Goal: Communication & Community: Answer question/provide support

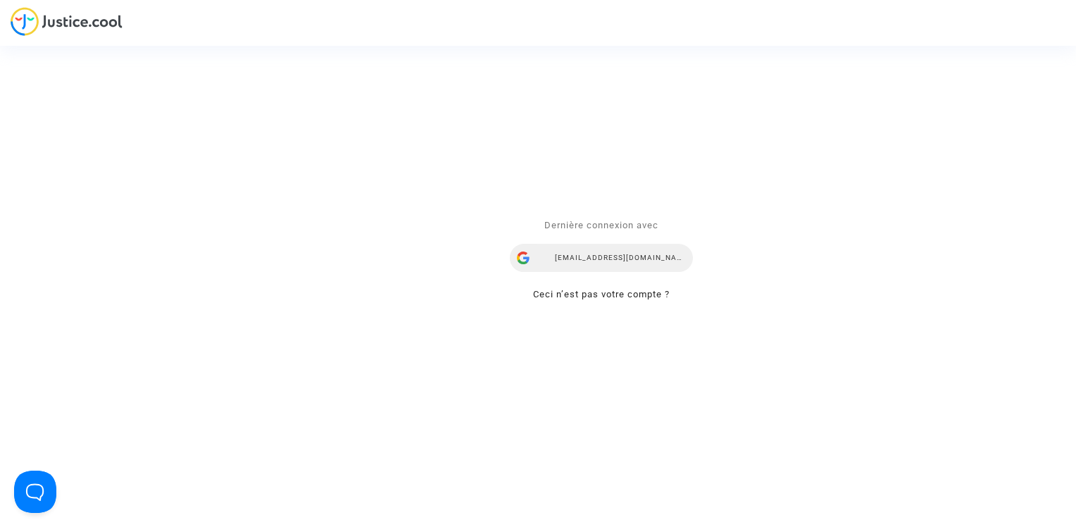
click at [575, 263] on div "[EMAIL_ADDRESS][DOMAIN_NAME]" at bounding box center [601, 258] width 183 height 28
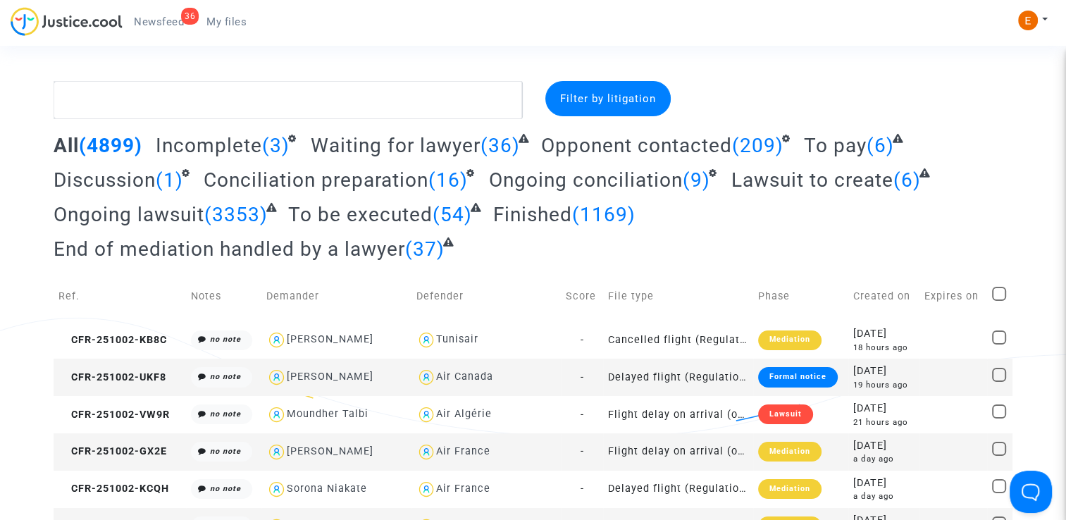
click at [170, 26] on span "Newsfeed" at bounding box center [159, 21] width 50 height 13
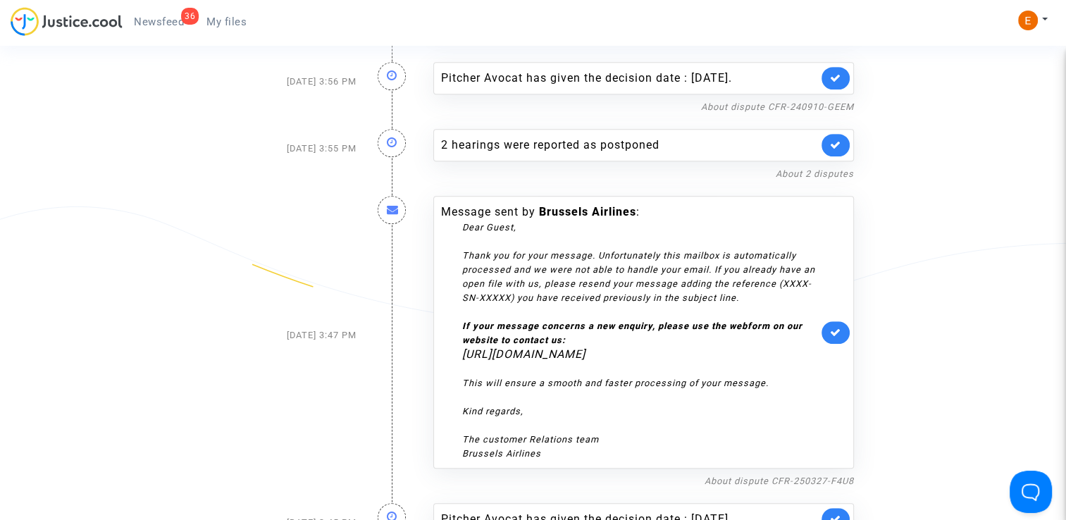
scroll to position [704, 0]
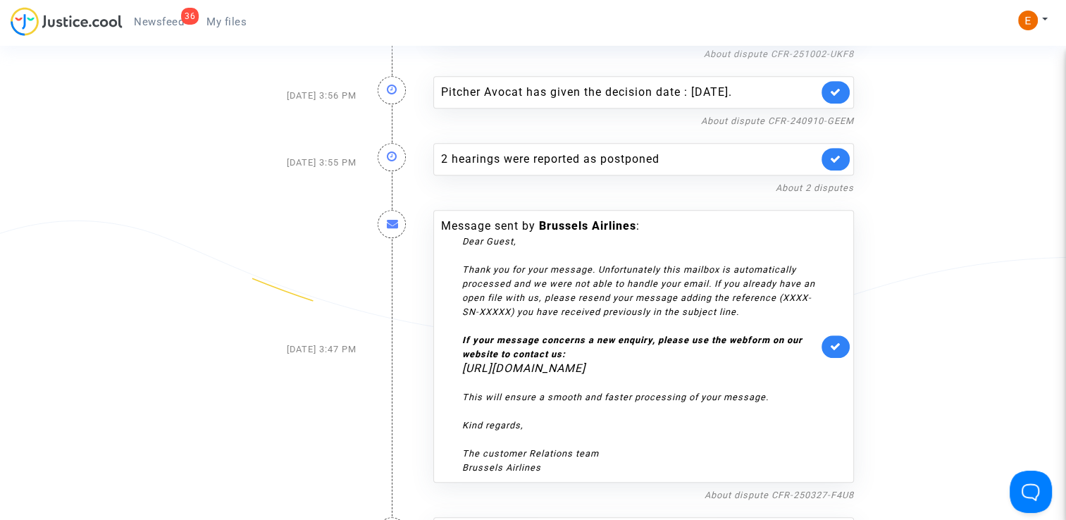
click at [844, 358] on link at bounding box center [835, 346] width 28 height 23
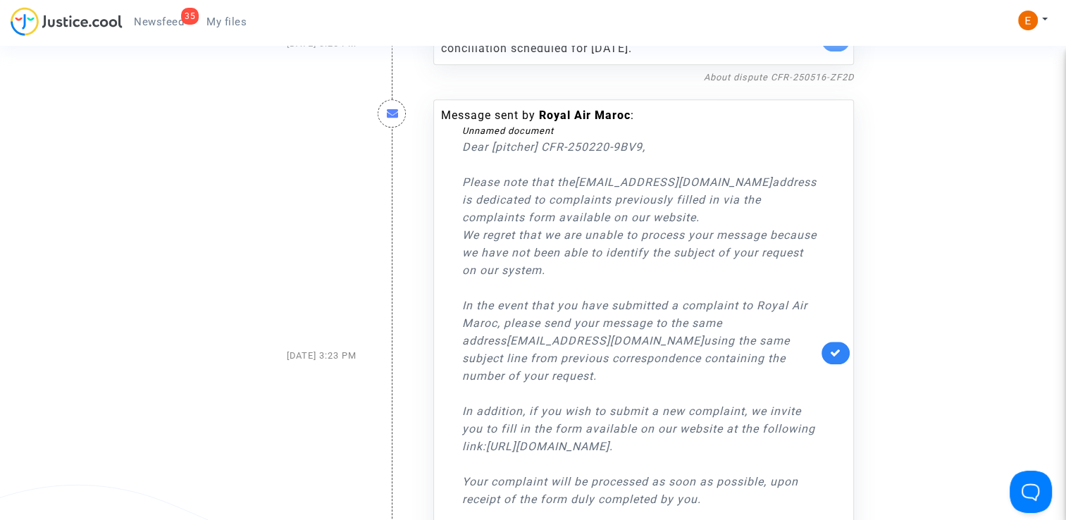
scroll to position [1056, 0]
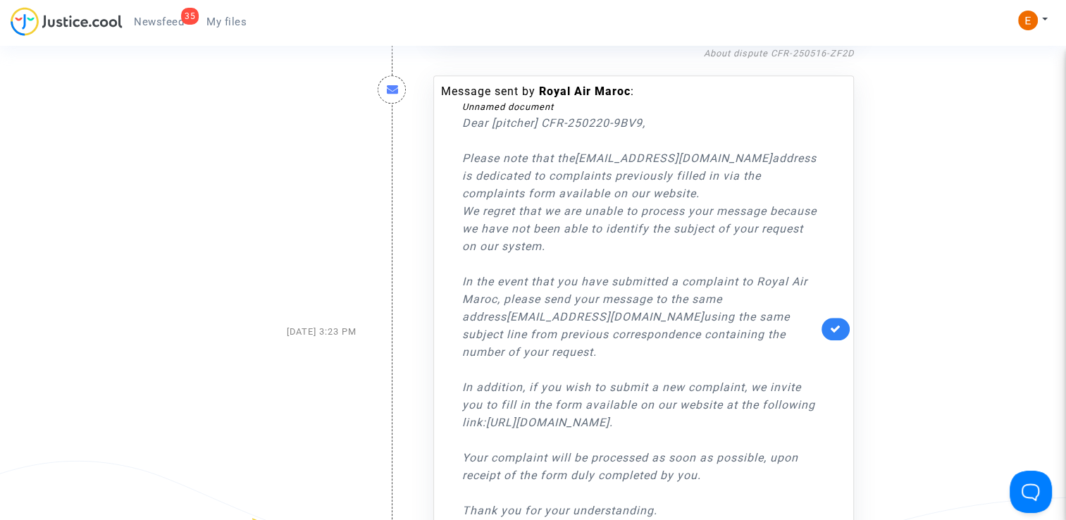
click at [834, 340] on link at bounding box center [835, 329] width 28 height 23
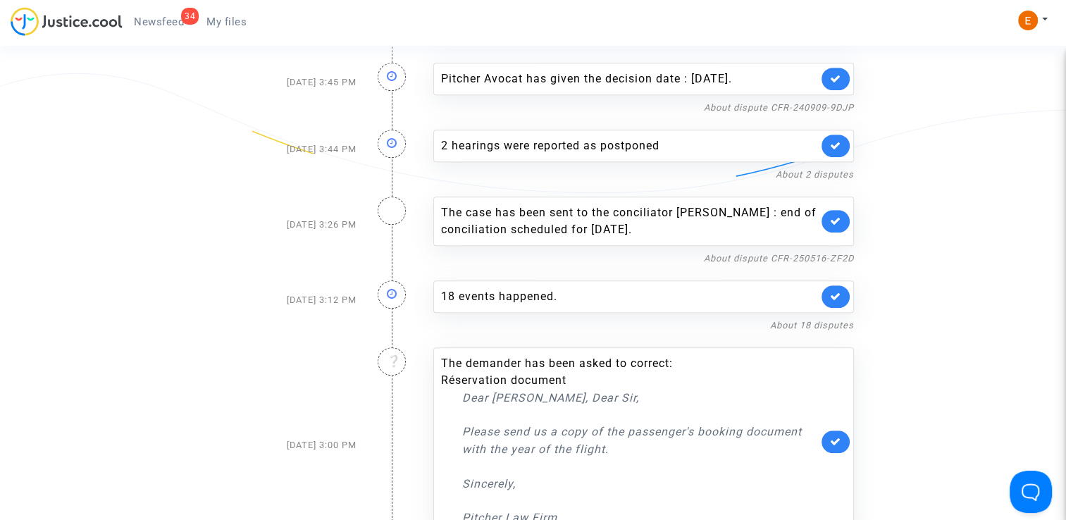
scroll to position [845, 0]
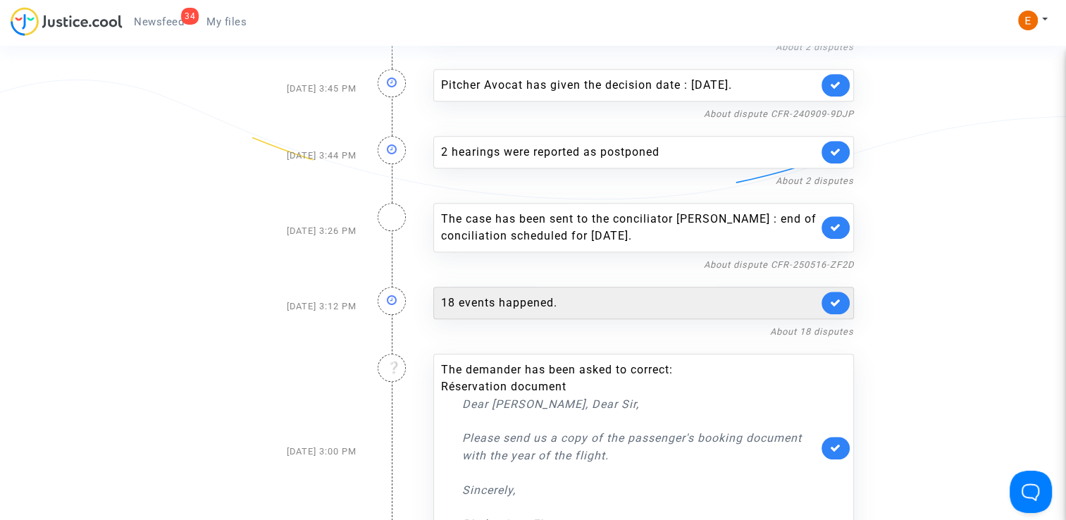
click at [561, 311] on div "18 events happened." at bounding box center [629, 302] width 377 height 17
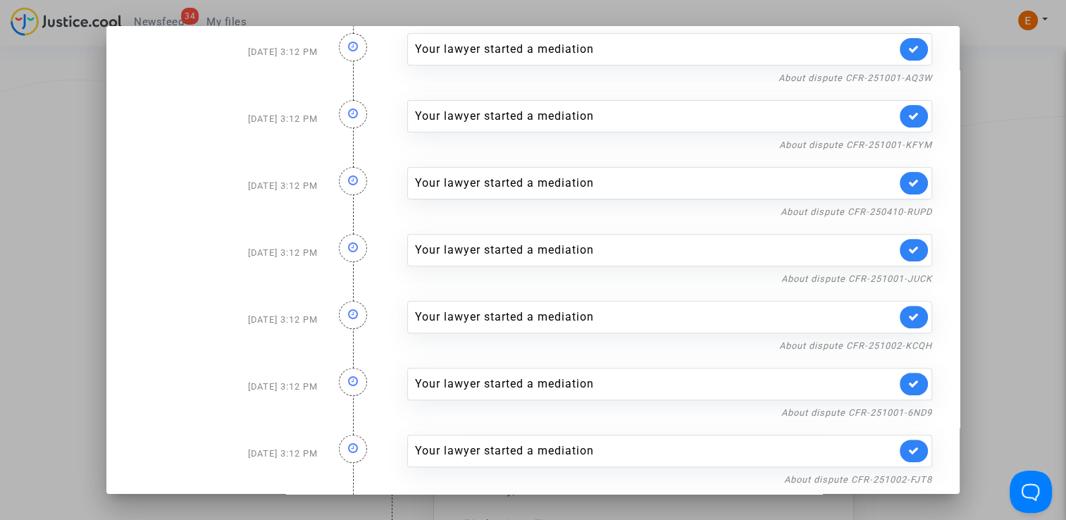
scroll to position [766, 0]
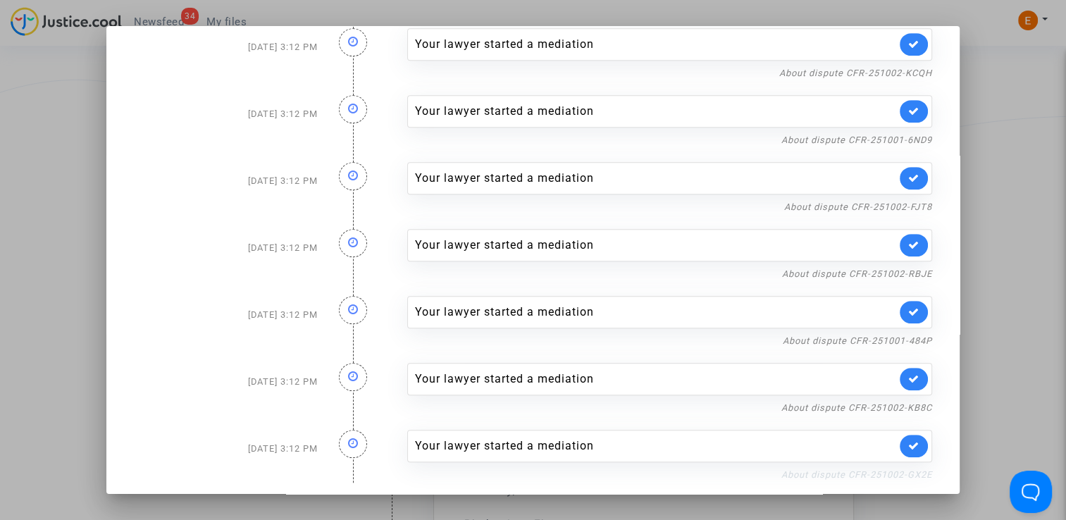
click at [834, 469] on link "About dispute CFR-251002-GX2E" at bounding box center [856, 474] width 151 height 11
click at [911, 442] on icon at bounding box center [913, 445] width 11 height 11
click at [908, 404] on link "About dispute CFR-251002-KB8C" at bounding box center [856, 407] width 151 height 11
click at [899, 375] on link at bounding box center [913, 379] width 28 height 23
click at [887, 335] on link "About dispute CFR-251001-484P" at bounding box center [857, 340] width 149 height 11
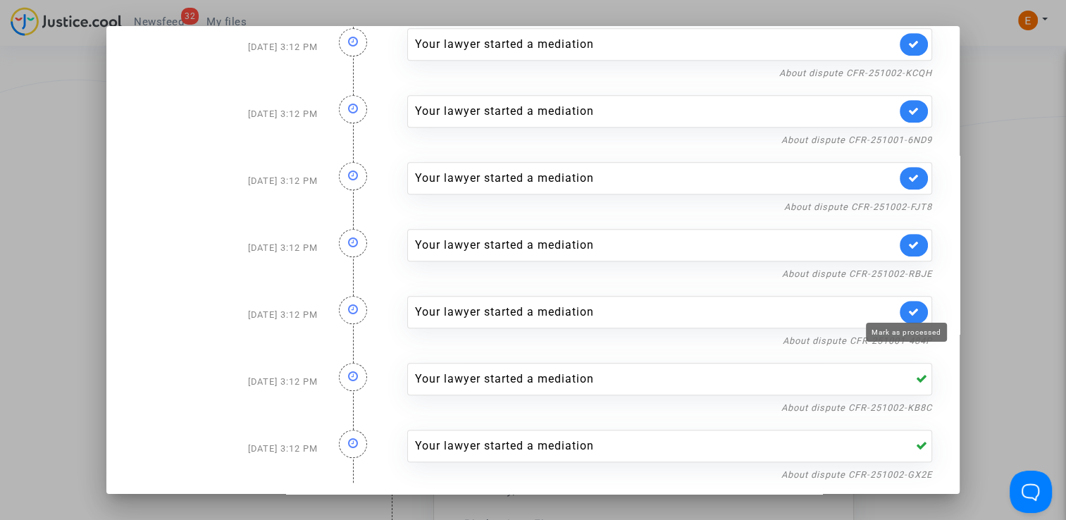
click at [909, 308] on icon at bounding box center [913, 311] width 11 height 11
click at [904, 270] on link "About dispute CFR-251002-RBJE" at bounding box center [857, 273] width 150 height 11
click at [912, 235] on link at bounding box center [913, 245] width 28 height 23
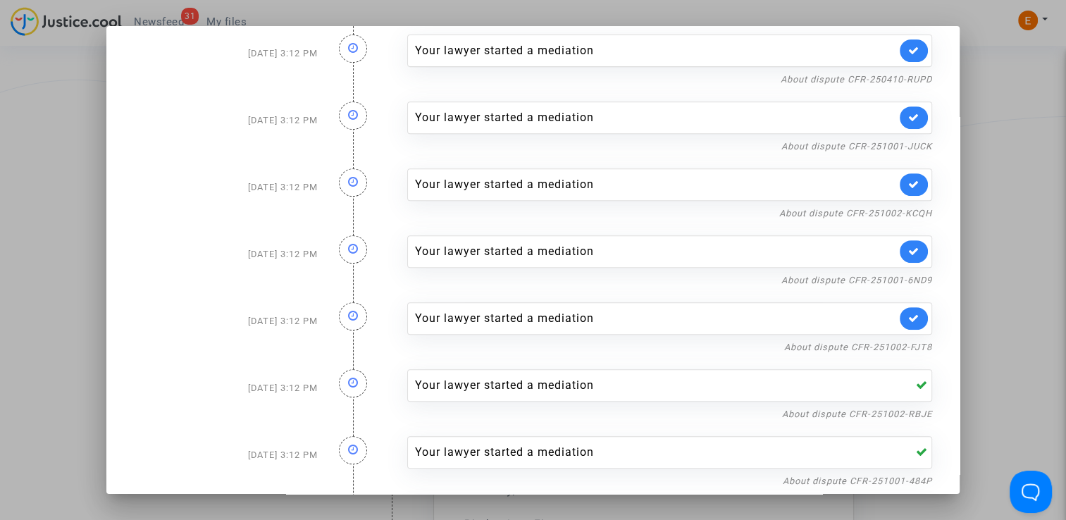
scroll to position [554, 0]
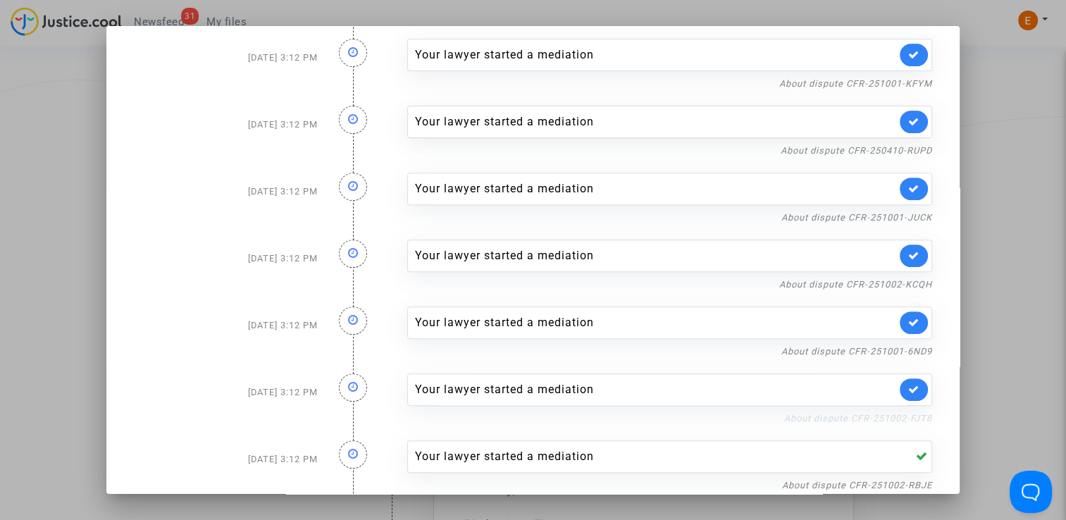
click at [875, 414] on link "About dispute CFR-251002-FJT8" at bounding box center [858, 418] width 148 height 11
click at [909, 384] on icon at bounding box center [913, 389] width 11 height 11
click at [902, 347] on link "About dispute CFR-251001-6ND9" at bounding box center [856, 351] width 151 height 11
click at [918, 317] on link at bounding box center [913, 322] width 28 height 23
click at [907, 279] on link "About dispute CFR-251002-KCQH" at bounding box center [855, 284] width 153 height 11
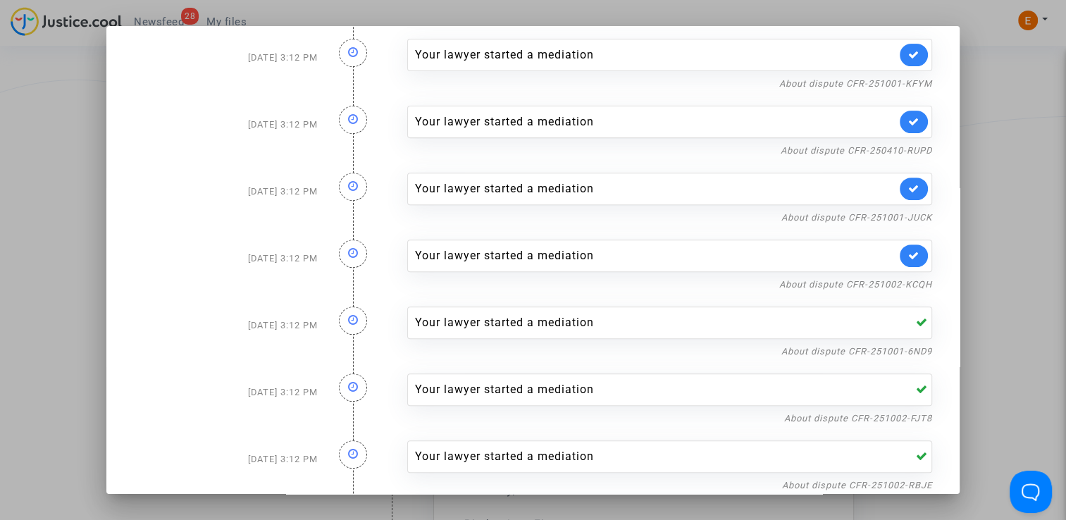
click at [905, 260] on link at bounding box center [913, 255] width 28 height 23
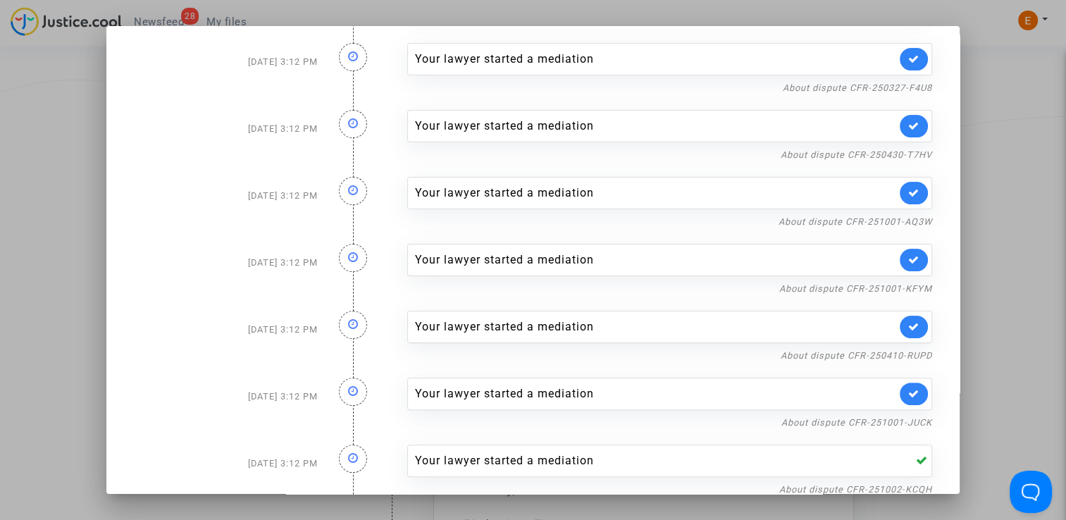
scroll to position [343, 0]
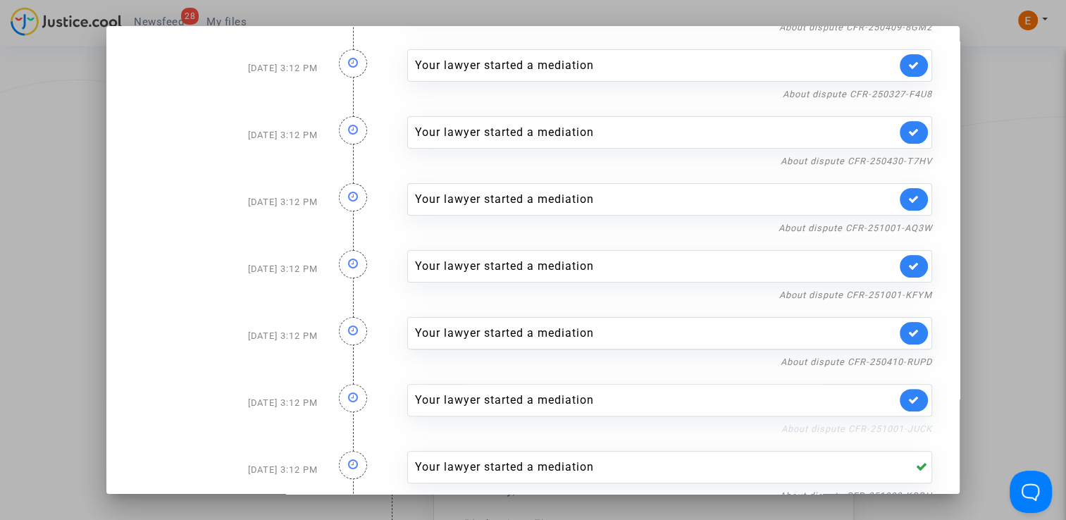
click at [891, 425] on link "About dispute CFR-251001-JUCK" at bounding box center [856, 428] width 151 height 11
click at [908, 398] on icon at bounding box center [913, 399] width 11 height 11
click at [904, 363] on link "About dispute CFR-250410-RUPD" at bounding box center [855, 361] width 151 height 11
click at [907, 339] on link at bounding box center [913, 333] width 28 height 23
click at [902, 287] on nf-filterlink "About dispute CFR-251001-KFYM" at bounding box center [855, 293] width 153 height 13
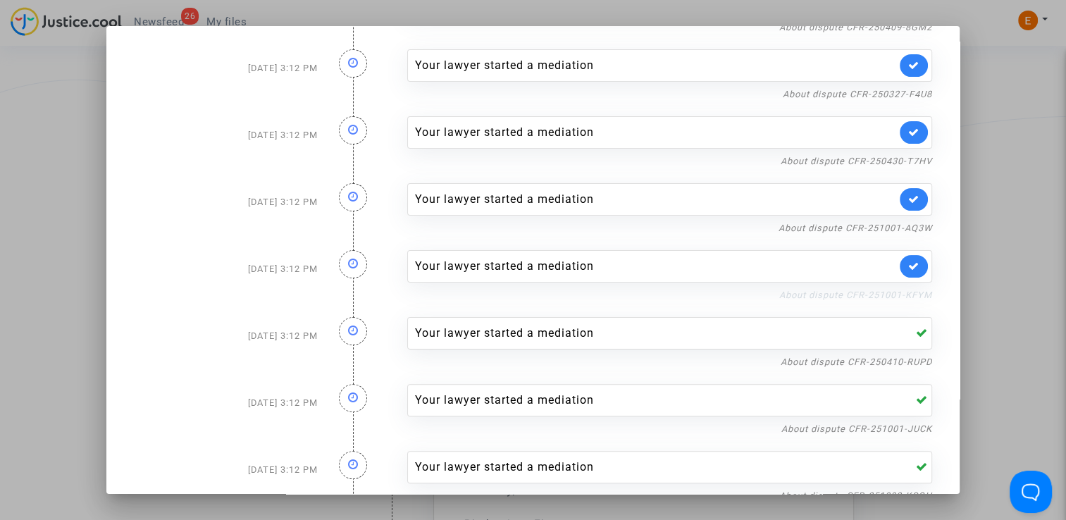
click at [860, 289] on link "About dispute CFR-251001-KFYM" at bounding box center [855, 294] width 153 height 11
click at [909, 268] on icon at bounding box center [913, 266] width 11 height 11
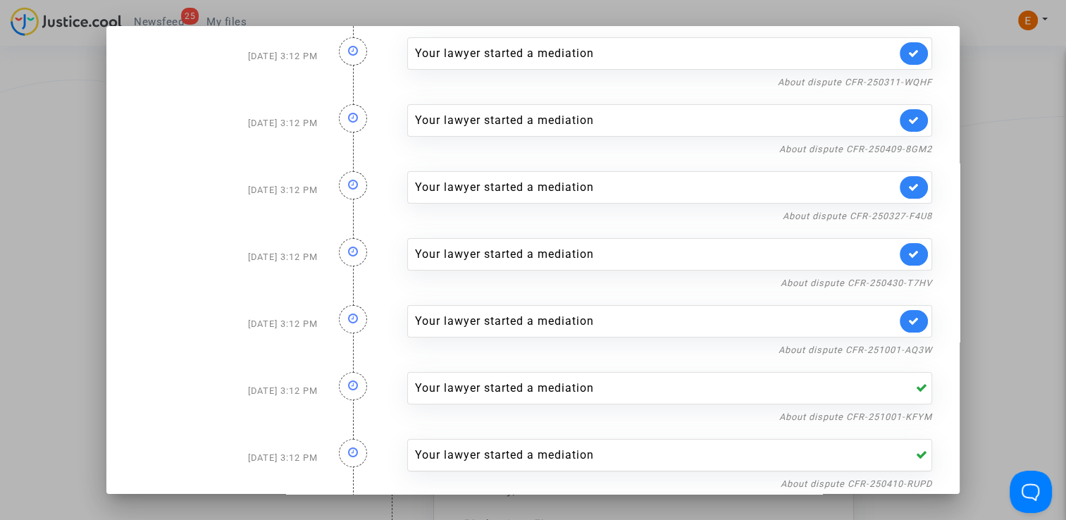
scroll to position [202, 0]
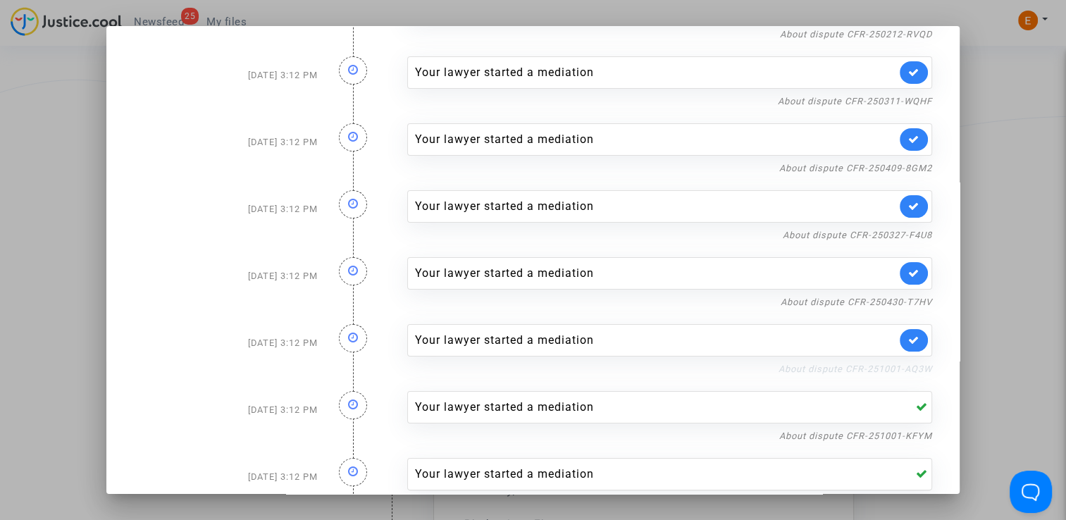
click at [876, 371] on link "About dispute CFR-251001-AQ3W" at bounding box center [855, 368] width 154 height 11
click at [913, 346] on link at bounding box center [913, 340] width 28 height 23
click at [903, 298] on link "About dispute CFR-250430-T7HV" at bounding box center [855, 302] width 151 height 11
click at [916, 277] on link at bounding box center [913, 273] width 28 height 23
click at [909, 232] on link "About dispute CFR-250327-F4U8" at bounding box center [857, 235] width 149 height 11
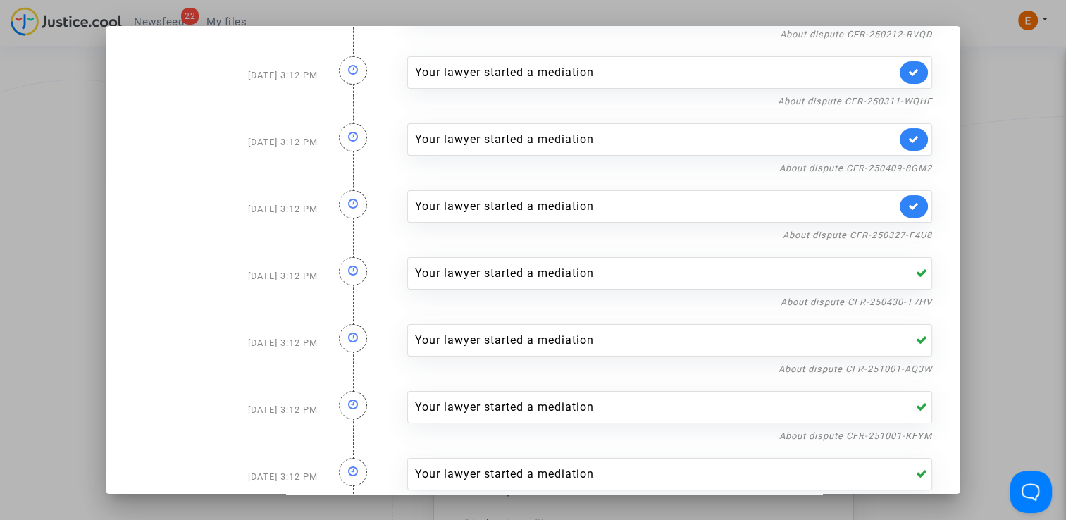
click at [913, 207] on link at bounding box center [913, 206] width 28 height 23
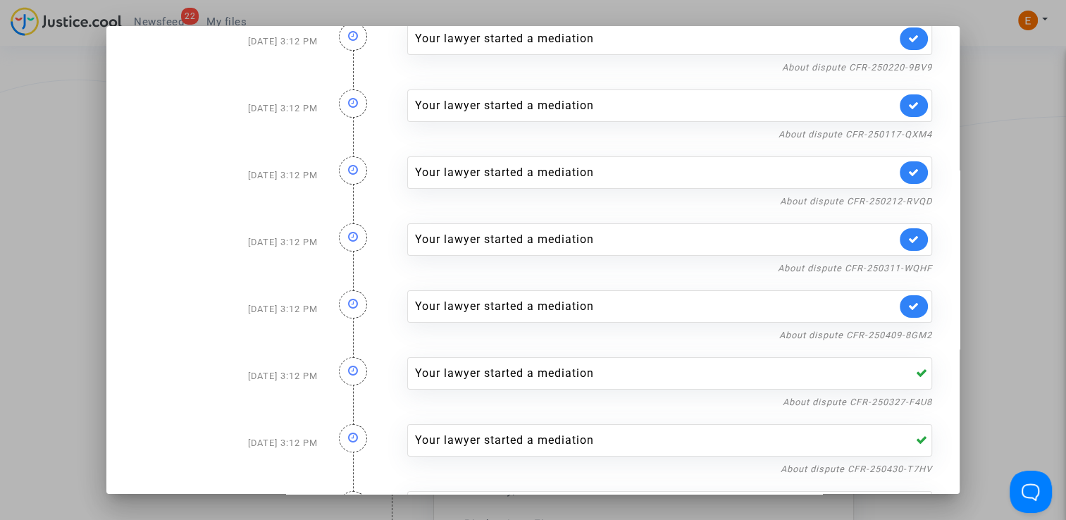
scroll to position [0, 0]
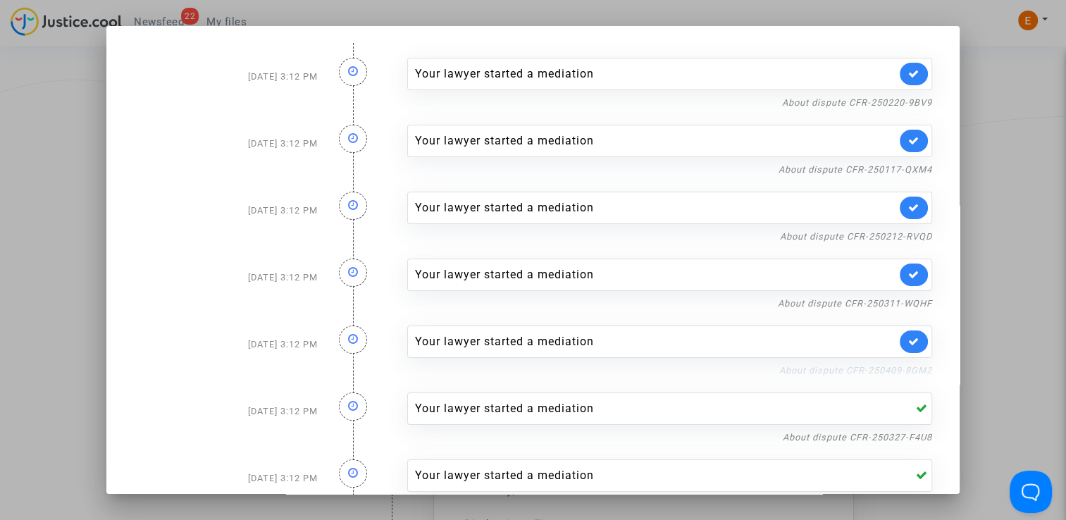
click at [875, 373] on link "About dispute CFR-250409-8GM2" at bounding box center [855, 370] width 153 height 11
click at [911, 337] on icon at bounding box center [913, 341] width 11 height 11
click at [895, 300] on link "About dispute CFR-250311-WQHF" at bounding box center [855, 303] width 154 height 11
click at [910, 267] on link at bounding box center [913, 274] width 28 height 23
click at [903, 227] on div "About dispute CFR-250212-RVQD" at bounding box center [669, 235] width 525 height 17
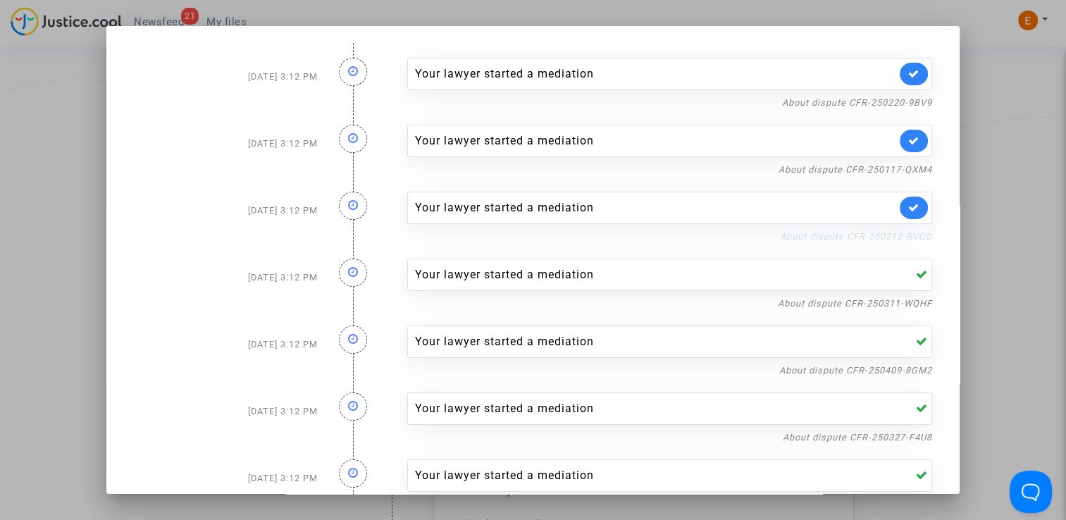
click at [902, 241] on link "About dispute CFR-250212-RVQD" at bounding box center [856, 236] width 152 height 11
click at [908, 204] on icon at bounding box center [913, 207] width 11 height 11
click at [908, 168] on link "About dispute CFR-250117-QXM4" at bounding box center [855, 169] width 154 height 11
click at [908, 137] on icon at bounding box center [913, 140] width 11 height 11
click at [894, 97] on link "About dispute CFR-250220-9BV9" at bounding box center [857, 102] width 150 height 11
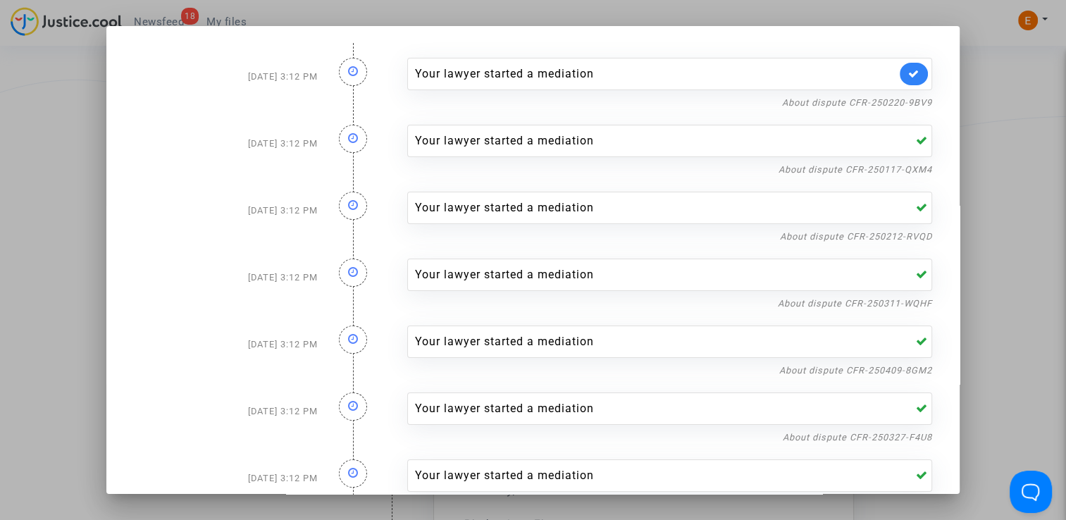
click at [913, 80] on link at bounding box center [913, 74] width 28 height 23
click at [980, 94] on div at bounding box center [533, 260] width 1066 height 520
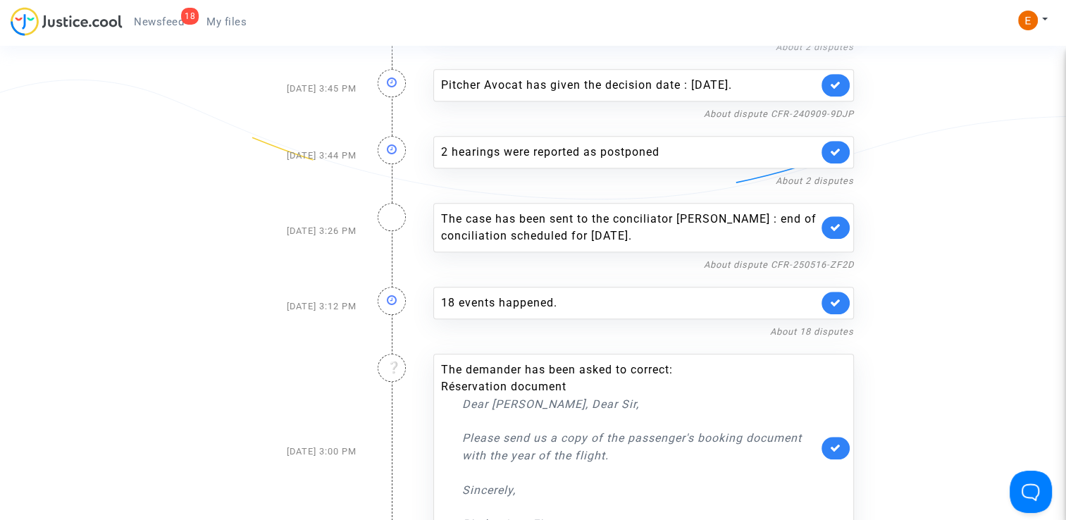
click at [239, 25] on span "My files" at bounding box center [226, 21] width 40 height 13
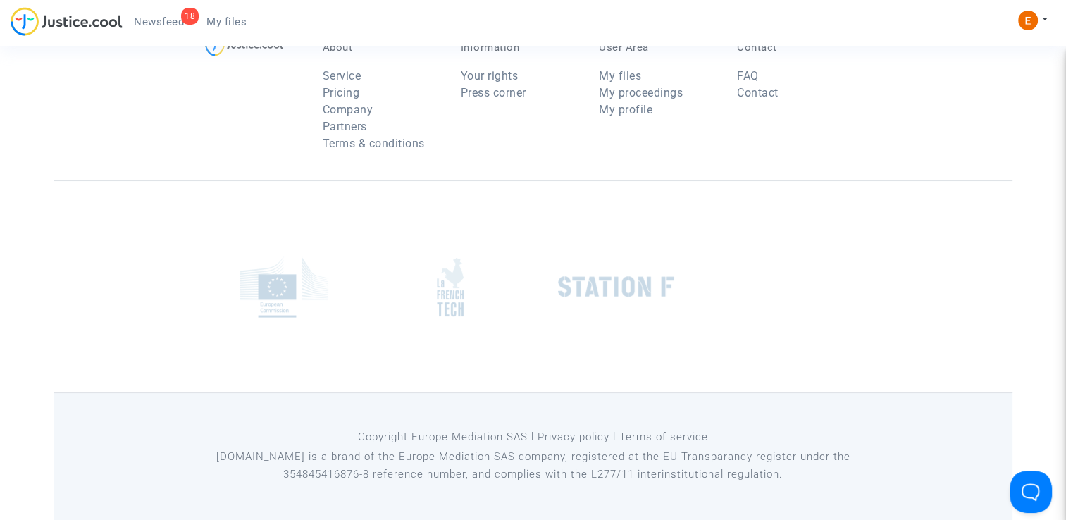
click at [164, 20] on span "Newsfeed" at bounding box center [159, 21] width 50 height 13
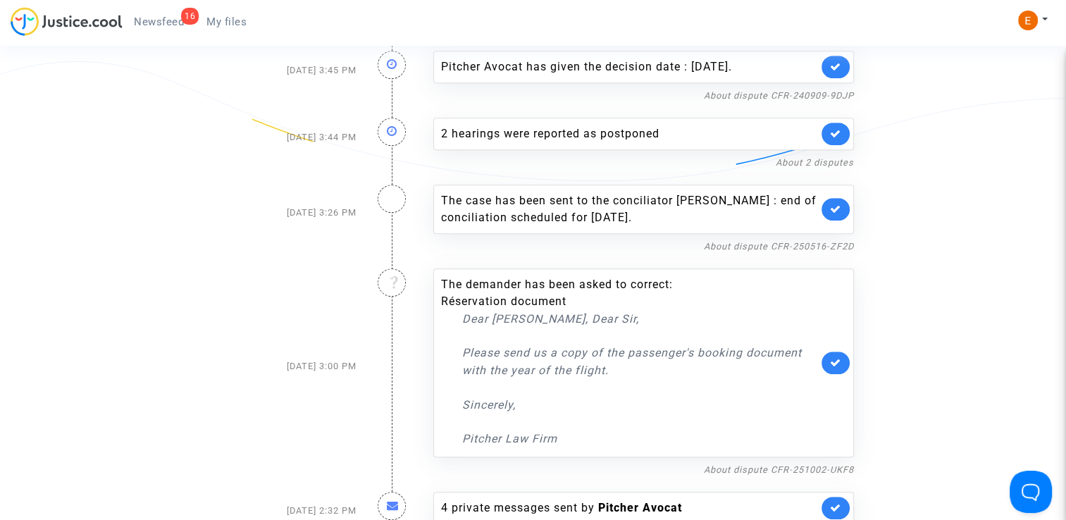
scroll to position [860, 0]
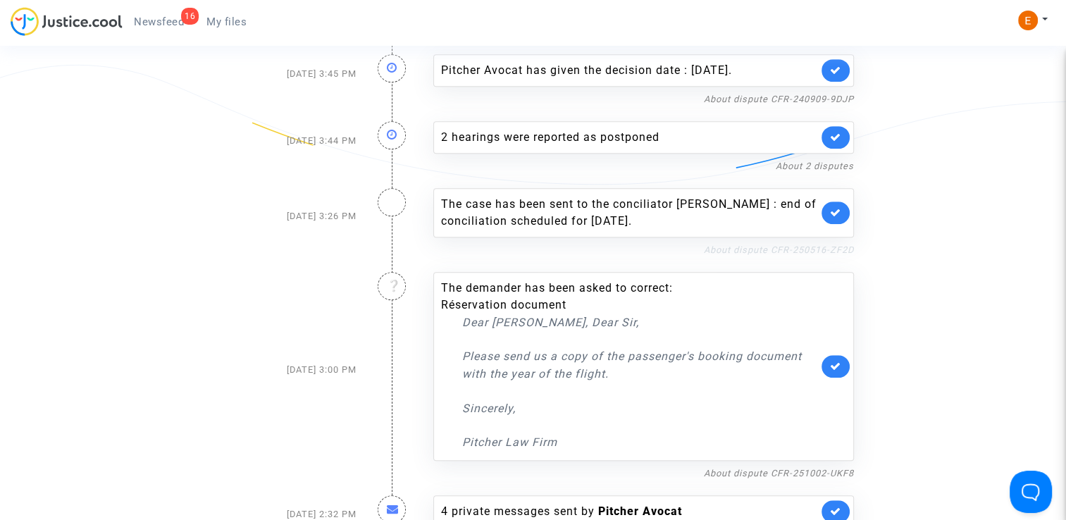
click at [729, 255] on link "About dispute CFR-250516-ZF2D" at bounding box center [779, 249] width 150 height 11
click at [833, 218] on icon at bounding box center [835, 212] width 11 height 11
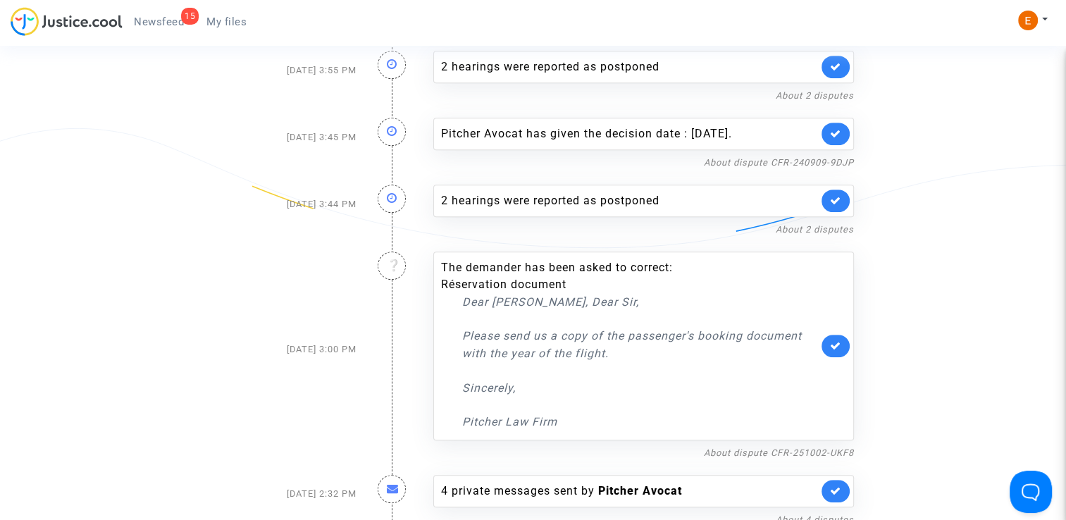
scroll to position [790, 0]
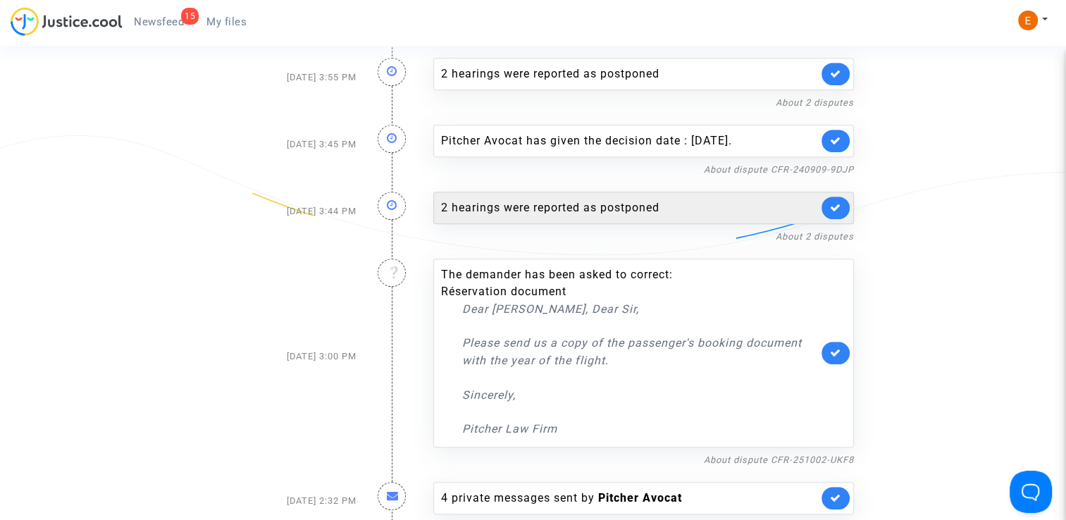
click at [569, 216] on div "2 hearings were reported as postponed" at bounding box center [629, 207] width 377 height 17
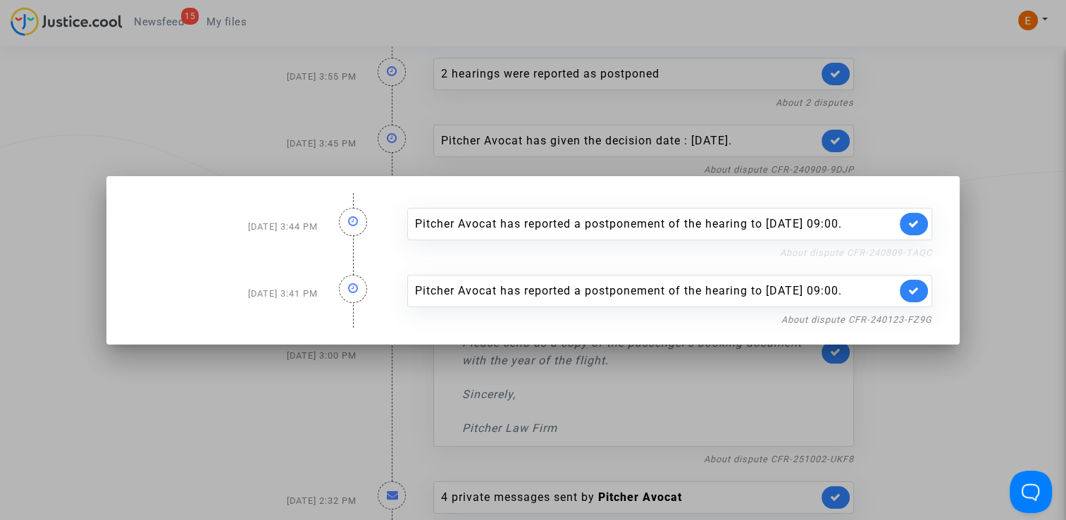
click at [839, 257] on link "About dispute CFR-240809-TAQC" at bounding box center [856, 252] width 152 height 11
click at [919, 294] on icon at bounding box center [913, 290] width 11 height 11
click at [892, 249] on link "About dispute CFR-240809-TAQC" at bounding box center [856, 252] width 152 height 11
click at [919, 218] on icon at bounding box center [913, 223] width 11 height 11
click at [906, 325] on nf-filterlink "About dispute CFR-240123-FZ9G" at bounding box center [856, 318] width 151 height 13
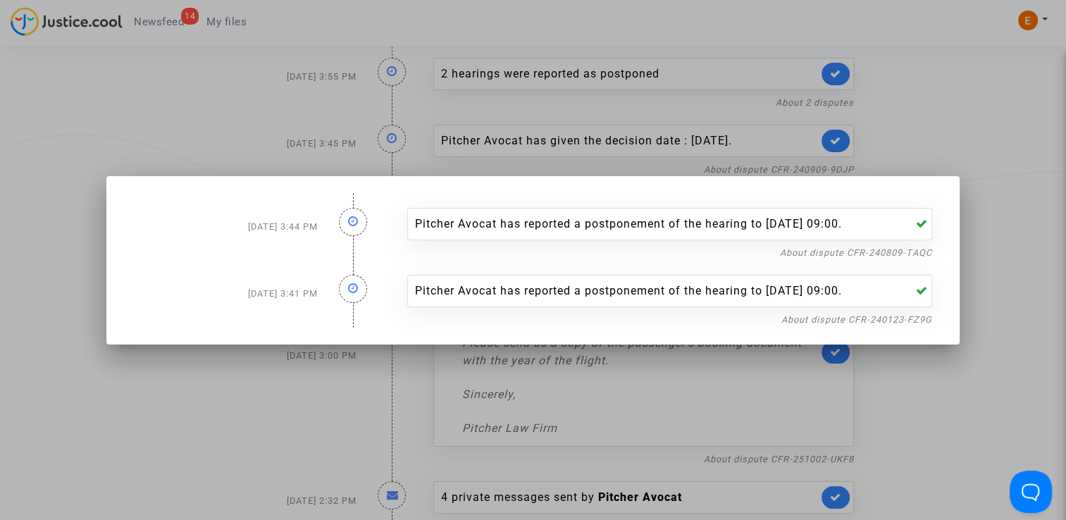
click at [905, 344] on mat-dialog-container "Oct 2, 2025 3:44 PM Pitcher Avocat has reported a postponement of the hearing t…" at bounding box center [532, 260] width 852 height 168
click at [863, 325] on link "About dispute CFR-240123-FZ9G" at bounding box center [856, 319] width 151 height 11
click at [903, 103] on div at bounding box center [533, 260] width 1066 height 520
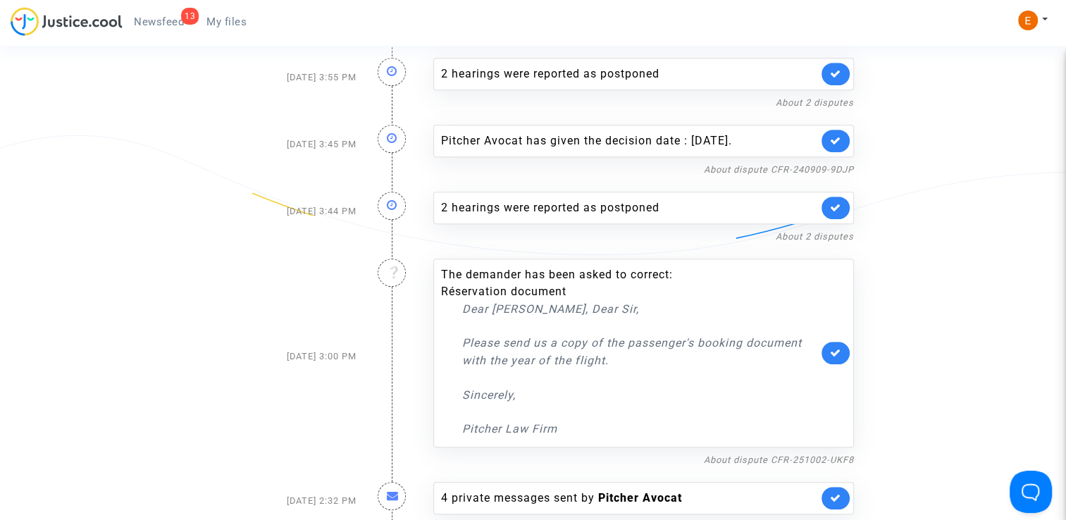
drag, startPoint x: 234, startPoint y: 20, endPoint x: 218, endPoint y: 23, distance: 15.7
click at [234, 20] on span "My files" at bounding box center [226, 21] width 40 height 13
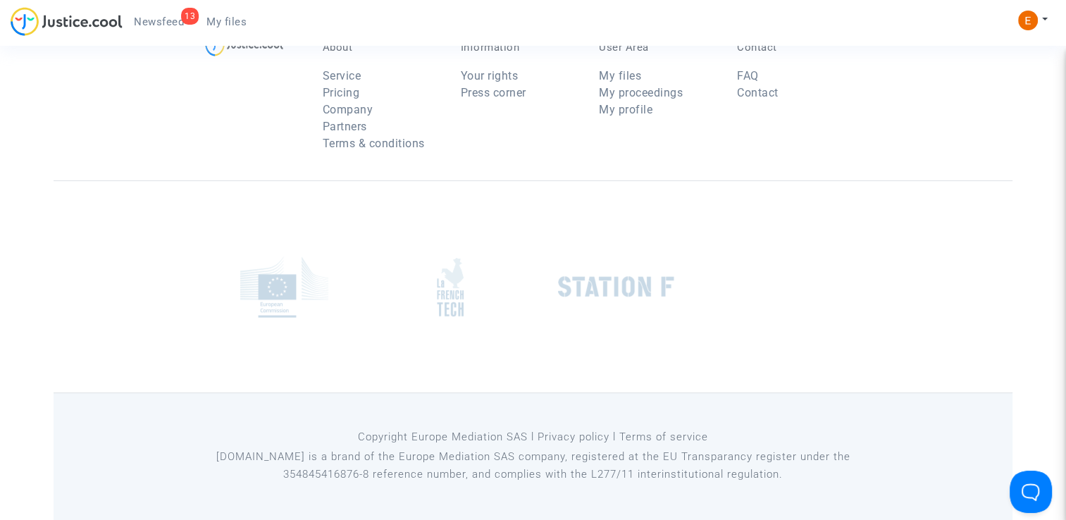
click at [155, 20] on span "Newsfeed" at bounding box center [159, 21] width 50 height 13
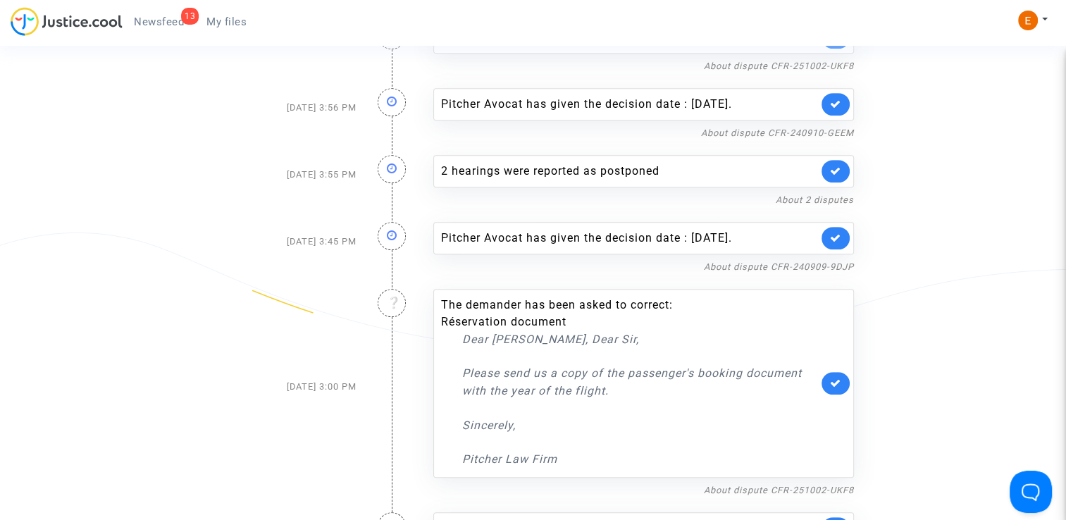
scroll to position [640, 0]
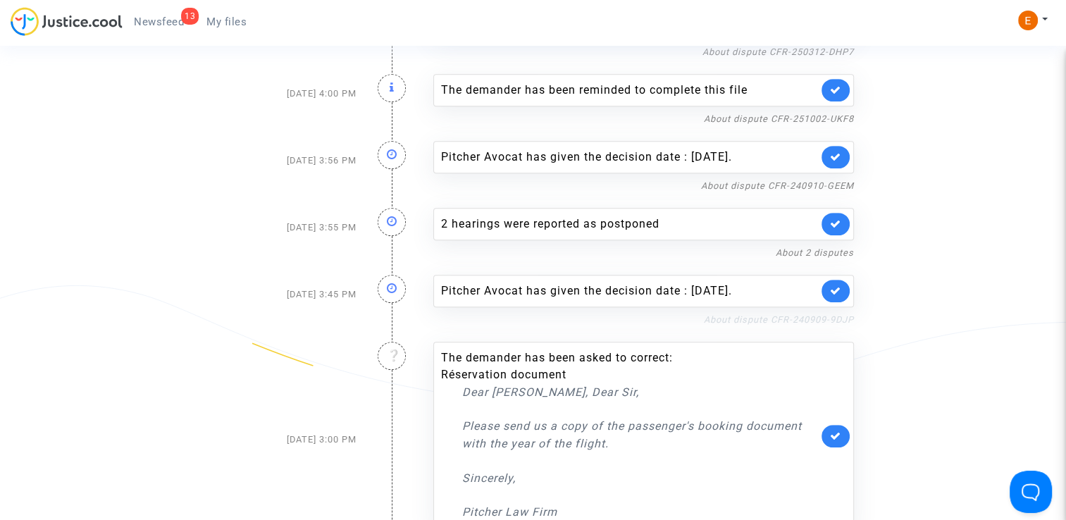
click at [758, 325] on link "About dispute CFR-240909-9DJP" at bounding box center [779, 319] width 150 height 11
click at [837, 296] on icon at bounding box center [835, 290] width 11 height 11
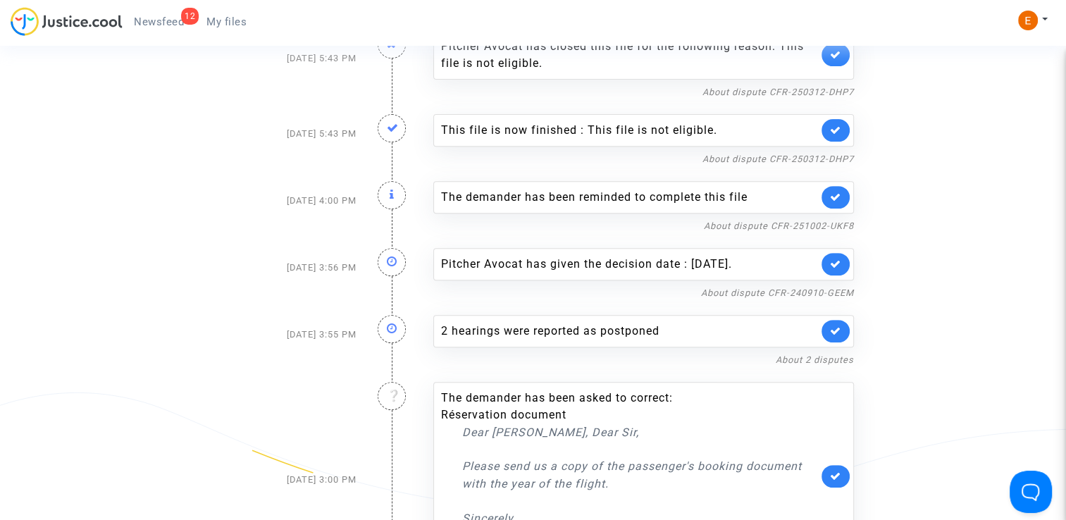
scroll to position [499, 0]
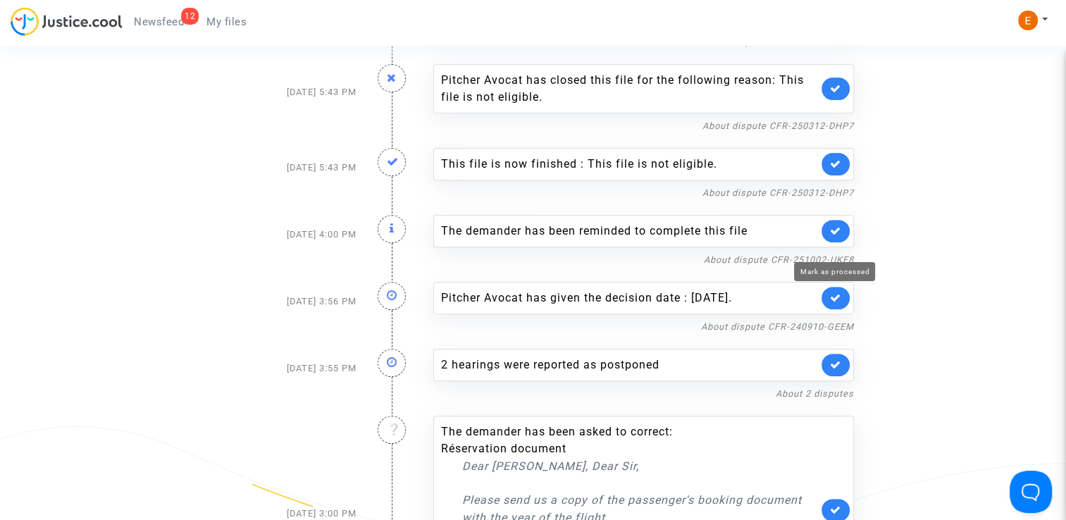
click at [839, 236] on icon at bounding box center [835, 230] width 11 height 11
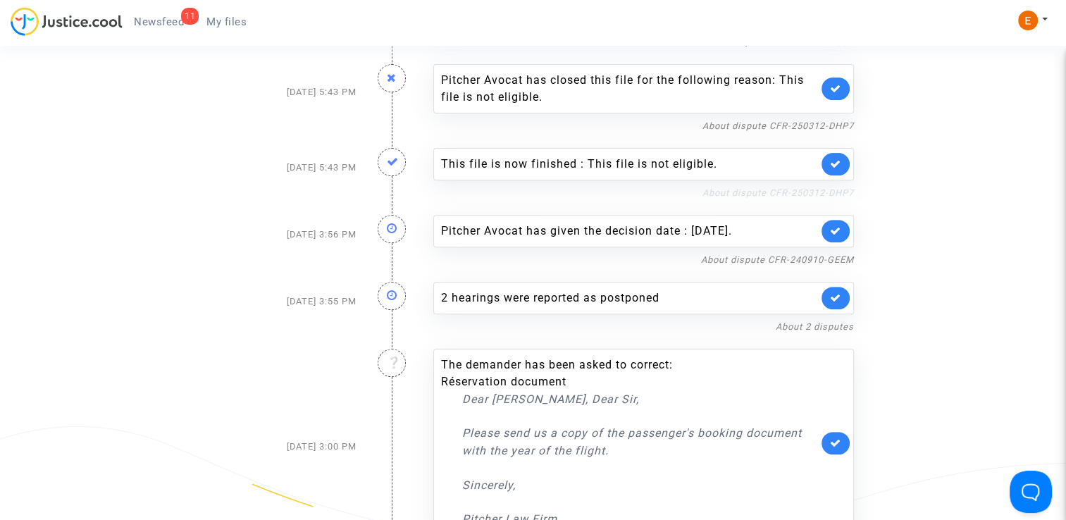
click at [740, 198] on link "About dispute CFR-250312-DHP7" at bounding box center [777, 192] width 151 height 11
click at [845, 175] on link at bounding box center [835, 164] width 28 height 23
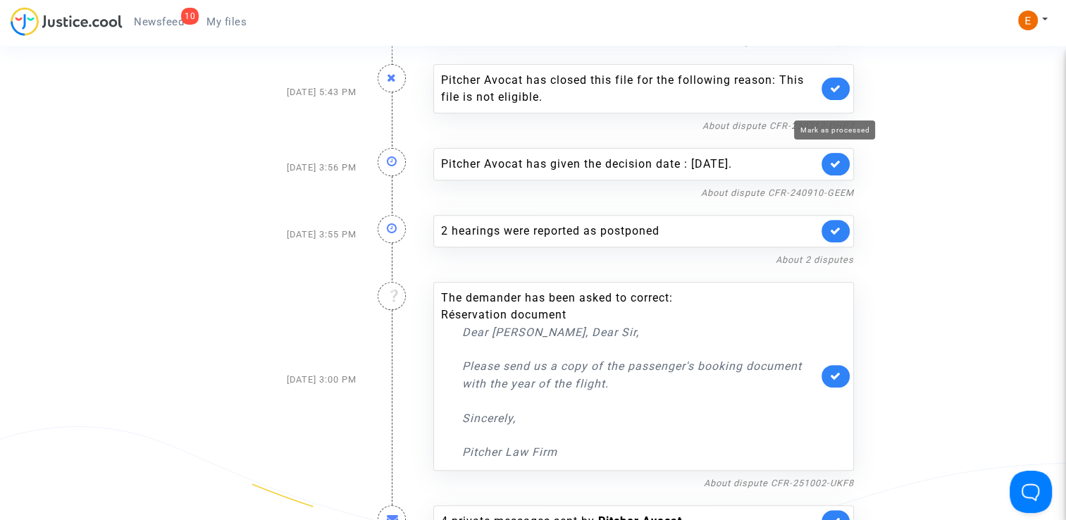
click at [837, 94] on icon at bounding box center [835, 88] width 11 height 11
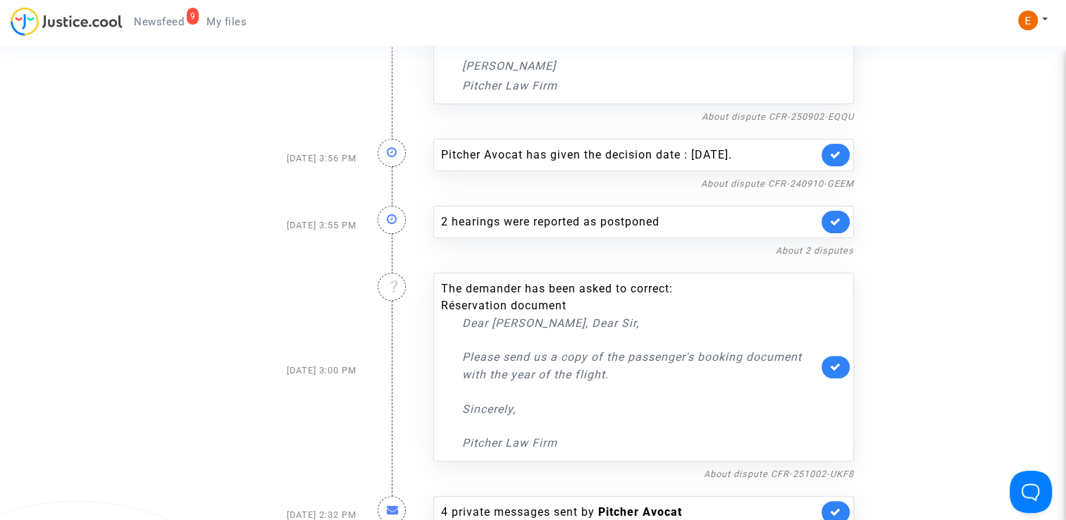
scroll to position [423, 0]
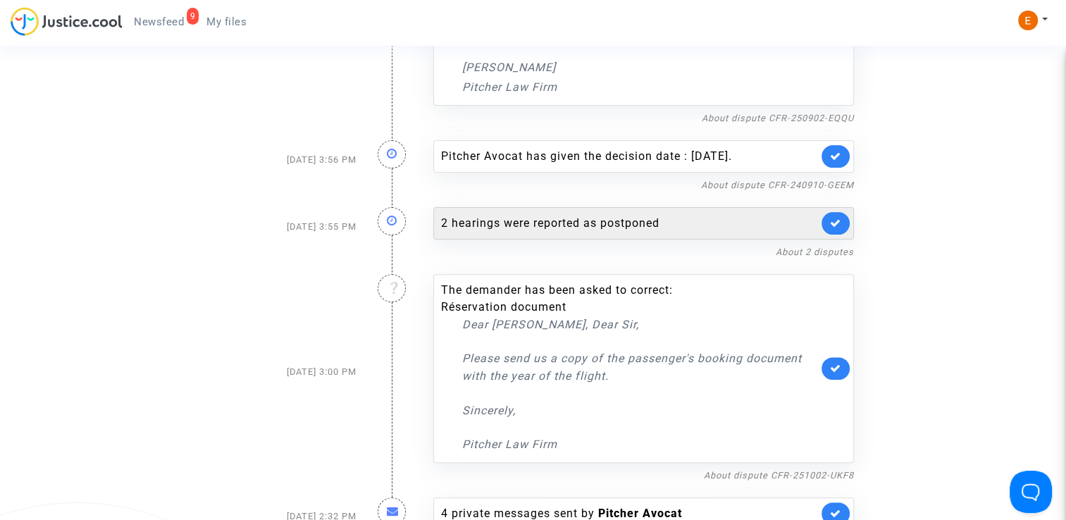
click at [549, 227] on div "2 hearings were reported as postponed" at bounding box center [643, 223] width 420 height 32
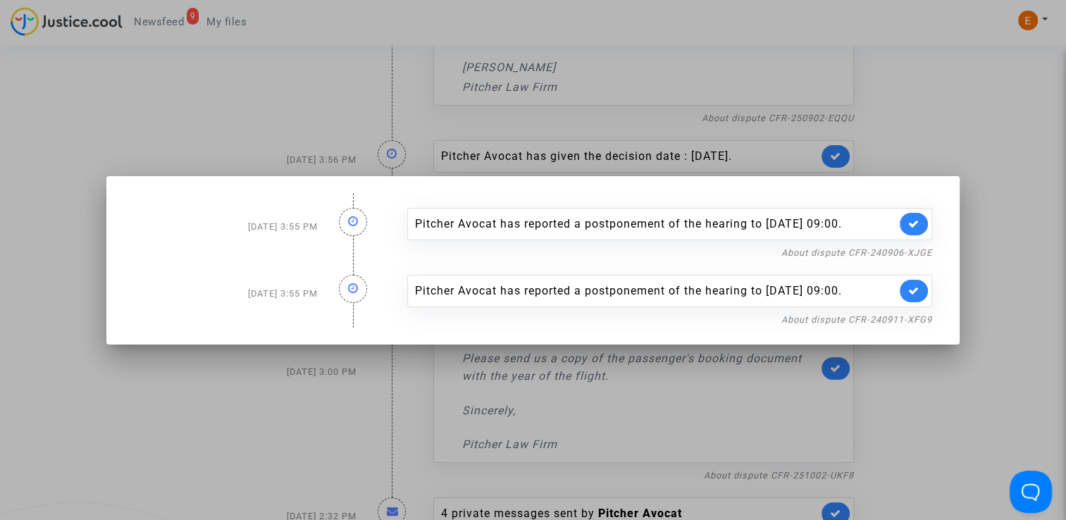
click at [856, 262] on div "Pitcher Avocat has reported a postponement of the hearing to Jan 30th 2026 at 0…" at bounding box center [670, 294] width 546 height 67
click at [852, 249] on link "About dispute CFR-240906-XJGE" at bounding box center [856, 252] width 151 height 11
click at [923, 216] on link at bounding box center [913, 224] width 28 height 23
click at [902, 325] on link "About dispute CFR-240911-XFG9" at bounding box center [856, 319] width 151 height 11
click at [919, 296] on icon at bounding box center [913, 290] width 11 height 11
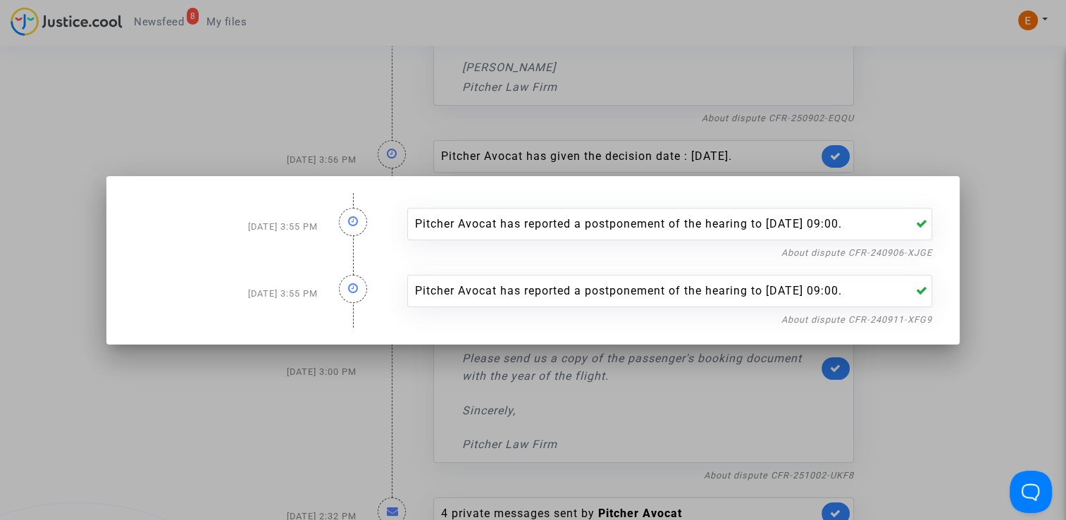
click at [995, 234] on div at bounding box center [533, 260] width 1066 height 520
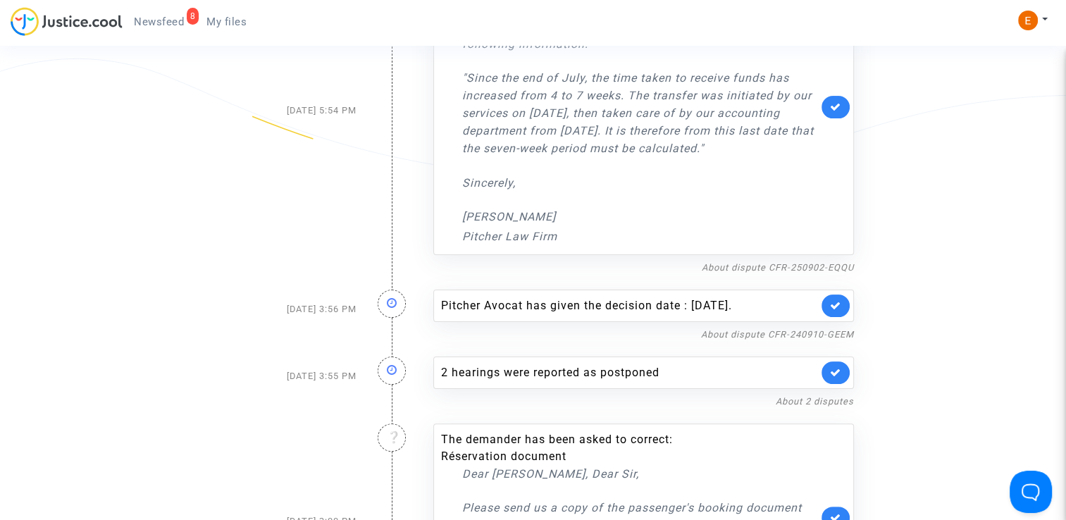
scroll to position [282, 0]
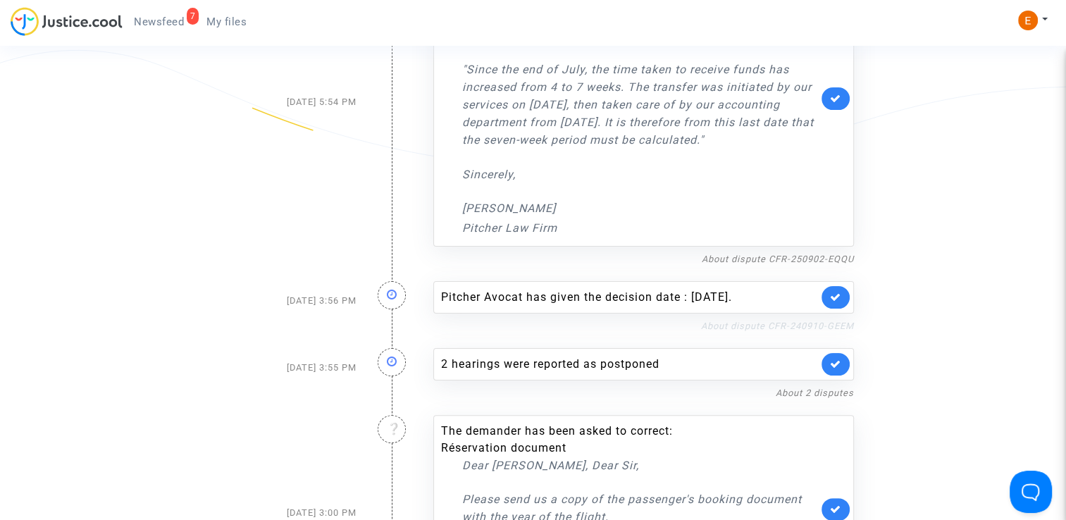
click at [743, 331] on link "About dispute CFR-240910-GEEM" at bounding box center [777, 325] width 153 height 11
click at [841, 308] on link at bounding box center [835, 297] width 28 height 23
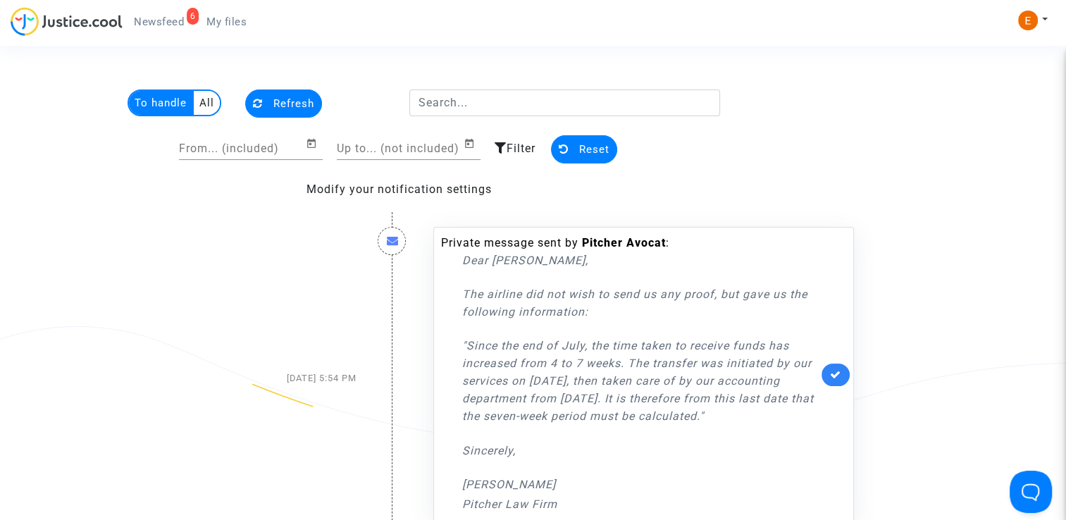
scroll to position [0, 0]
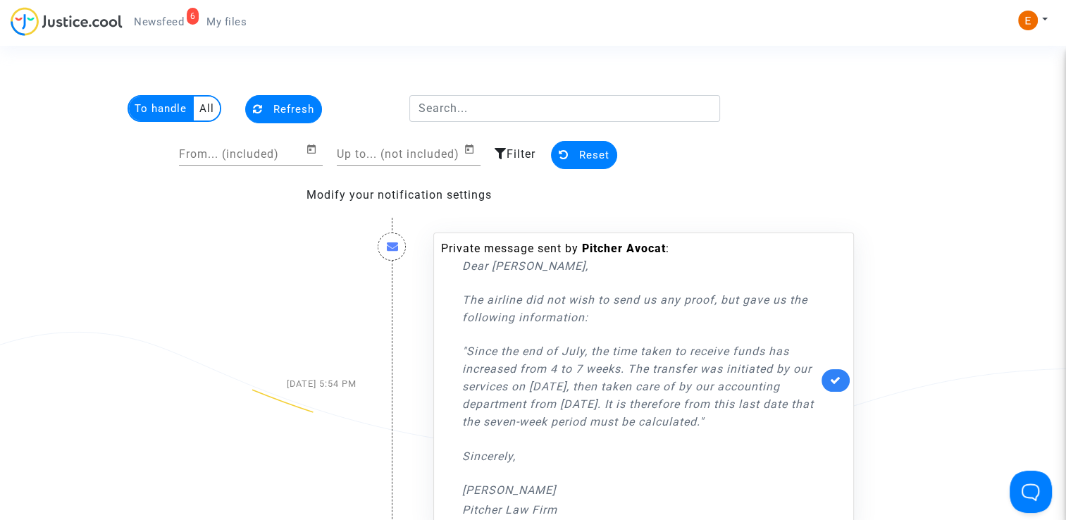
click at [244, 27] on span "My files" at bounding box center [226, 21] width 40 height 13
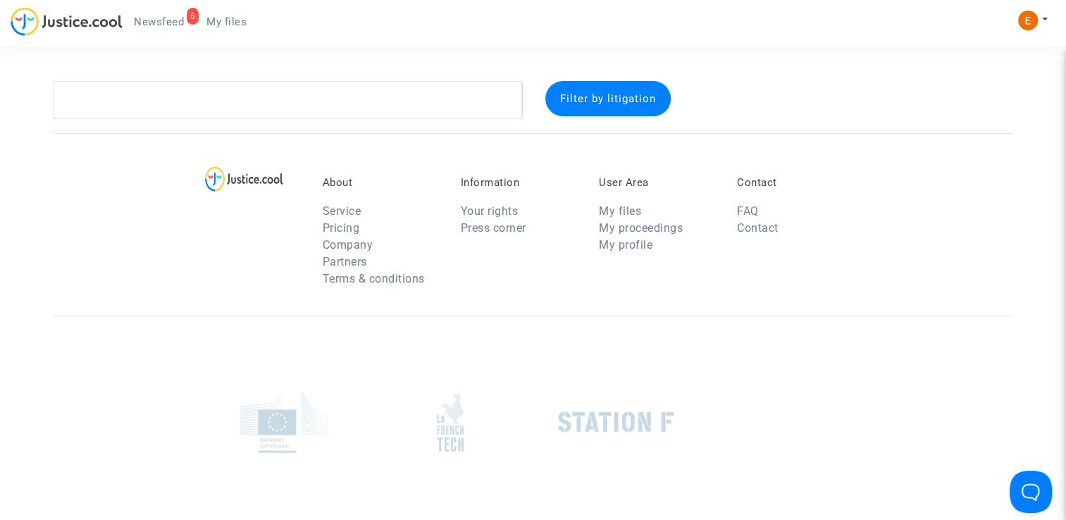
click at [166, 15] on span "Newsfeed" at bounding box center [159, 21] width 50 height 13
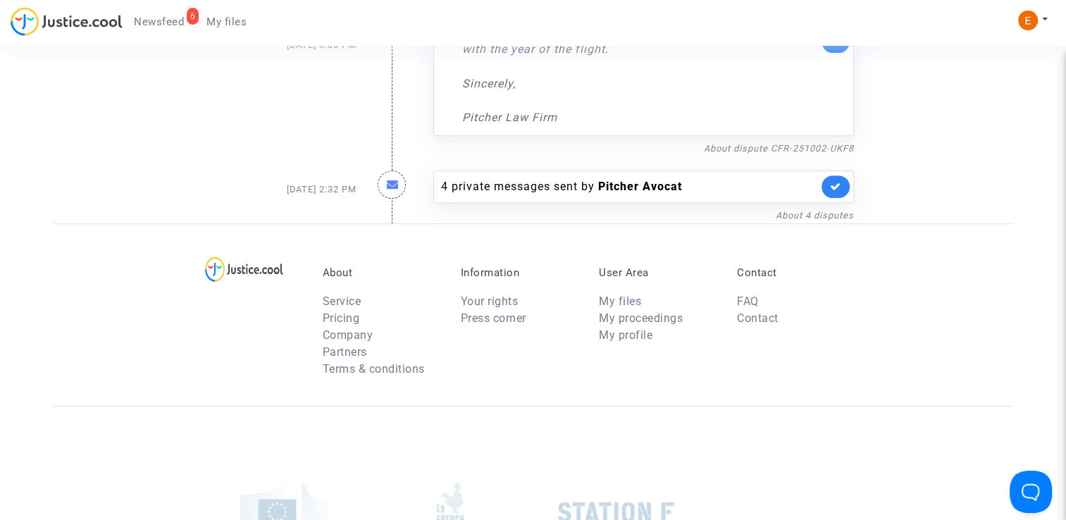
scroll to position [634, 0]
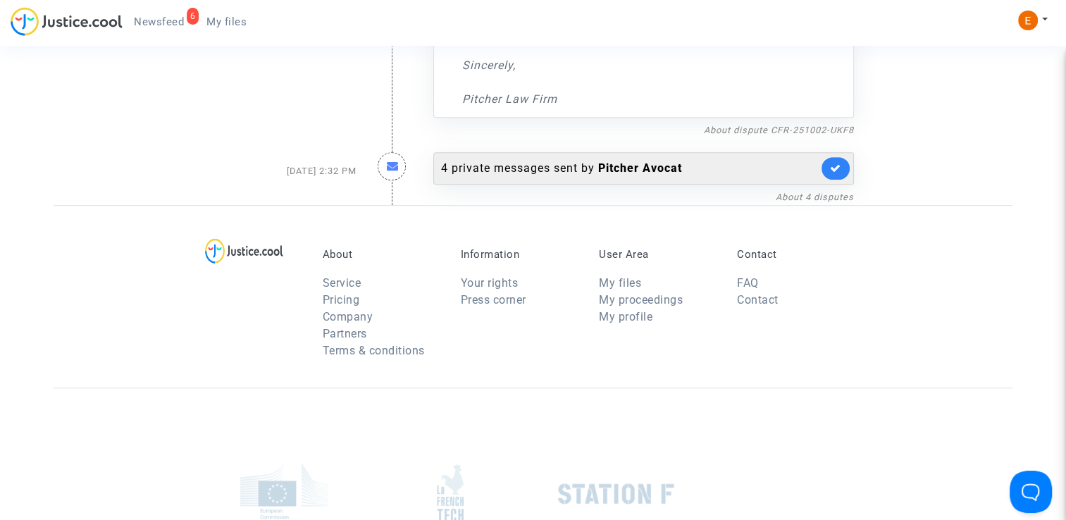
click at [556, 177] on div "4 private messages sent by Pitcher Avocat" at bounding box center [629, 168] width 377 height 17
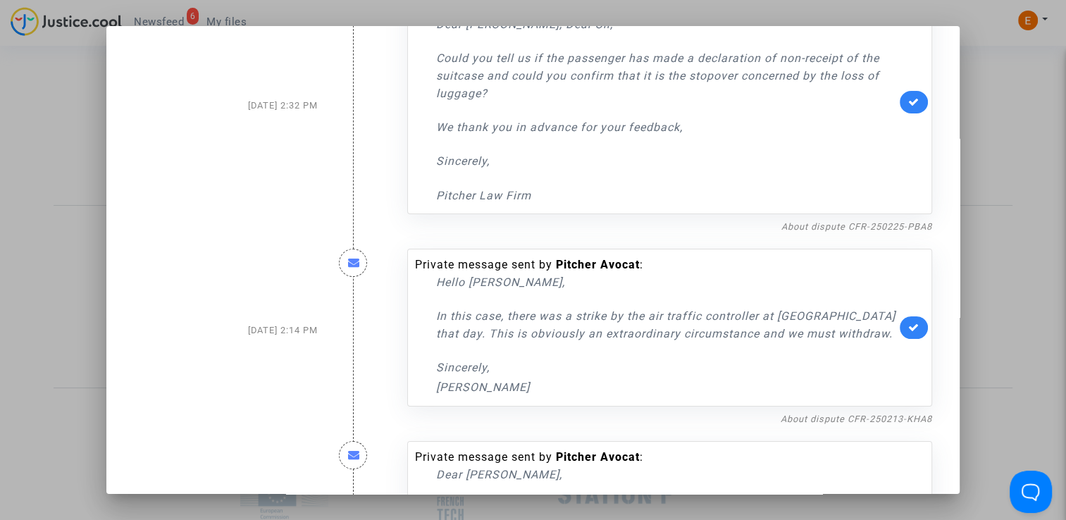
scroll to position [70, 0]
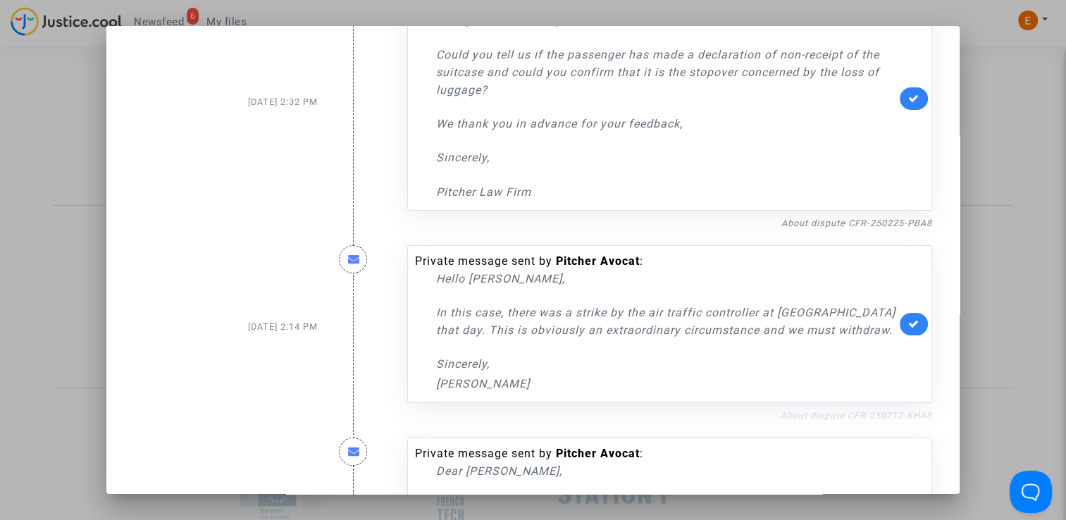
click at [820, 412] on link "About dispute CFR-250213-KHA8" at bounding box center [855, 415] width 151 height 11
click at [908, 321] on icon at bounding box center [913, 323] width 11 height 11
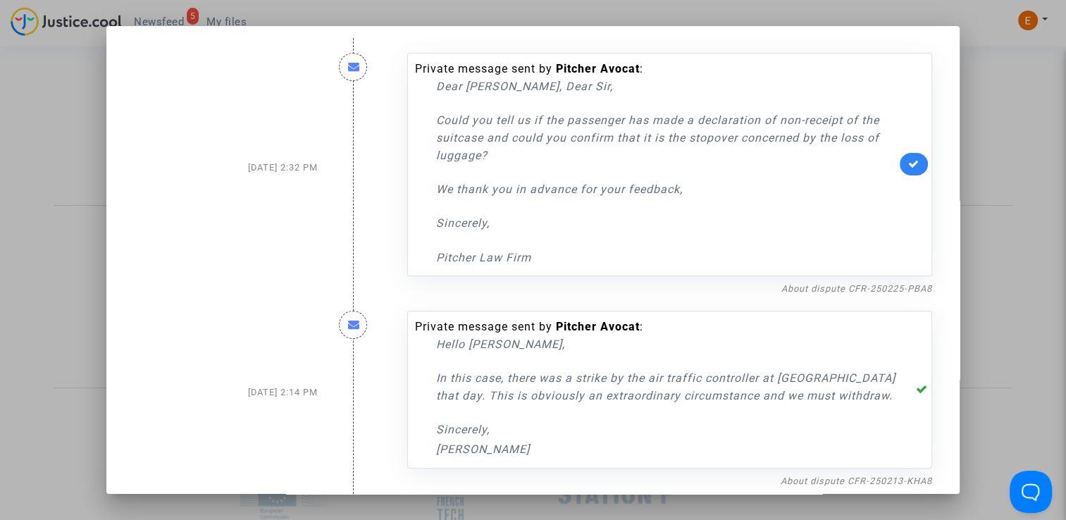
scroll to position [0, 0]
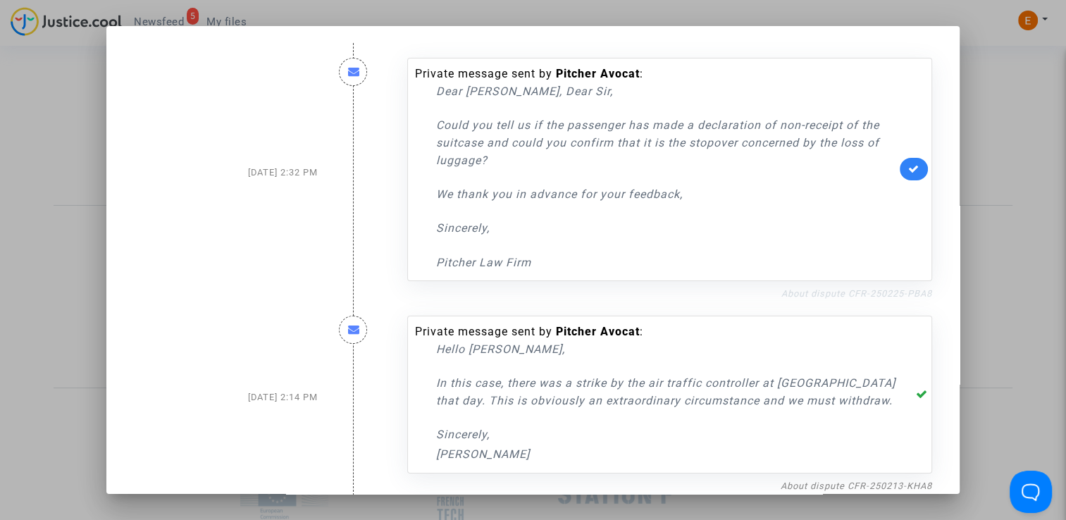
click at [826, 292] on link "About dispute CFR-250225-PBA8" at bounding box center [856, 293] width 151 height 11
click at [908, 168] on icon at bounding box center [913, 168] width 11 height 11
click at [997, 125] on div at bounding box center [533, 260] width 1066 height 520
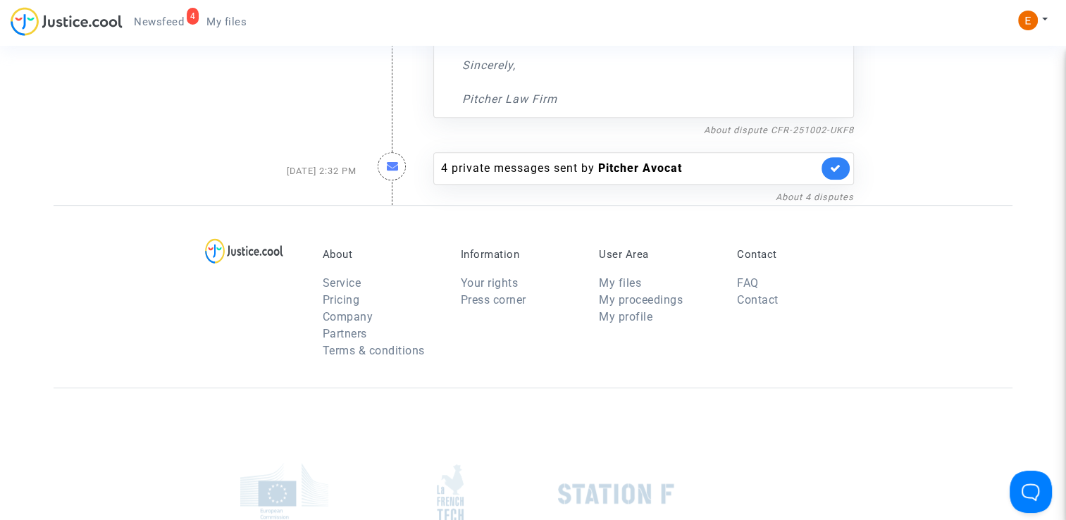
click at [242, 20] on span "My files" at bounding box center [226, 21] width 40 height 13
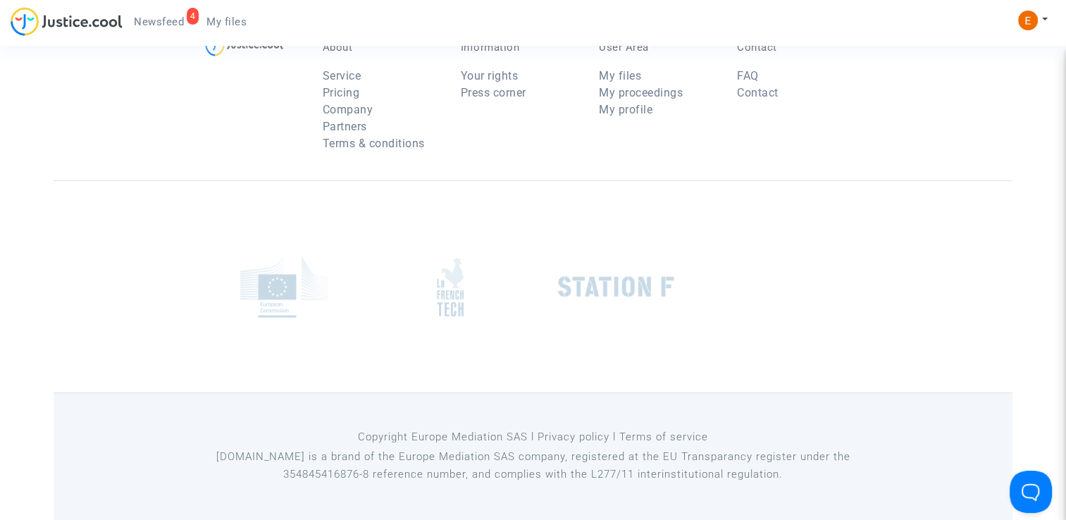
click at [180, 25] on span "Newsfeed" at bounding box center [159, 21] width 50 height 13
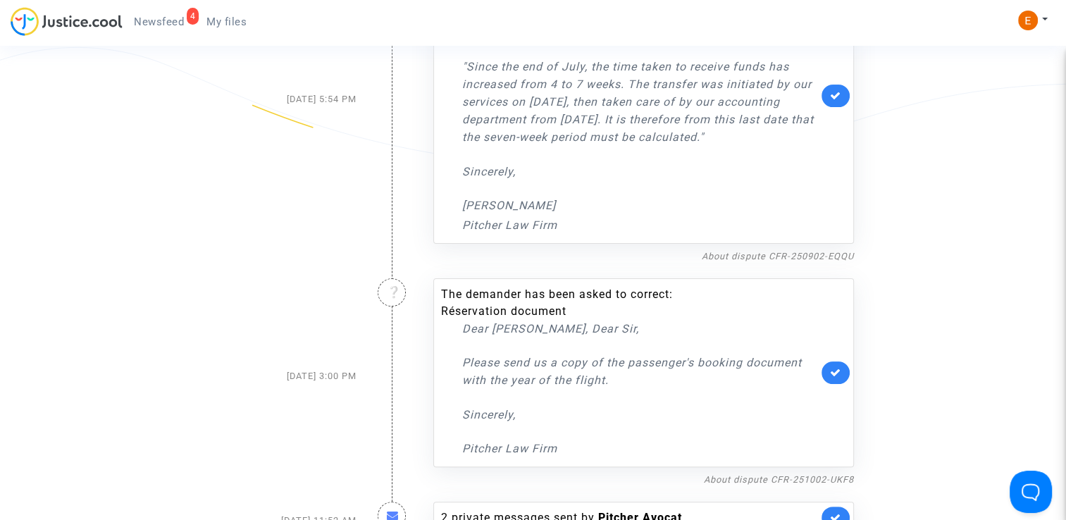
scroll to position [282, 0]
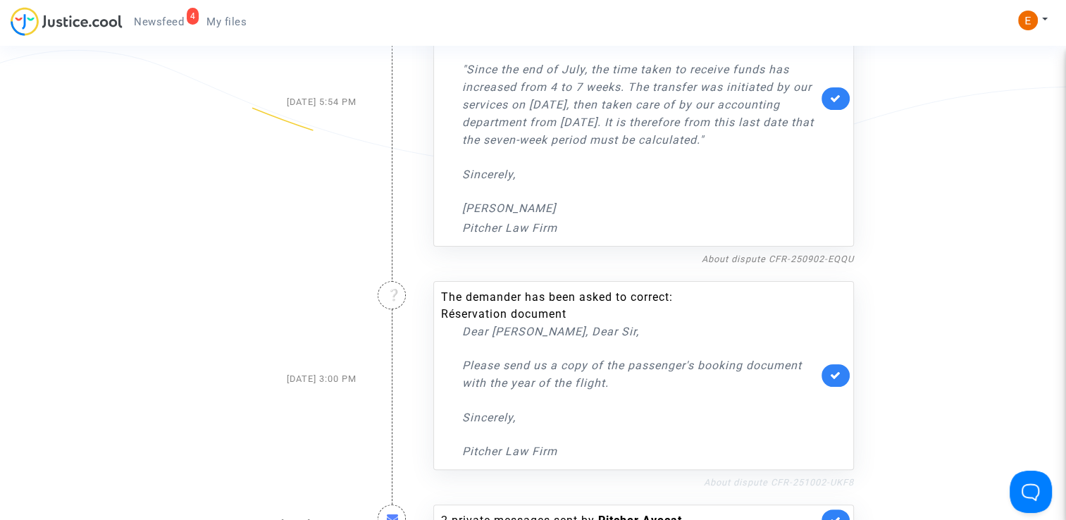
click at [760, 487] on link "About dispute CFR-251002-UKF8" at bounding box center [779, 482] width 150 height 11
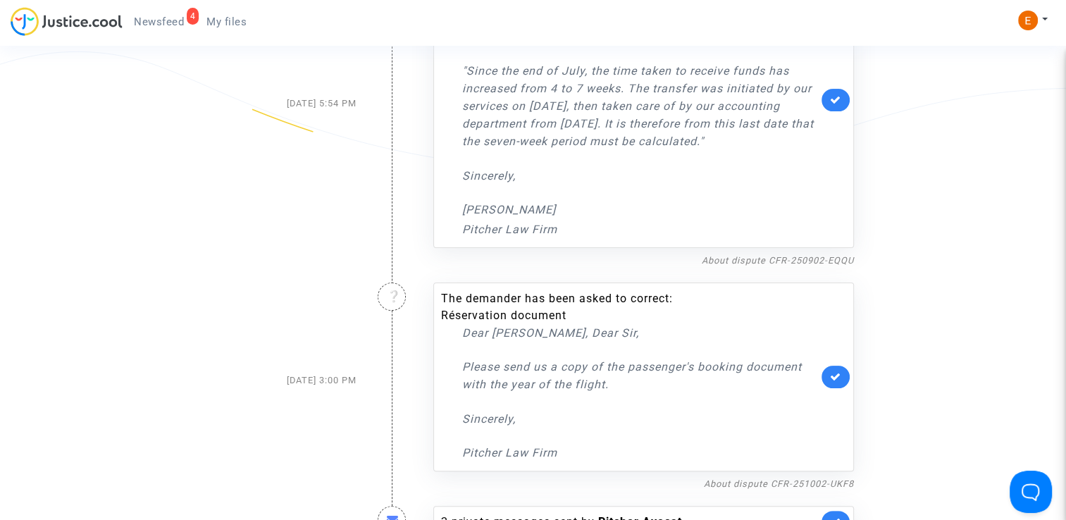
scroll to position [352, 0]
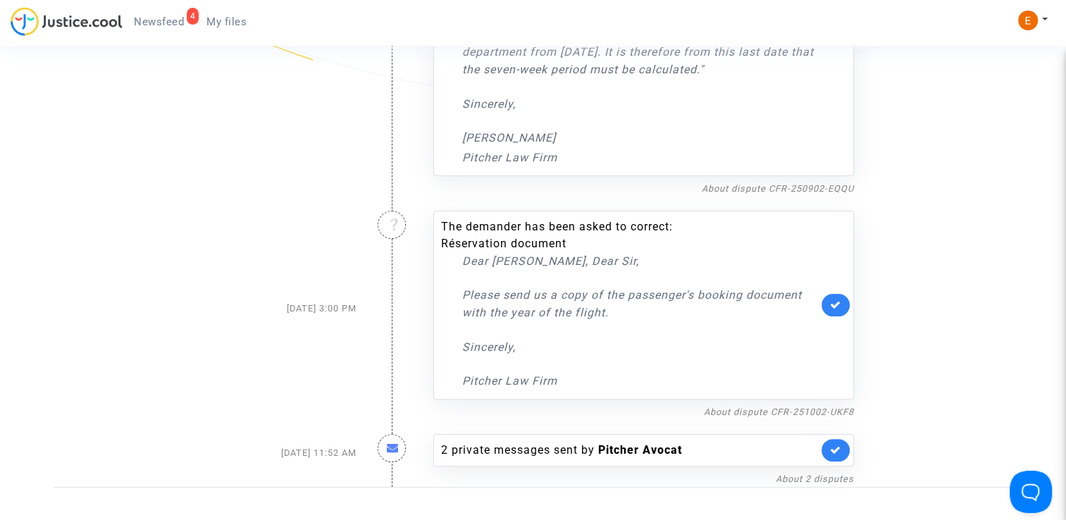
click at [827, 316] on link at bounding box center [835, 305] width 28 height 23
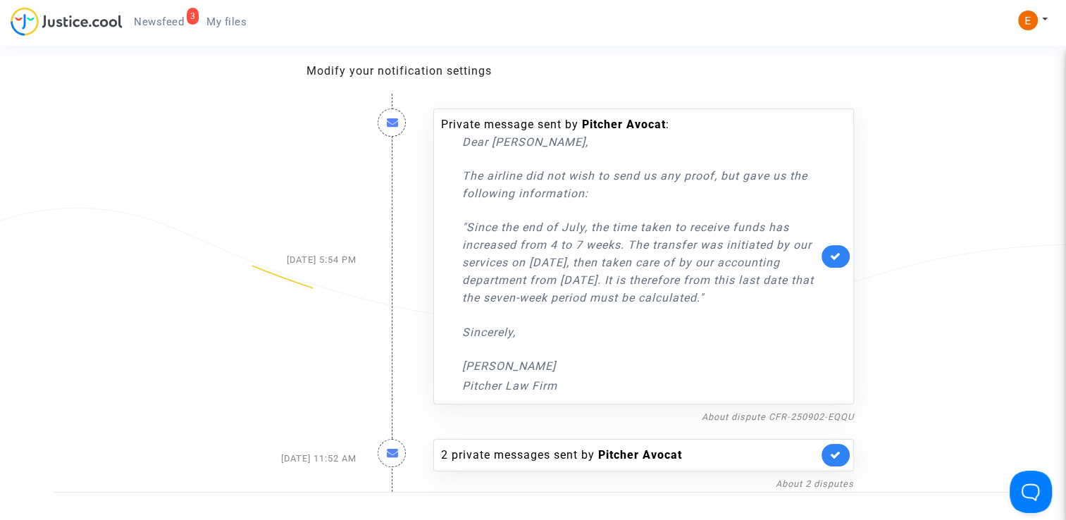
scroll to position [141, 0]
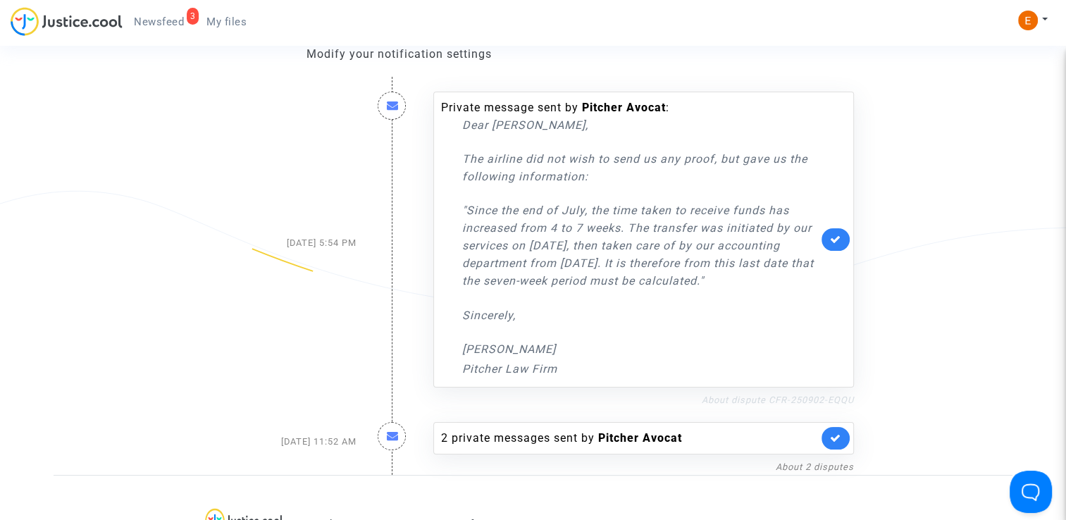
click at [745, 405] on link "About dispute CFR-250902-EQQU" at bounding box center [778, 399] width 152 height 11
click at [840, 241] on link at bounding box center [835, 239] width 28 height 23
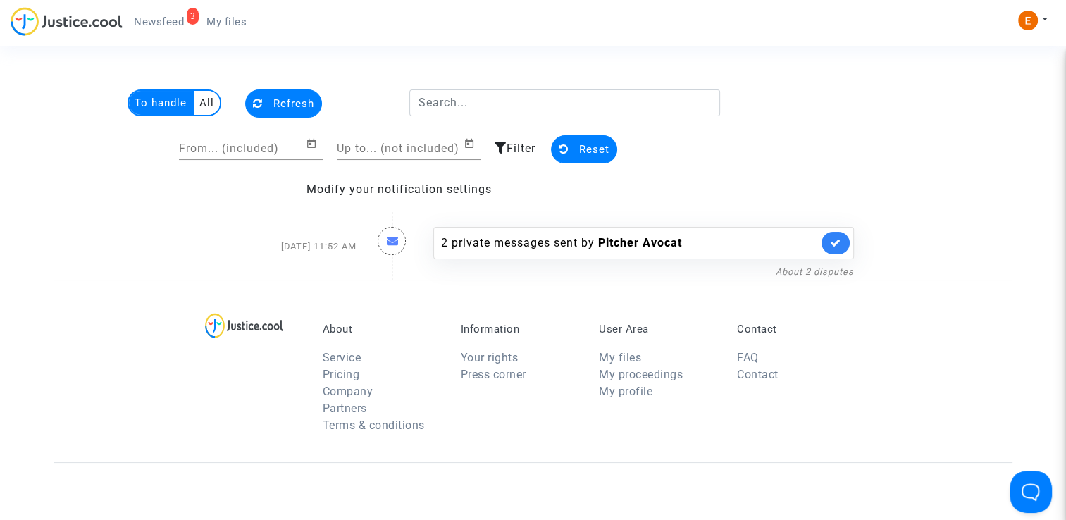
scroll to position [0, 0]
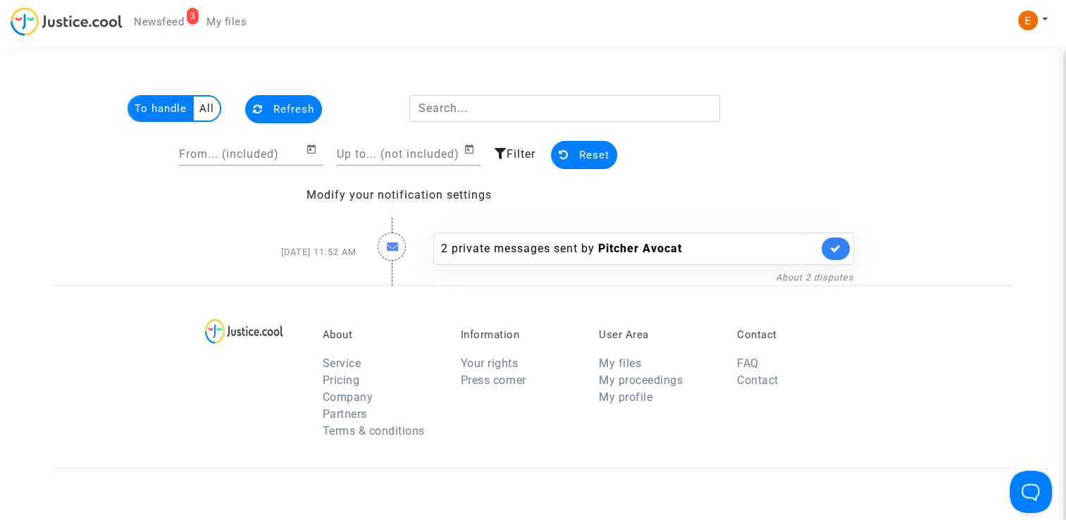
click at [237, 17] on span "My files" at bounding box center [226, 21] width 40 height 13
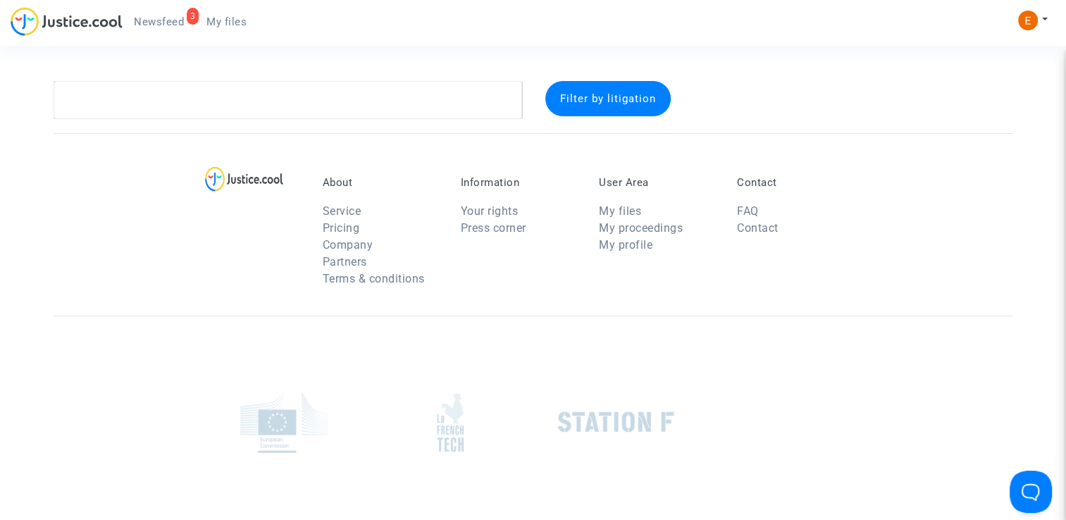
click at [175, 16] on span "Newsfeed" at bounding box center [159, 21] width 50 height 13
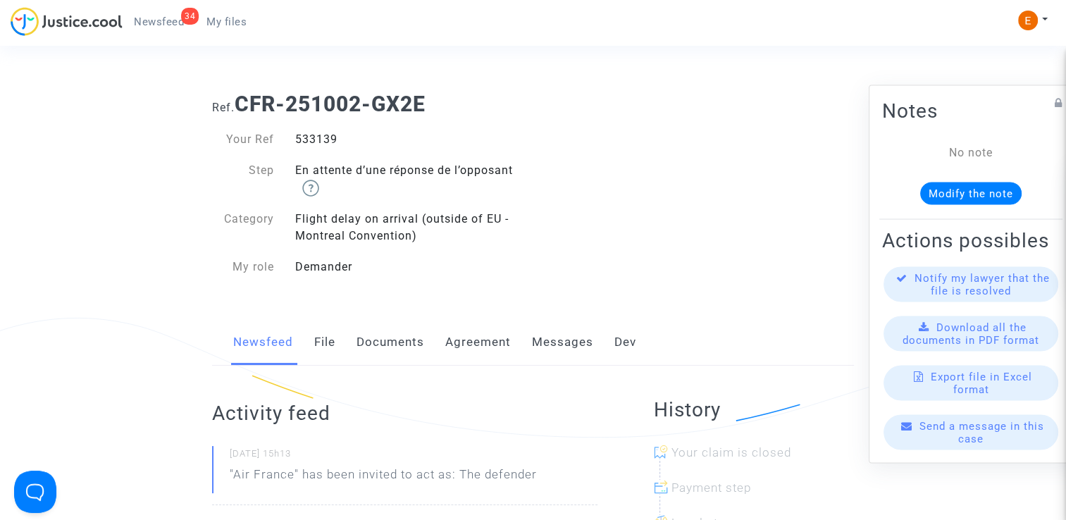
click at [316, 137] on div "533139" at bounding box center [409, 139] width 249 height 17
copy div "533139"
drag, startPoint x: 0, startPoint y: 0, endPoint x: 301, endPoint y: 145, distance: 334.5
click at [301, 145] on div "543136" at bounding box center [409, 139] width 249 height 17
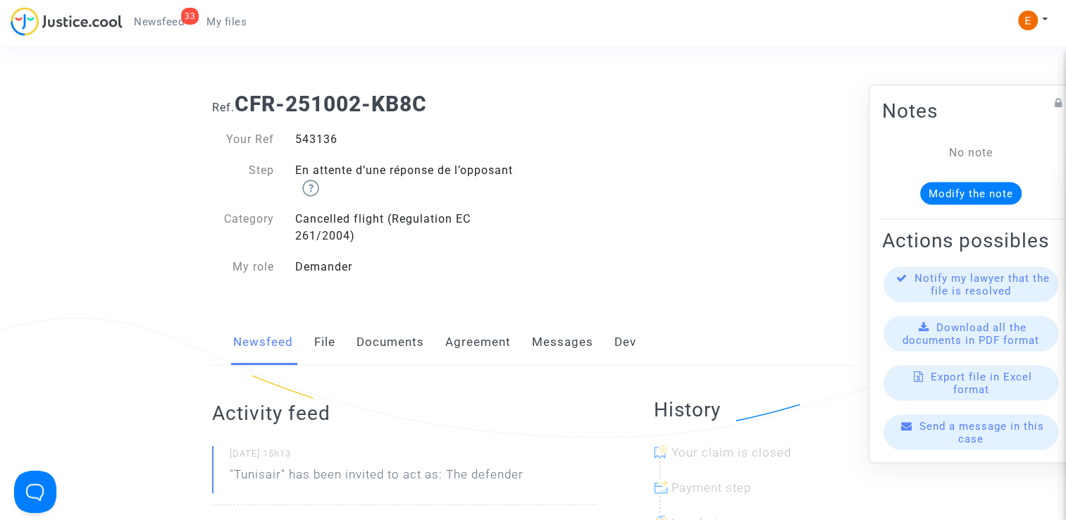
click at [301, 145] on div "543136" at bounding box center [409, 139] width 249 height 17
copy div "543136"
click at [327, 139] on div "523835" at bounding box center [409, 139] width 249 height 17
copy div "523835"
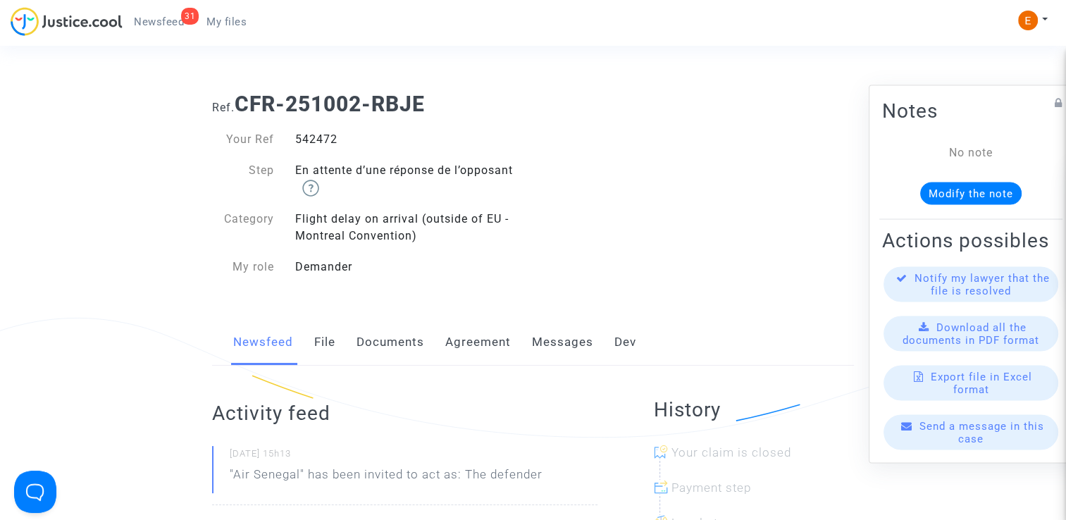
click at [322, 137] on div "542472" at bounding box center [409, 139] width 249 height 17
copy div "542472"
click at [308, 132] on div "542840" at bounding box center [409, 139] width 249 height 17
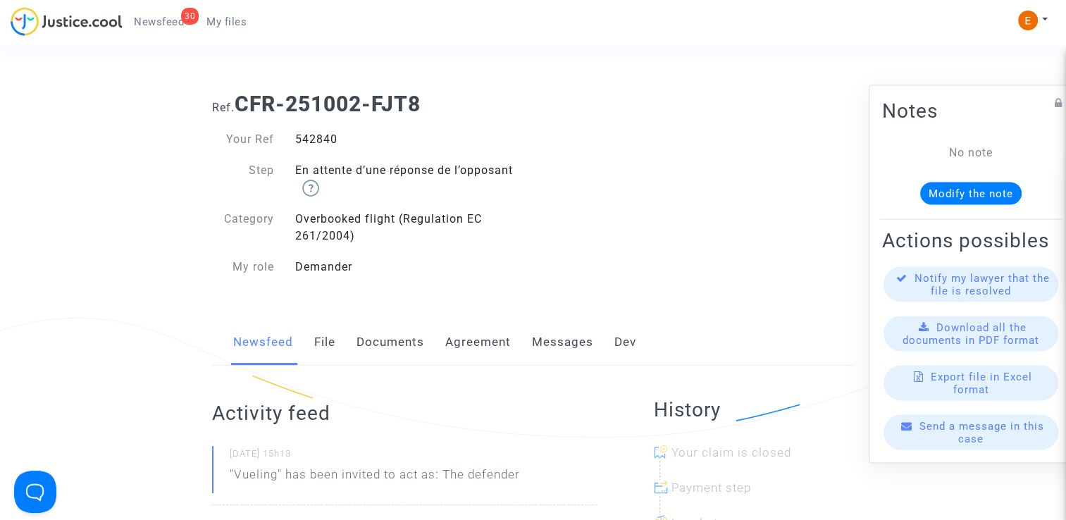
copy div "542840"
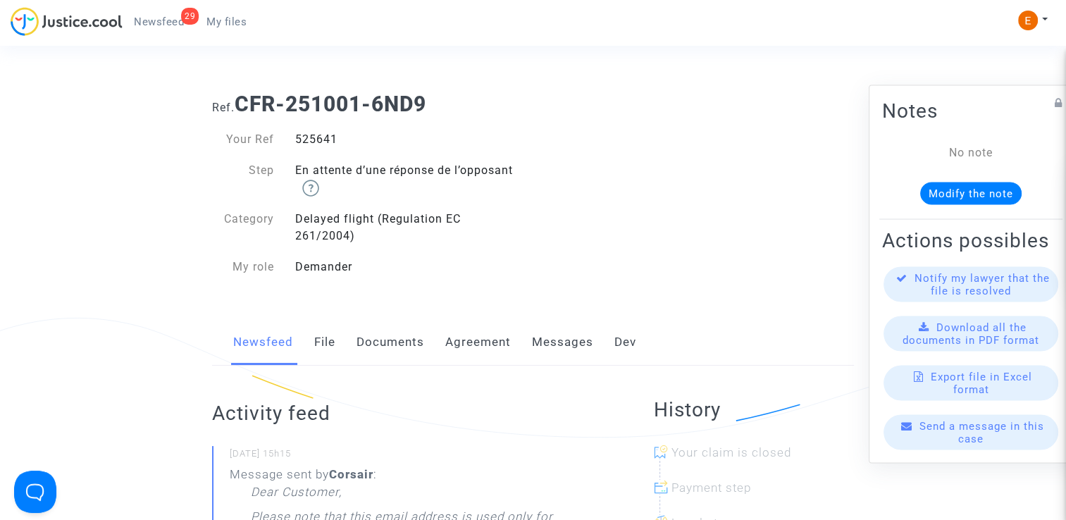
click at [313, 143] on div "525641" at bounding box center [409, 139] width 249 height 17
copy div "525641"
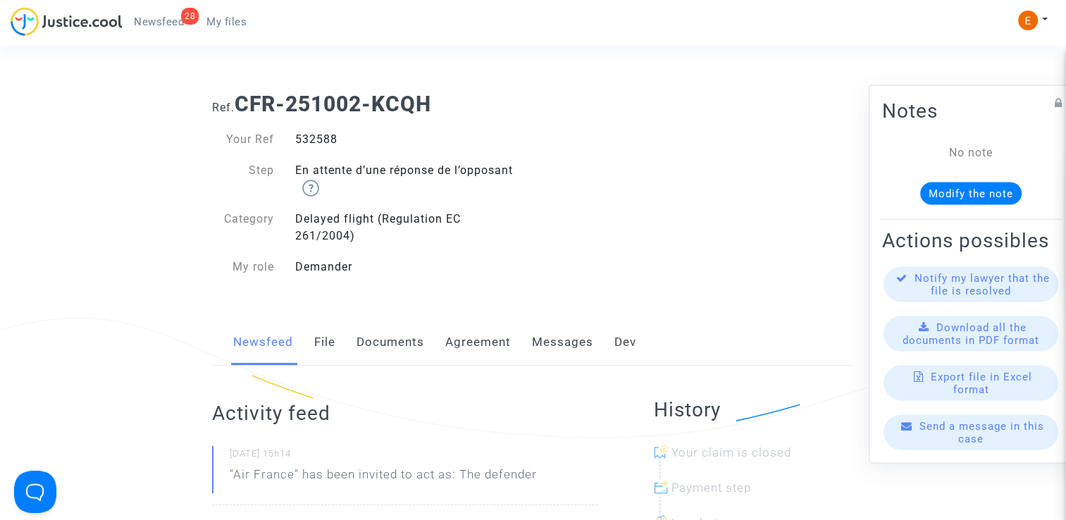
drag, startPoint x: 0, startPoint y: 0, endPoint x: 313, endPoint y: 139, distance: 342.1
click at [313, 139] on div "532588" at bounding box center [409, 139] width 249 height 17
copy div "532588"
click at [324, 135] on div "542368" at bounding box center [409, 139] width 249 height 17
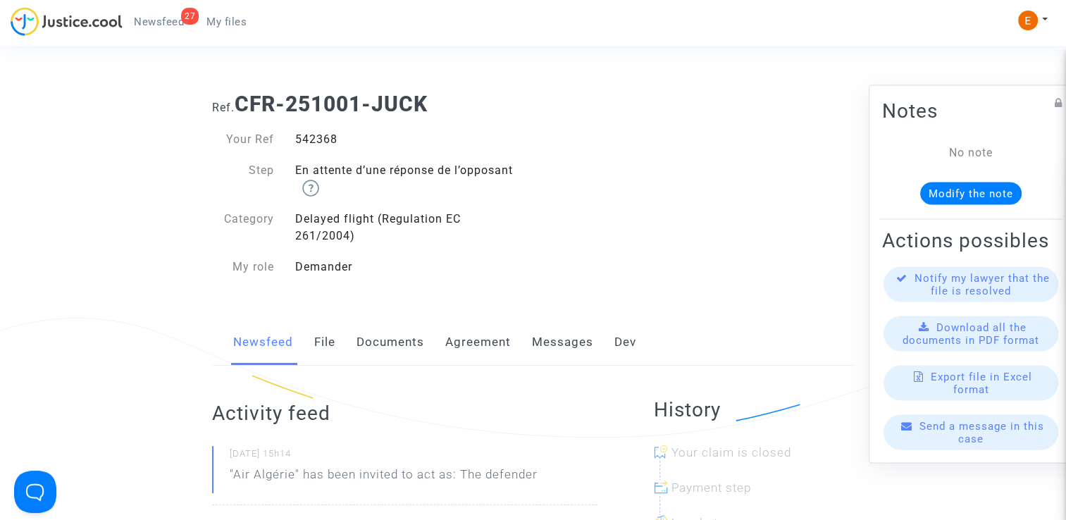
click at [324, 135] on div "542368" at bounding box center [409, 139] width 249 height 17
copy div "542368"
click at [313, 136] on div "487034" at bounding box center [409, 139] width 249 height 17
copy div "487034"
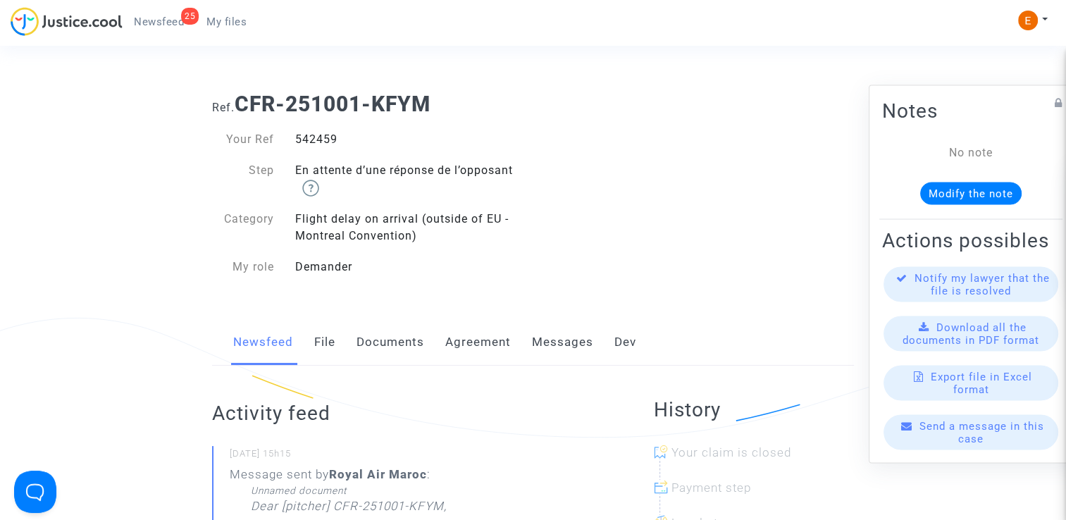
click at [311, 144] on div "542459" at bounding box center [409, 139] width 249 height 17
copy div "542459"
click at [330, 139] on div "542513" at bounding box center [409, 139] width 249 height 17
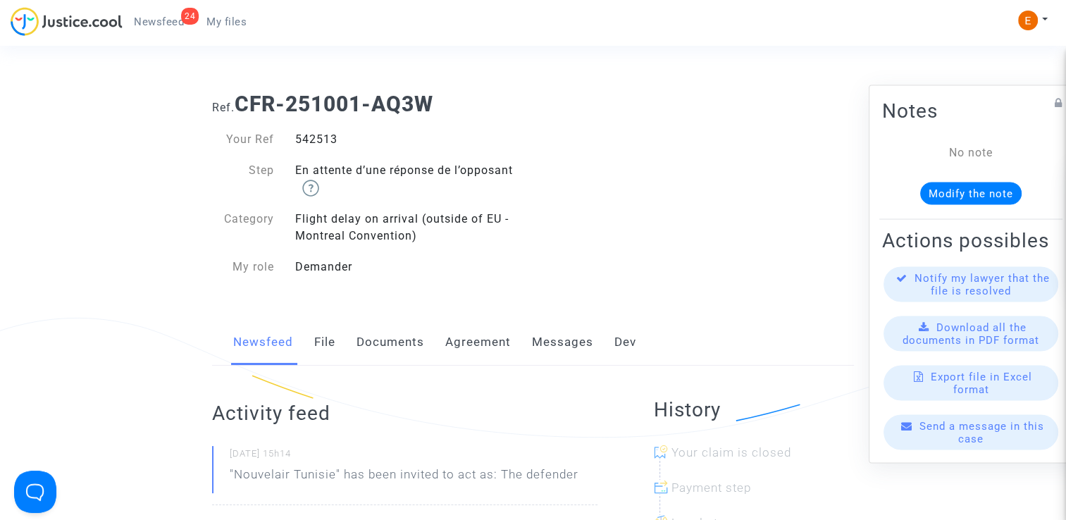
copy div "542513"
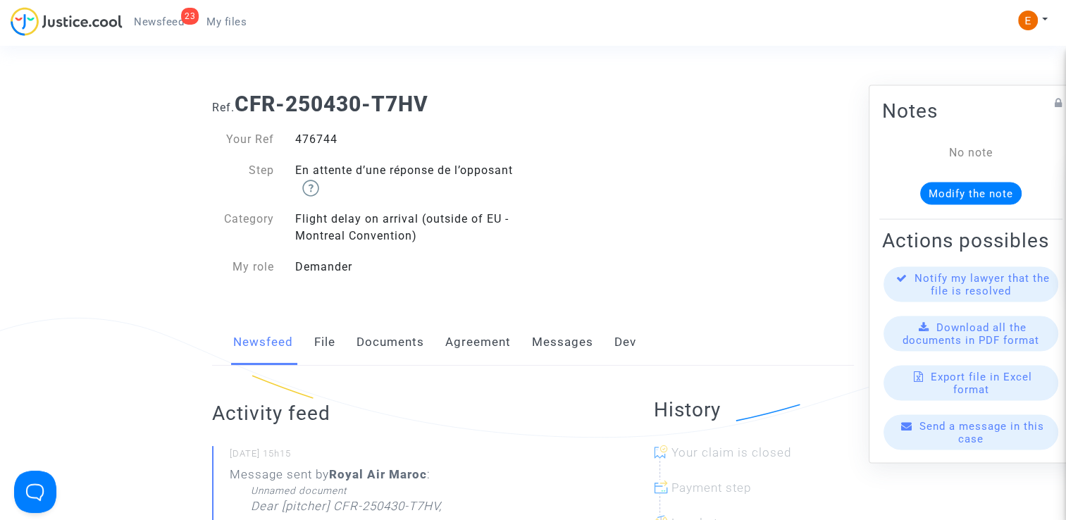
click at [316, 144] on div "476744" at bounding box center [409, 139] width 249 height 17
copy div "476744"
click at [323, 139] on div "471920" at bounding box center [409, 139] width 249 height 17
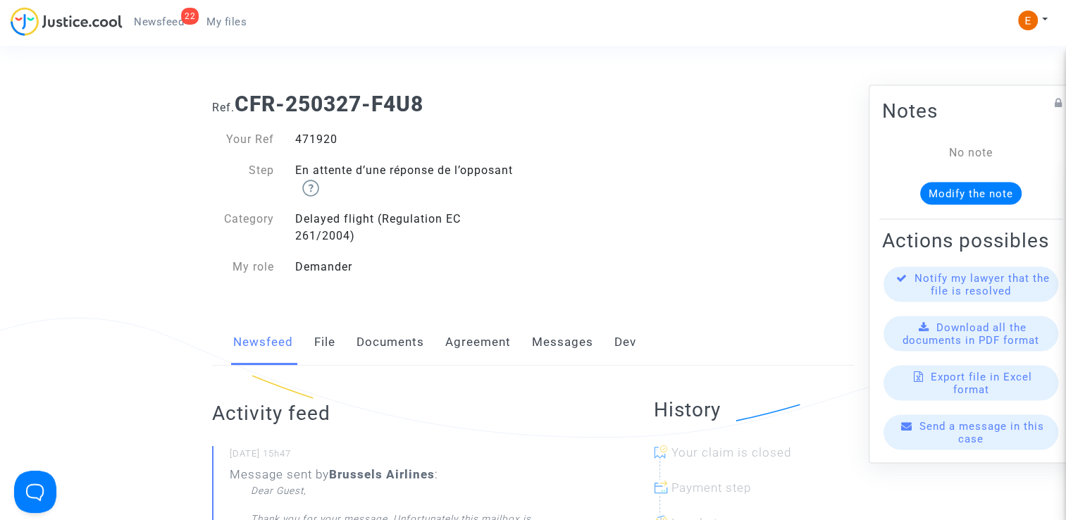
copy div "471920"
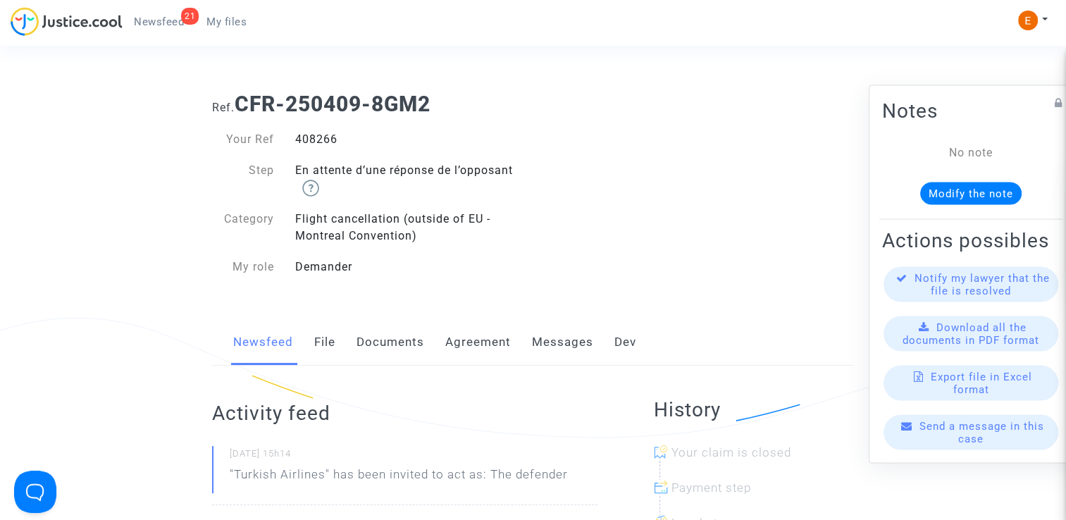
click at [314, 143] on div "408266" at bounding box center [409, 139] width 249 height 17
copy div "408266"
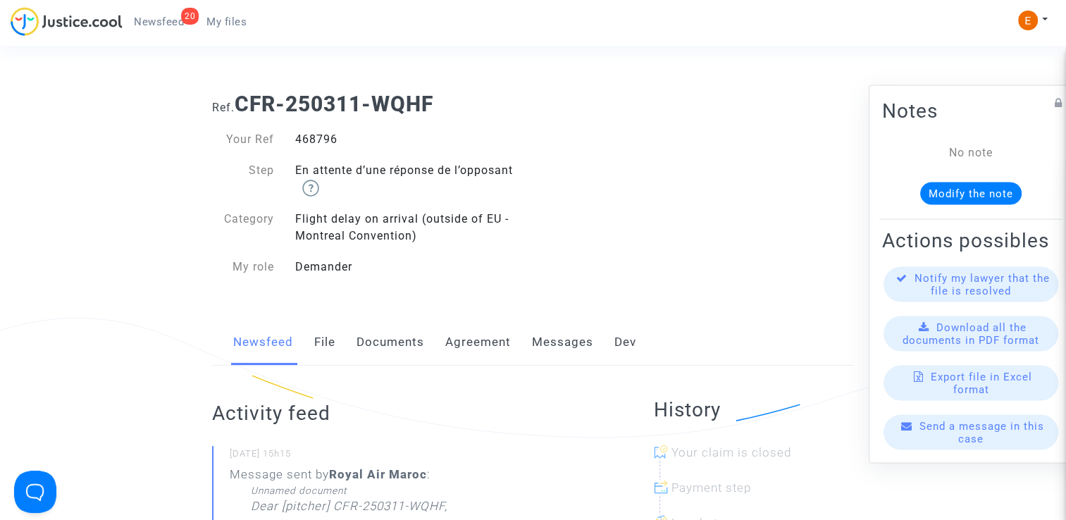
drag, startPoint x: 0, startPoint y: 0, endPoint x: 323, endPoint y: 140, distance: 351.7
click at [323, 140] on div "468796" at bounding box center [409, 139] width 249 height 17
copy div "468796"
click at [335, 137] on div "444363" at bounding box center [409, 139] width 249 height 17
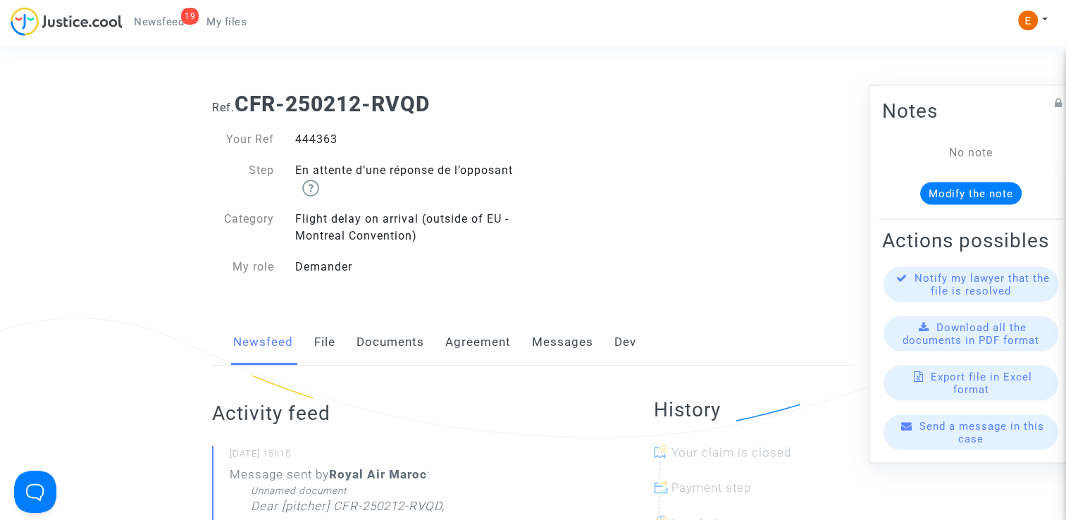
click at [335, 137] on div "444363" at bounding box center [409, 139] width 249 height 17
copy div "444363"
click at [314, 139] on div "445691" at bounding box center [409, 139] width 249 height 17
click at [313, 134] on div "441149" at bounding box center [409, 139] width 249 height 17
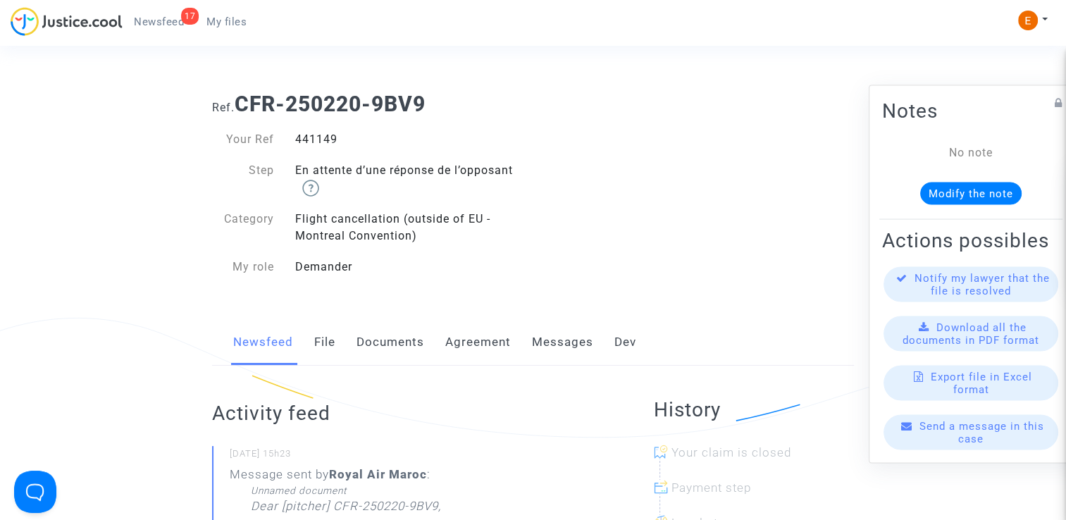
click at [313, 134] on div "441149" at bounding box center [409, 139] width 249 height 17
copy div "441149"
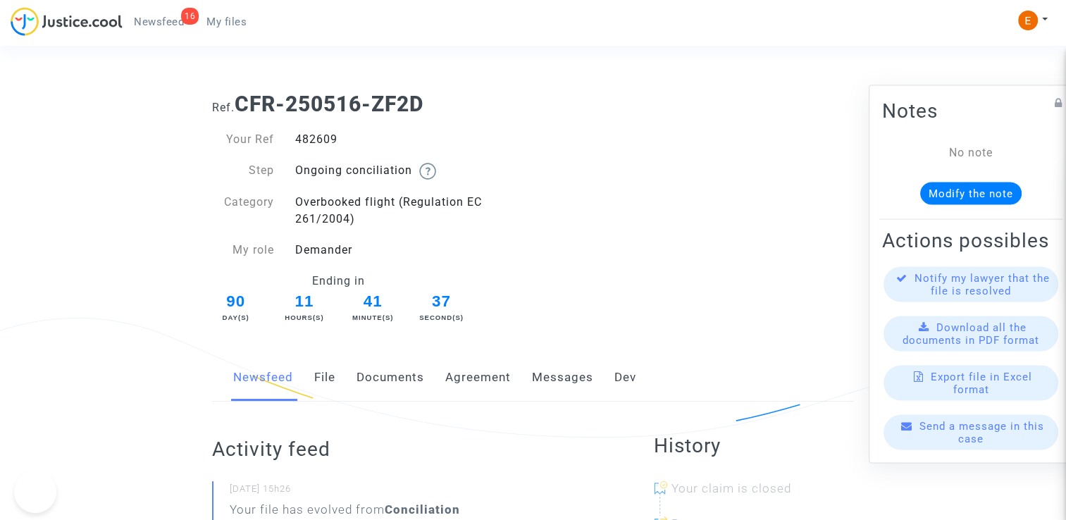
click at [308, 139] on div "482609" at bounding box center [409, 139] width 249 height 17
copy div "482609"
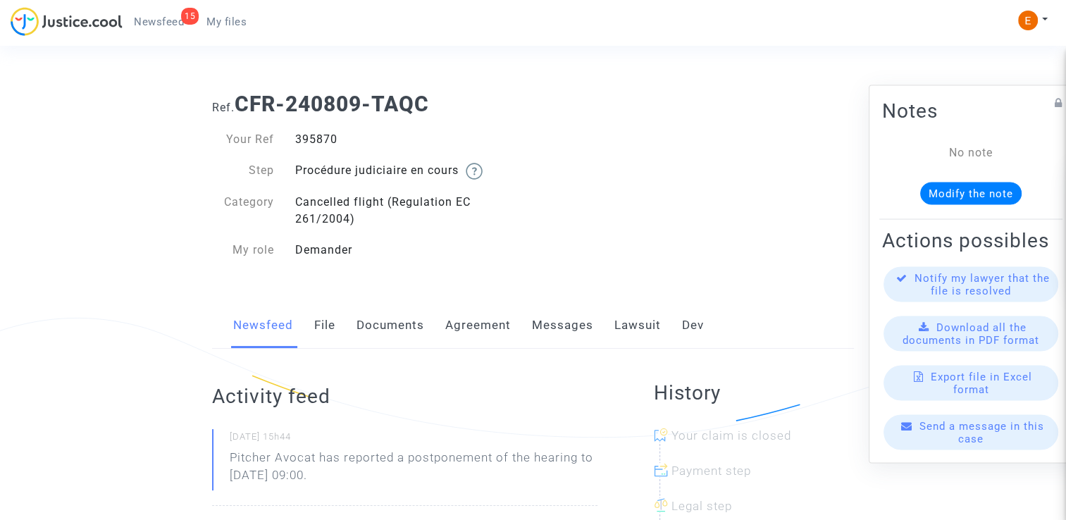
click at [311, 137] on div "395870" at bounding box center [409, 139] width 249 height 17
copy div "395870"
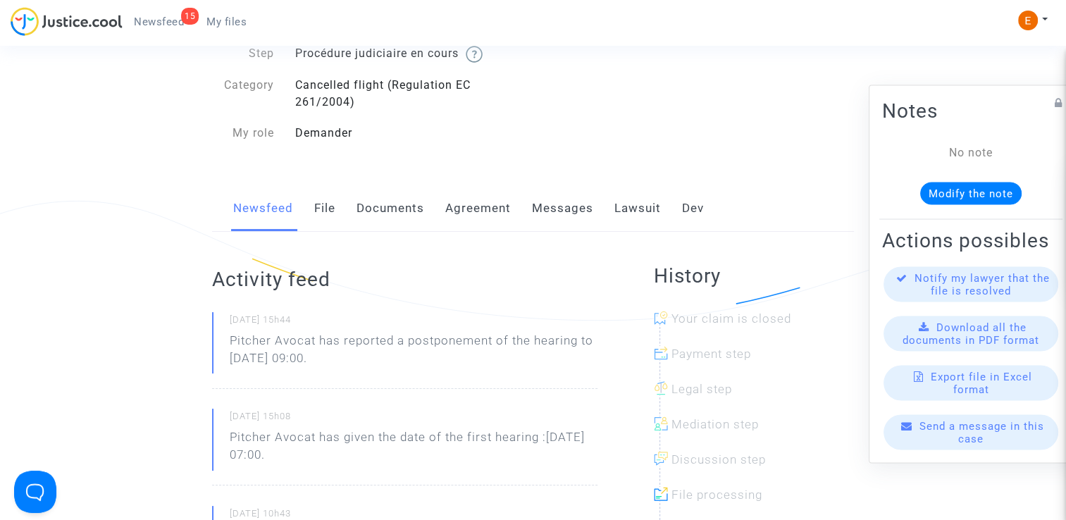
scroll to position [141, 0]
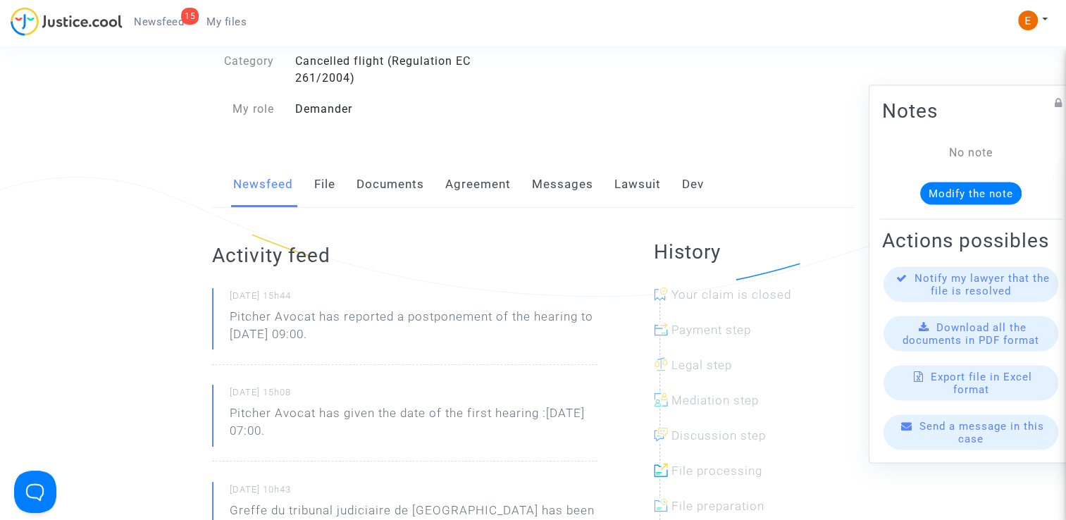
drag, startPoint x: 392, startPoint y: 331, endPoint x: 199, endPoint y: 324, distance: 192.4
drag, startPoint x: 199, startPoint y: 324, endPoint x: 254, endPoint y: 320, distance: 54.4
click at [350, 306] on small "02/10/2025 - 15h44" at bounding box center [414, 298] width 368 height 18
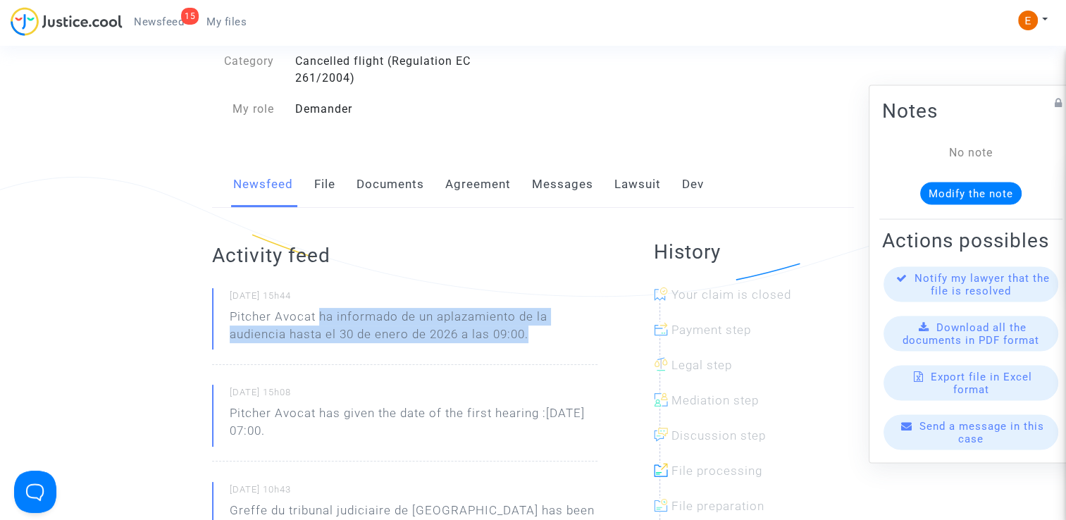
drag, startPoint x: 318, startPoint y: 317, endPoint x: 590, endPoint y: 342, distance: 273.0
click at [591, 342] on p "Pitcher Avocat ha informado de un aplazamiento de la audiencia hasta el 30 de e…" at bounding box center [414, 329] width 368 height 42
drag, startPoint x: 590, startPoint y: 342, endPoint x: 491, endPoint y: 320, distance: 101.0
copy p "ha informado de un aplazamiento de la audiencia hasta el 30 de enero de 2026 a …"
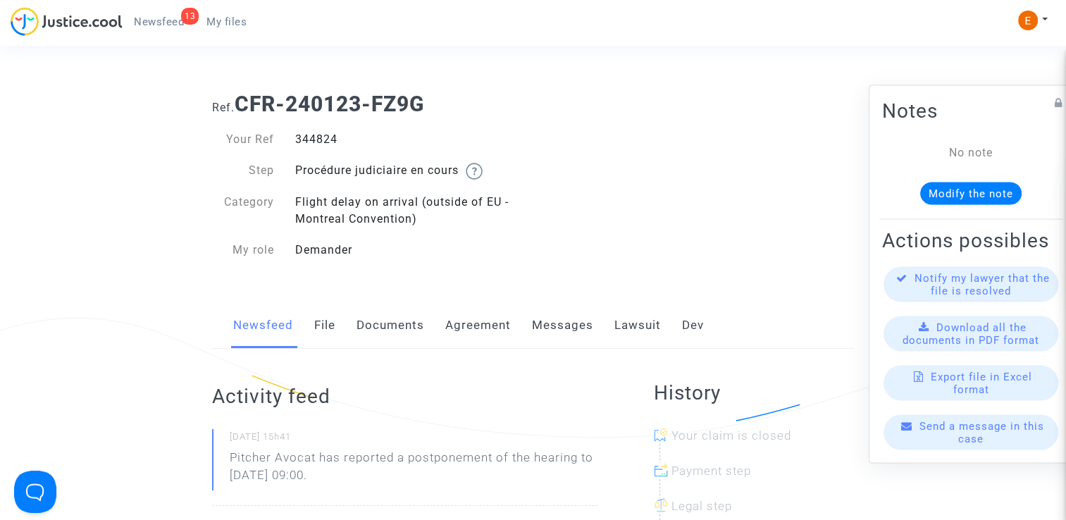
click at [317, 140] on div "344824" at bounding box center [409, 139] width 249 height 17
click at [316, 140] on div "344824" at bounding box center [409, 139] width 249 height 17
copy div "344824"
drag, startPoint x: 0, startPoint y: 0, endPoint x: 327, endPoint y: 144, distance: 357.3
click at [327, 144] on div "397784" at bounding box center [409, 139] width 249 height 17
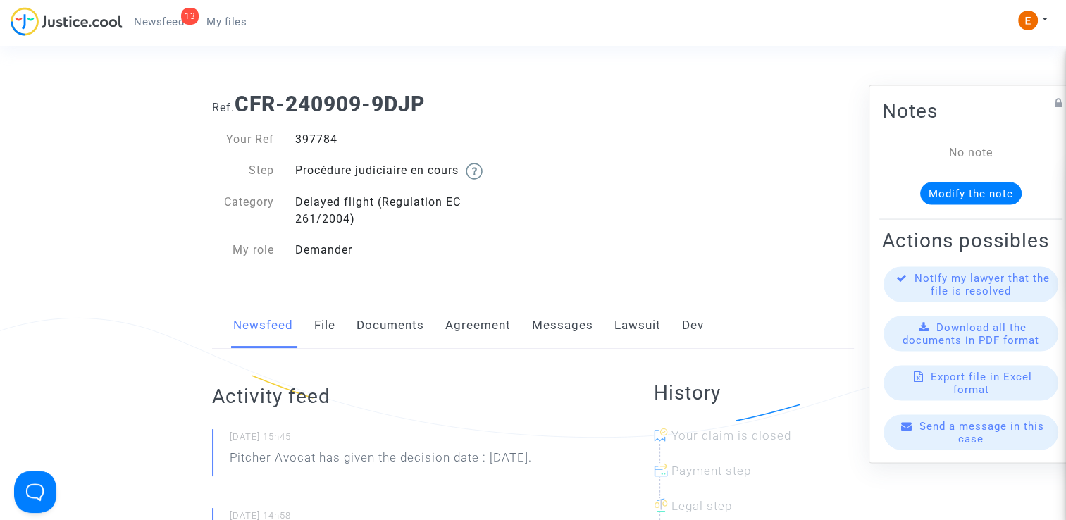
copy div "397784"
drag, startPoint x: 596, startPoint y: 455, endPoint x: 221, endPoint y: 459, distance: 374.7
click at [221, 459] on div "02/10/2025 - 15h45 Pitcher Avocat has given the decision date : Nov 14th 2025." at bounding box center [404, 458] width 385 height 59
drag, startPoint x: 221, startPoint y: 459, endPoint x: 230, endPoint y: 460, distance: 8.5
click at [230, 465] on div "02/10/2025 - 15h45 Pitcher Avocat has given the decision date : Nov 14th 2025." at bounding box center [404, 458] width 385 height 59
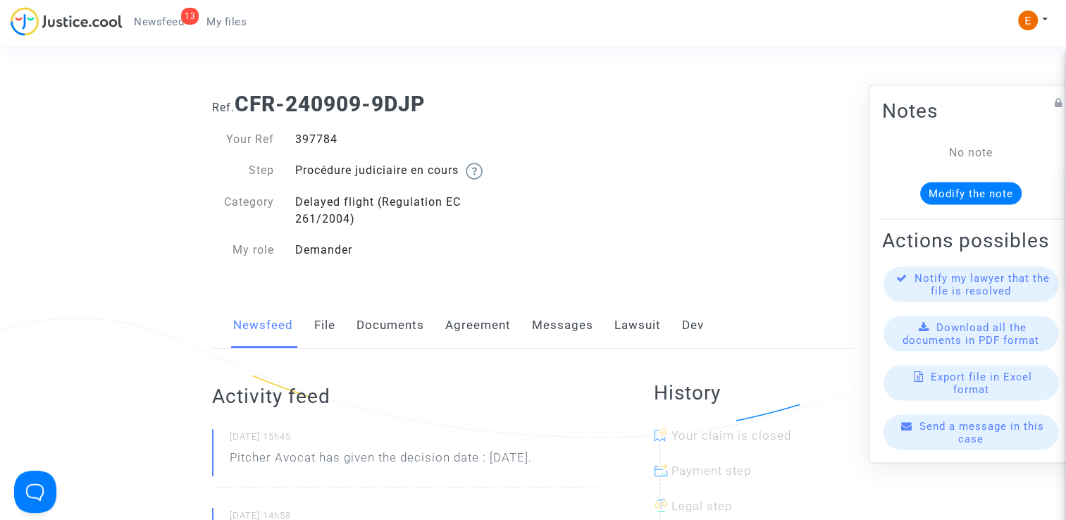
drag, startPoint x: 594, startPoint y: 462, endPoint x: 225, endPoint y: 463, distance: 369.8
click at [225, 463] on div "02/10/2025 - 15h45 Pitcher Avocat has given the decision date : Nov 14th 2025." at bounding box center [404, 458] width 385 height 59
drag, startPoint x: 225, startPoint y: 463, endPoint x: 235, endPoint y: 463, distance: 9.9
click at [344, 469] on p "Pitcher Avocat ha dado la fecha de decisión: 14 de noviembre de 2025." at bounding box center [414, 470] width 368 height 42
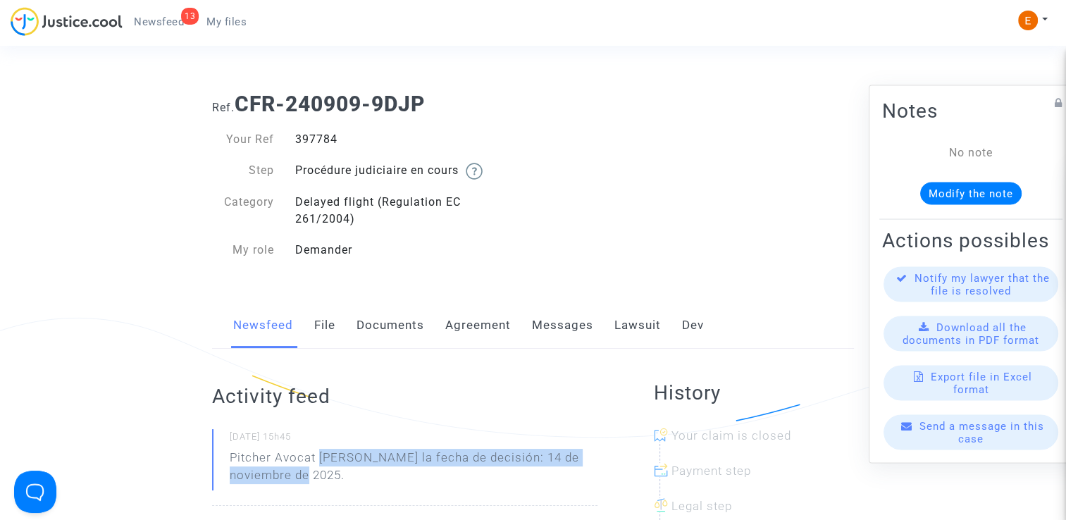
drag, startPoint x: 321, startPoint y: 460, endPoint x: 339, endPoint y: 467, distance: 19.6
click at [339, 467] on p "Pitcher Avocat ha dado la fecha de decisión: 14 de noviembre de 2025." at bounding box center [414, 470] width 368 height 42
drag, startPoint x: 339, startPoint y: 467, endPoint x: 328, endPoint y: 458, distance: 14.5
copy p "ha dado la fecha de decisión: 14 de noviembre de 2025."
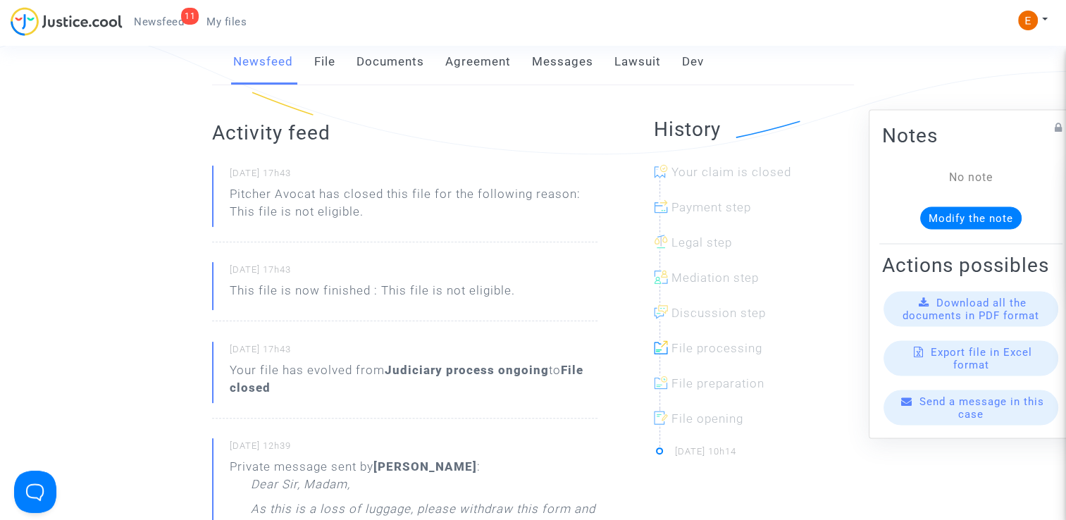
scroll to position [282, 0]
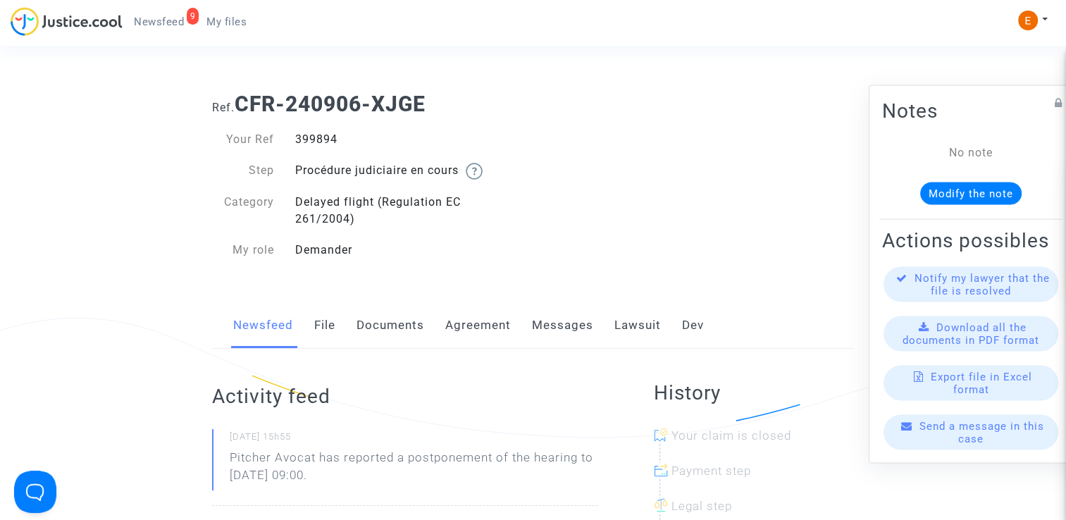
click at [327, 137] on div "399894" at bounding box center [409, 139] width 249 height 17
copy div "399894"
drag, startPoint x: 408, startPoint y: 474, endPoint x: 183, endPoint y: 450, distance: 226.0
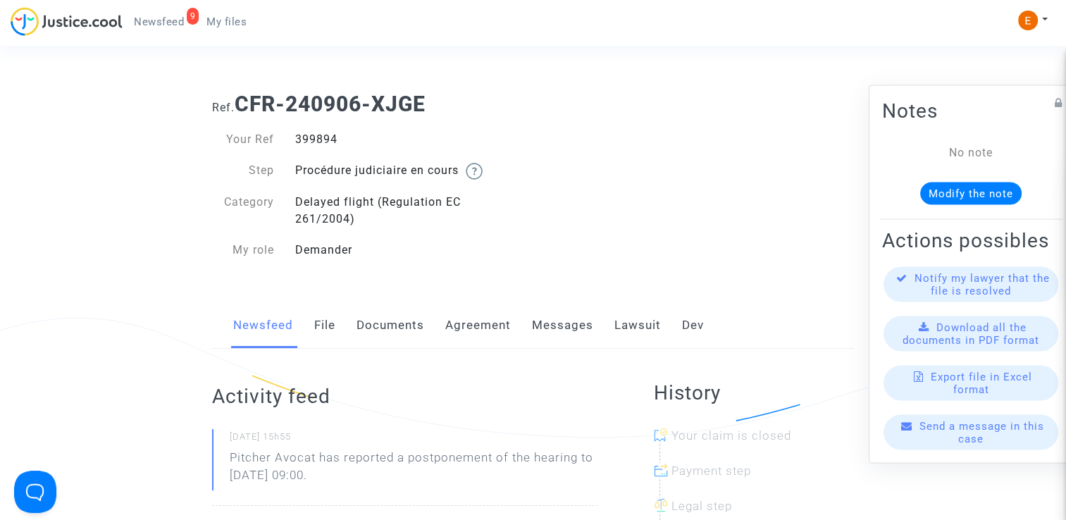
drag, startPoint x: 183, startPoint y: 450, endPoint x: 292, endPoint y: 456, distance: 108.7
click at [364, 482] on p "Pitcher Avocat ha informado de un aplazamiento de la audiencia hasta el 30 de e…" at bounding box center [414, 470] width 368 height 42
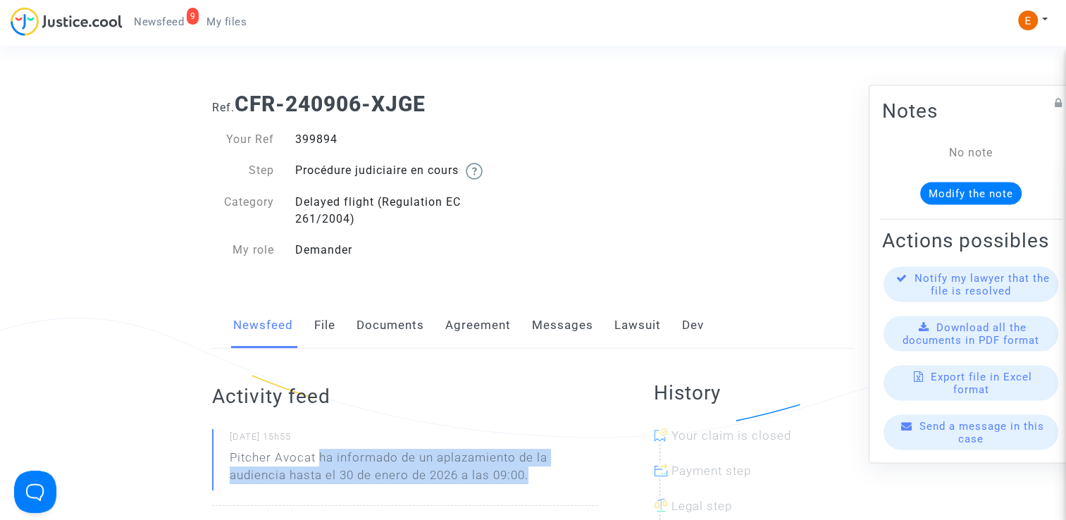
drag, startPoint x: 320, startPoint y: 455, endPoint x: 561, endPoint y: 475, distance: 241.7
click at [561, 475] on p "Pitcher Avocat ha informado de un aplazamiento de la audiencia hasta el 30 de e…" at bounding box center [414, 470] width 368 height 42
drag, startPoint x: 561, startPoint y: 475, endPoint x: 488, endPoint y: 459, distance: 74.3
copy p "ha informado de un aplazamiento de la audiencia hasta el 30 de enero de 2026 a …"
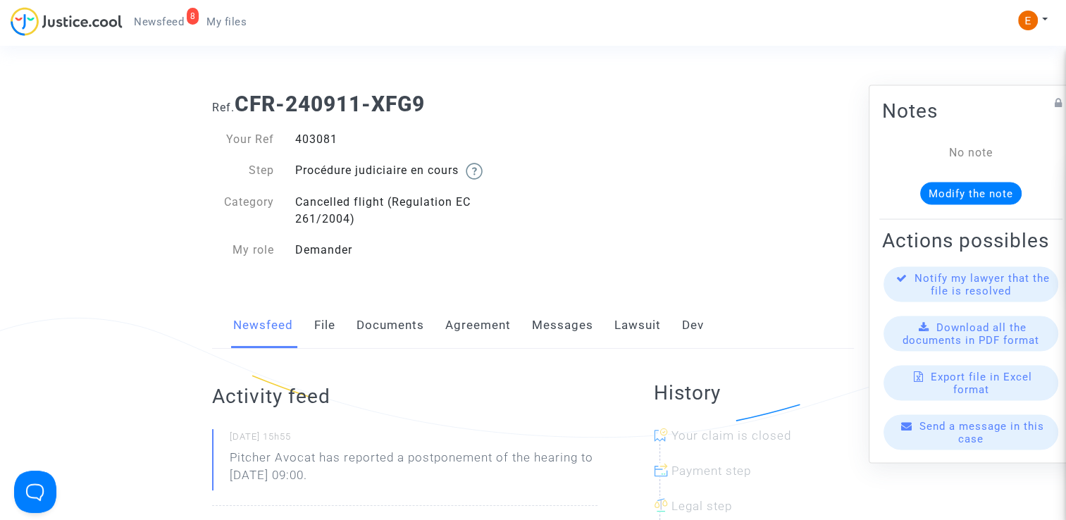
click at [316, 139] on div "403081" at bounding box center [409, 139] width 249 height 17
copy div "403081"
drag, startPoint x: 436, startPoint y: 479, endPoint x: 214, endPoint y: 463, distance: 222.4
click at [214, 463] on div "[DATE] 15h55 Pitcher Avocat has reported a postponement of the hearing to [DATE…" at bounding box center [404, 467] width 385 height 77
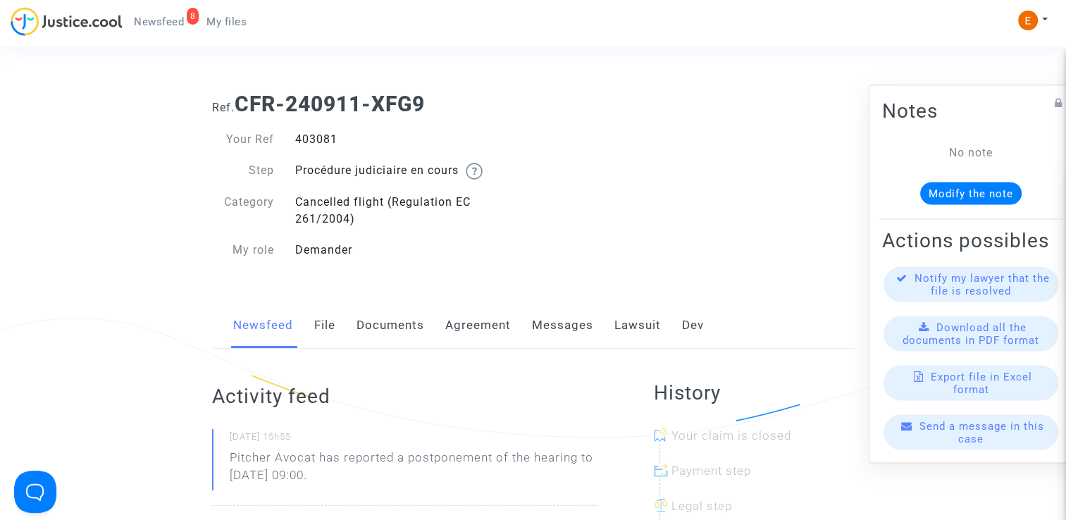
drag, startPoint x: 214, startPoint y: 463, endPoint x: 251, endPoint y: 463, distance: 36.6
click at [339, 461] on p "Pitcher Avocat ha informado de un aplazamiento de la audiencia hasta el 30 de e…" at bounding box center [414, 470] width 368 height 42
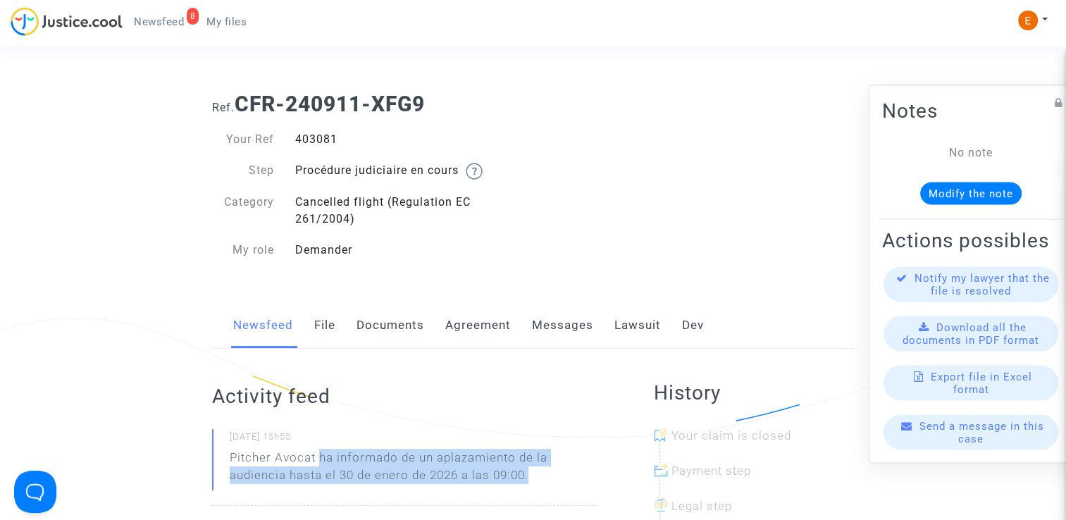
drag, startPoint x: 320, startPoint y: 455, endPoint x: 545, endPoint y: 494, distance: 228.7
click at [545, 494] on div "02/10/2025 - 15h55 Pitcher Avocat ha informado de un aplazamiento de la audienc…" at bounding box center [404, 467] width 385 height 77
drag, startPoint x: 545, startPoint y: 494, endPoint x: 465, endPoint y: 469, distance: 84.0
copy p "ha informado de un aplazamiento de la audiencia hasta el 30 de enero de 2026 a …"
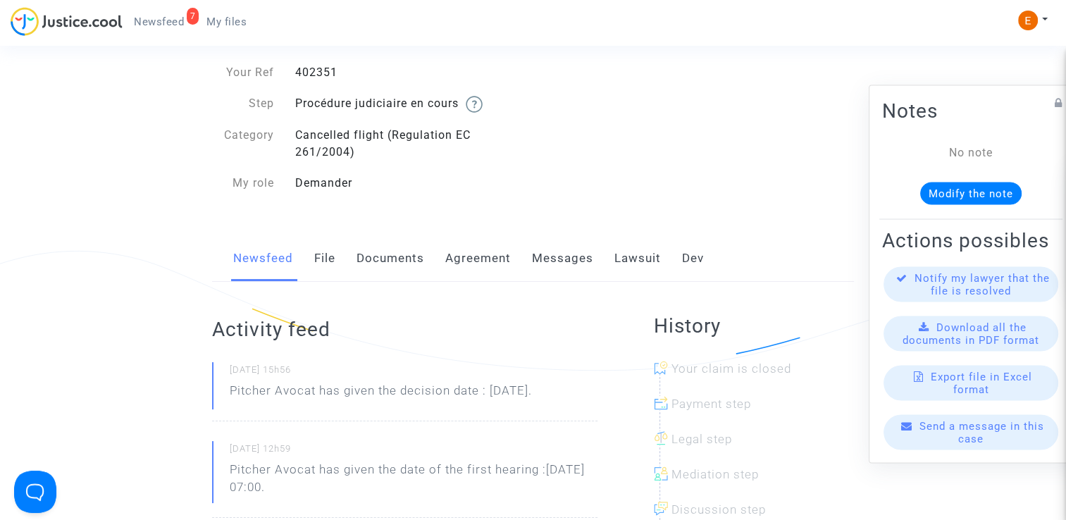
scroll to position [70, 0]
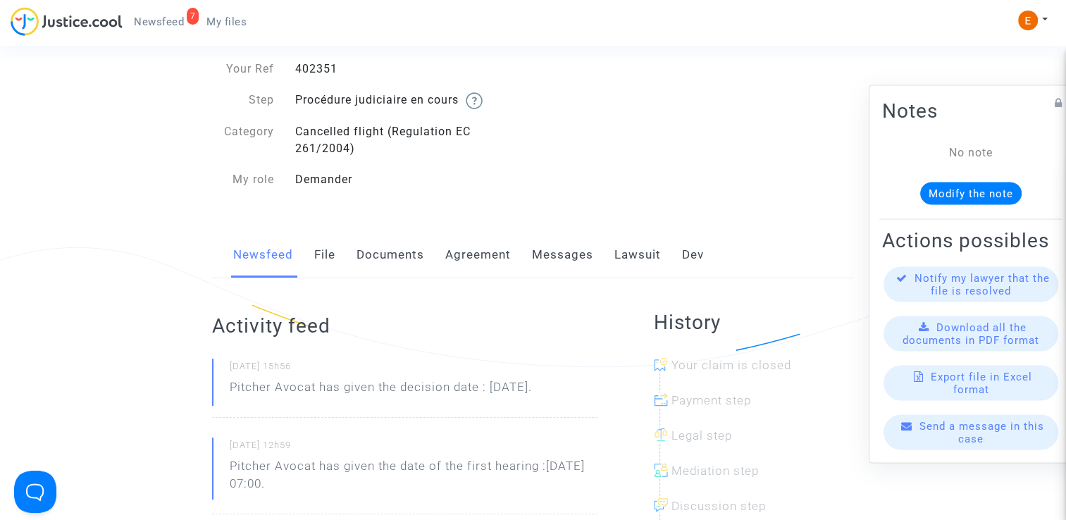
drag, startPoint x: 600, startPoint y: 389, endPoint x: 219, endPoint y: 378, distance: 381.2
drag, startPoint x: 219, startPoint y: 378, endPoint x: 263, endPoint y: 385, distance: 44.1
click at [263, 385] on p "Pitcher Avocat has given the decision date : [DATE]." at bounding box center [381, 390] width 302 height 25
click at [225, 387] on div "[DATE] 15h56 Pitcher Avocat has given the decision date : [DATE]." at bounding box center [404, 388] width 385 height 59
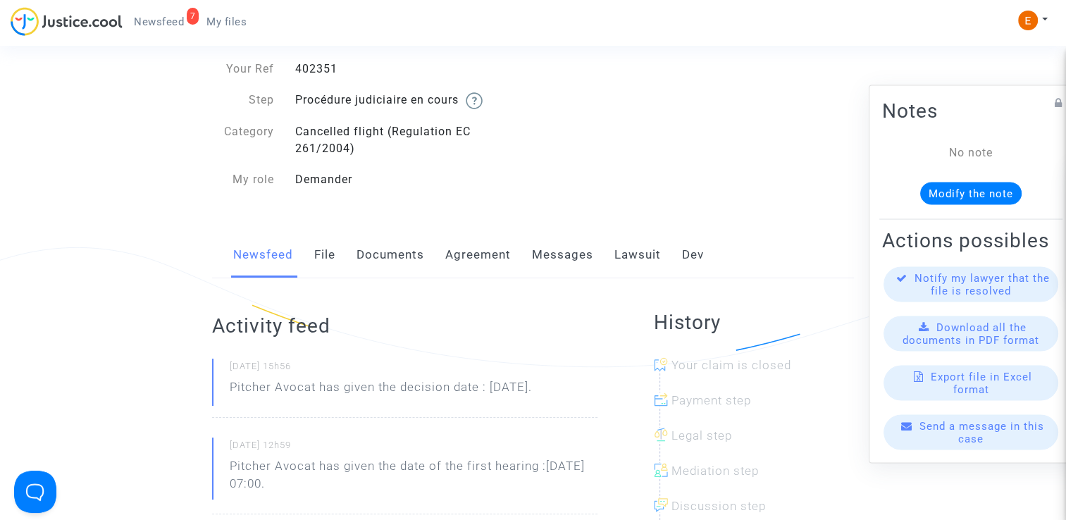
drag, startPoint x: 342, startPoint y: 387, endPoint x: 578, endPoint y: 393, distance: 236.0
click at [532, 393] on p "Pitcher Avocat has given the decision date : Sep 26th 2025." at bounding box center [381, 390] width 302 height 25
drag, startPoint x: 578, startPoint y: 393, endPoint x: 567, endPoint y: 392, distance: 10.6
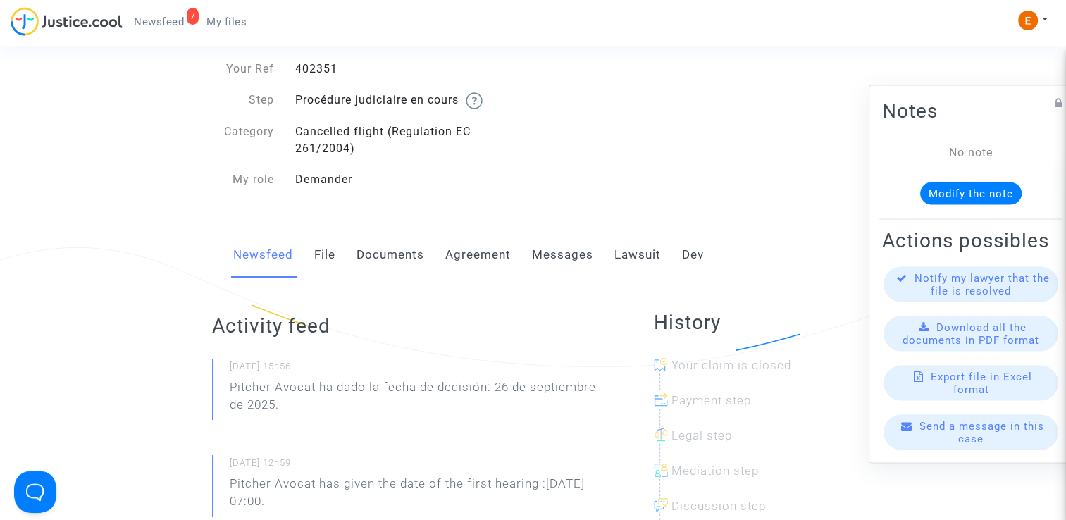
click at [506, 376] on small "02/10/2025 - 15h56" at bounding box center [414, 369] width 368 height 18
drag, startPoint x: 321, startPoint y: 390, endPoint x: 339, endPoint y: 399, distance: 20.2
click at [339, 399] on p "Pitcher Avocat ha dado la fecha de decisión: 26 de septiembre de 2025." at bounding box center [414, 399] width 368 height 42
drag, startPoint x: 339, startPoint y: 399, endPoint x: 337, endPoint y: 385, distance: 14.2
copy p "ha dado la fecha de decisión: 26 de septiembre de 2025."
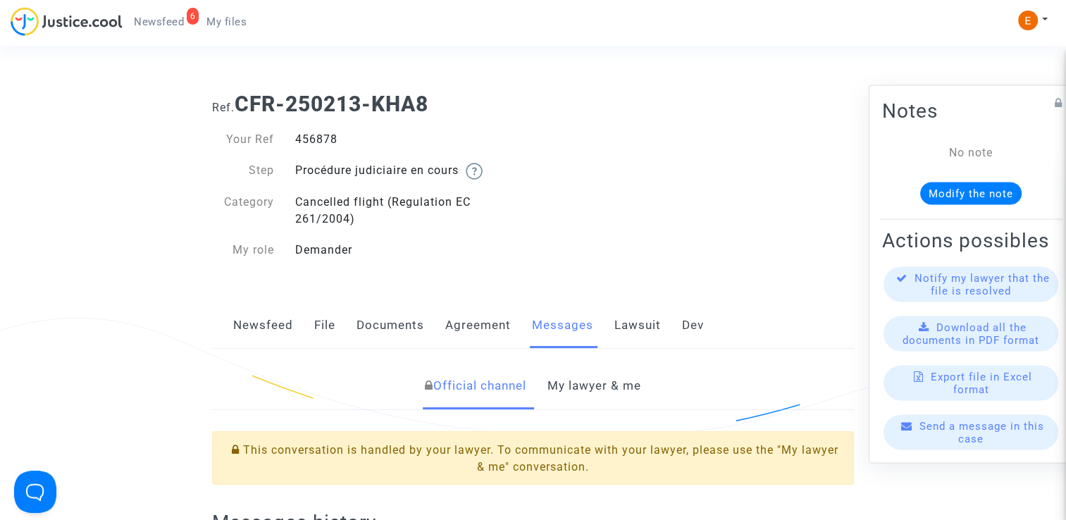
click at [317, 139] on div "456878" at bounding box center [409, 139] width 249 height 17
copy div "456878"
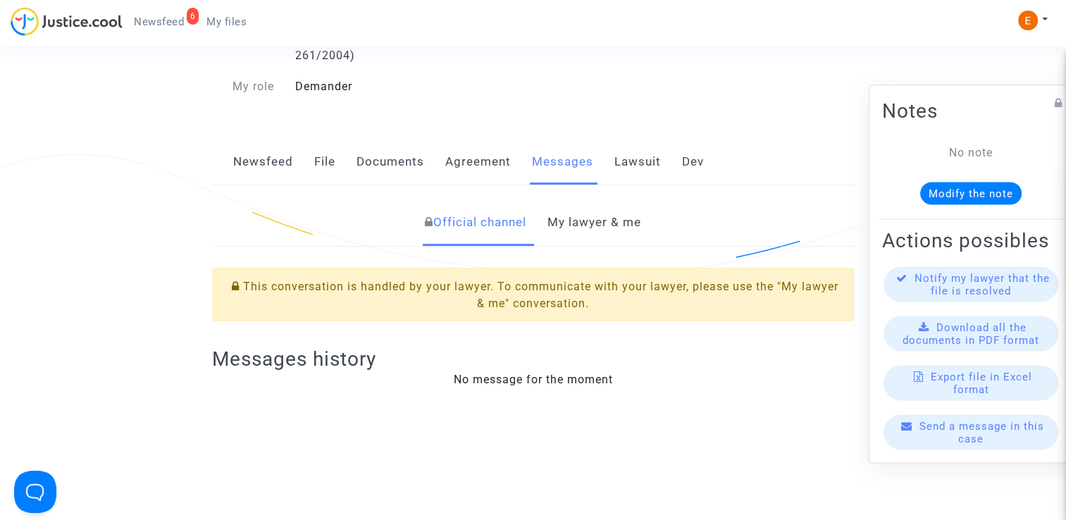
scroll to position [211, 0]
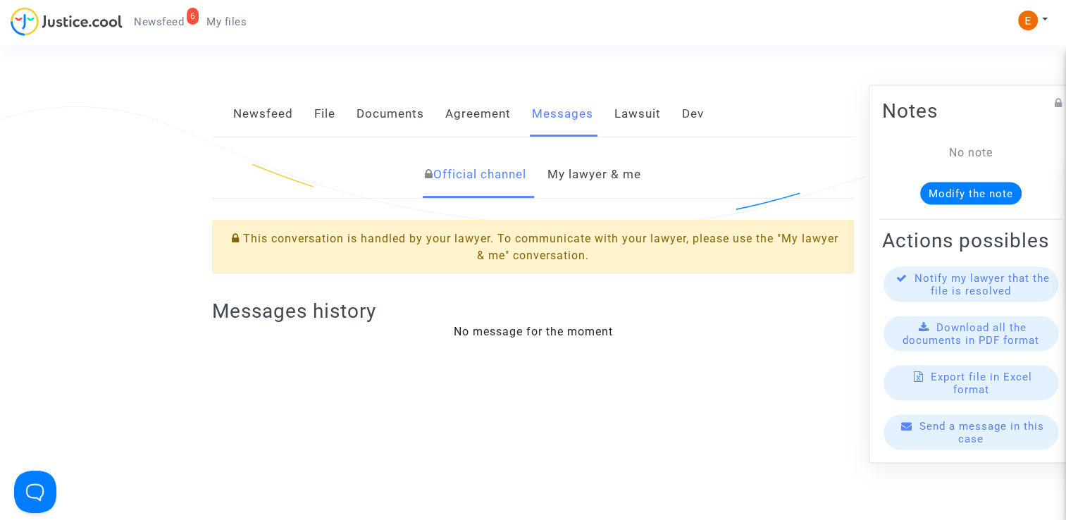
click at [611, 173] on link "My lawyer & me" at bounding box center [594, 174] width 94 height 46
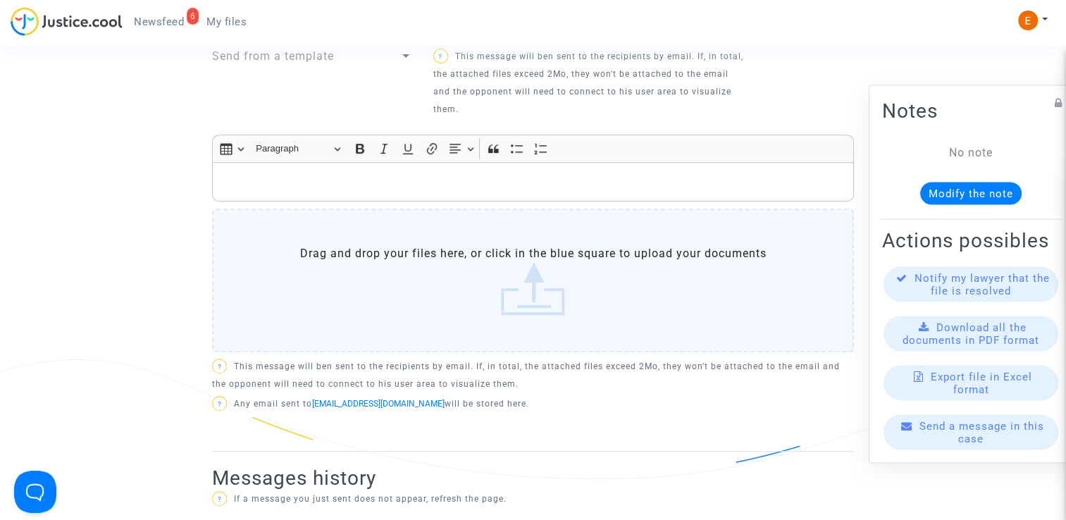
scroll to position [493, 0]
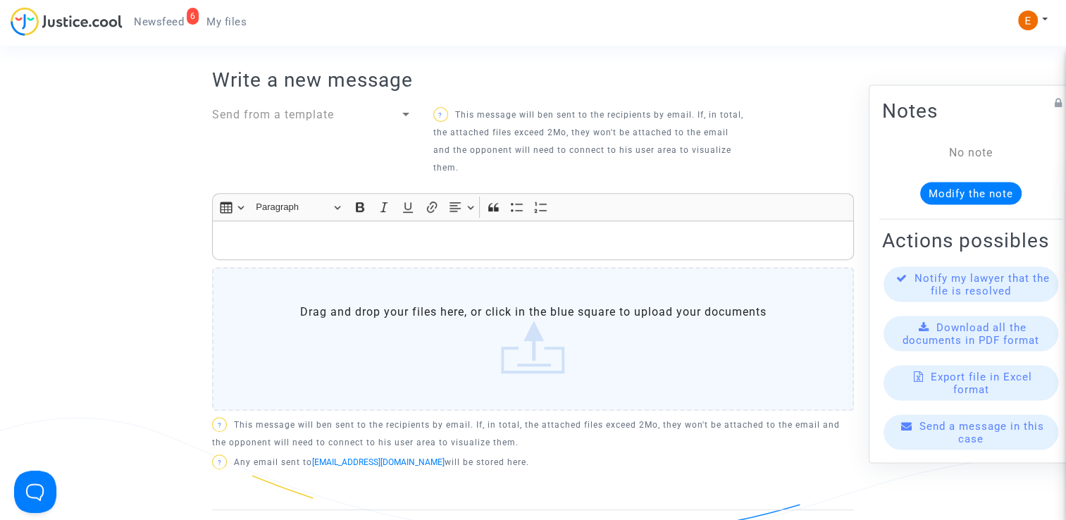
click at [346, 232] on p "Rich Text Editor, main" at bounding box center [533, 241] width 627 height 18
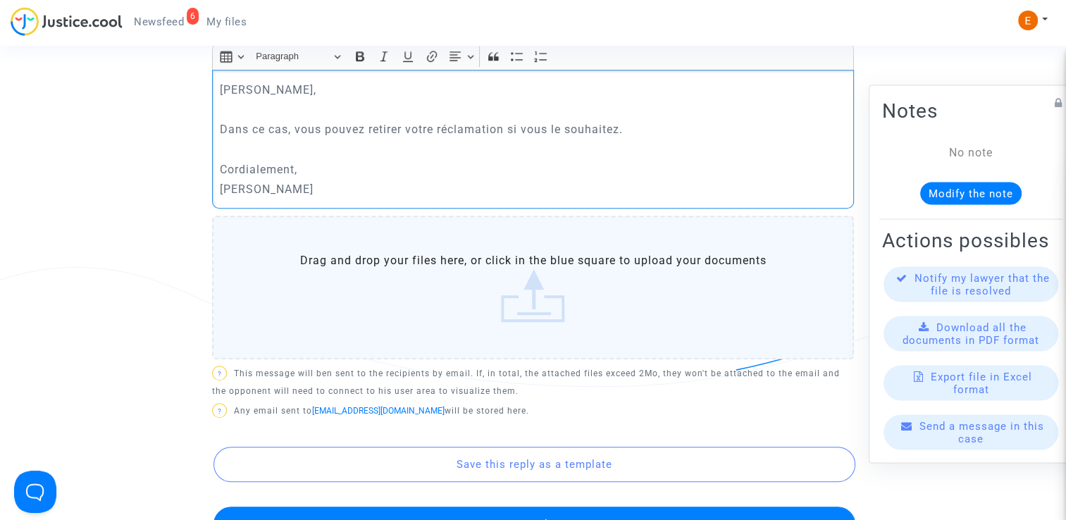
scroll to position [704, 0]
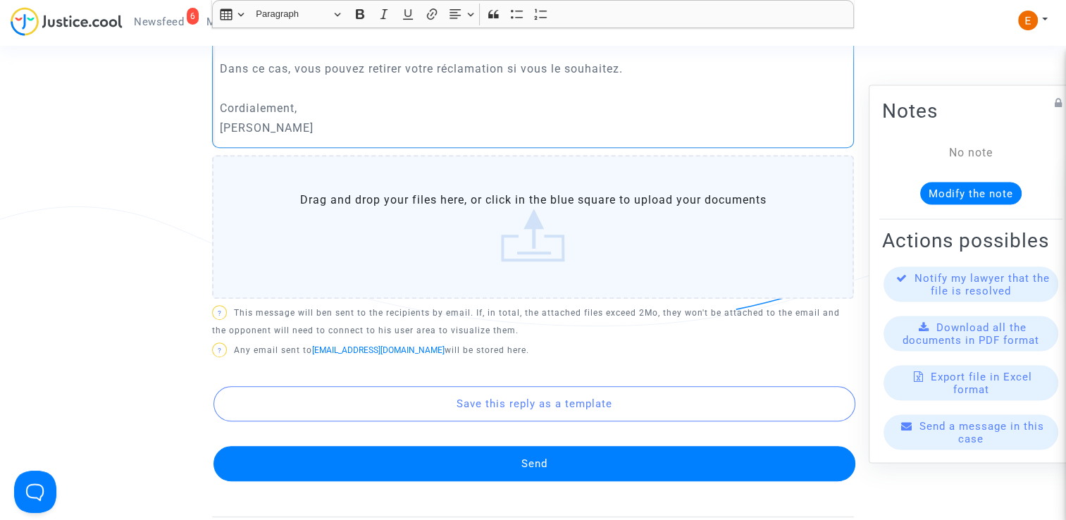
click at [539, 449] on button "Send" at bounding box center [534, 463] width 642 height 35
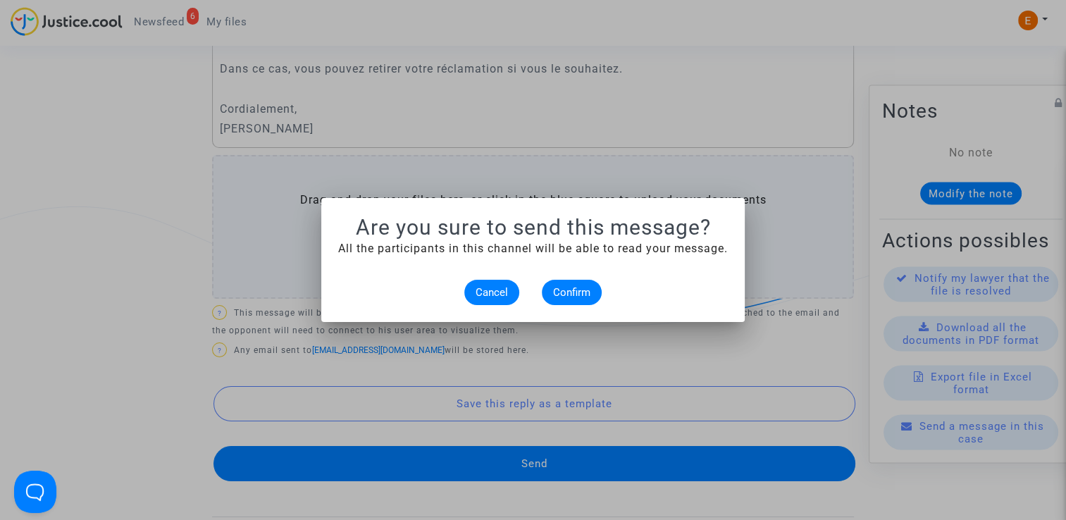
scroll to position [0, 0]
click at [583, 295] on span "Confirm" at bounding box center [571, 292] width 37 height 13
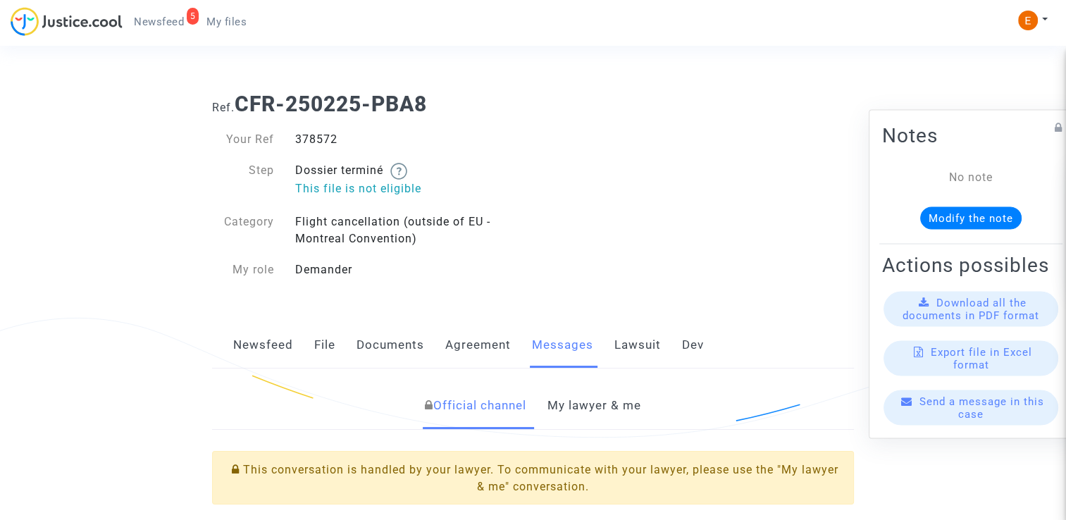
click at [310, 140] on div "378572" at bounding box center [409, 139] width 249 height 17
drag, startPoint x: 0, startPoint y: 0, endPoint x: 310, endPoint y: 140, distance: 340.1
click at [618, 421] on link "My lawyer & me" at bounding box center [594, 405] width 94 height 46
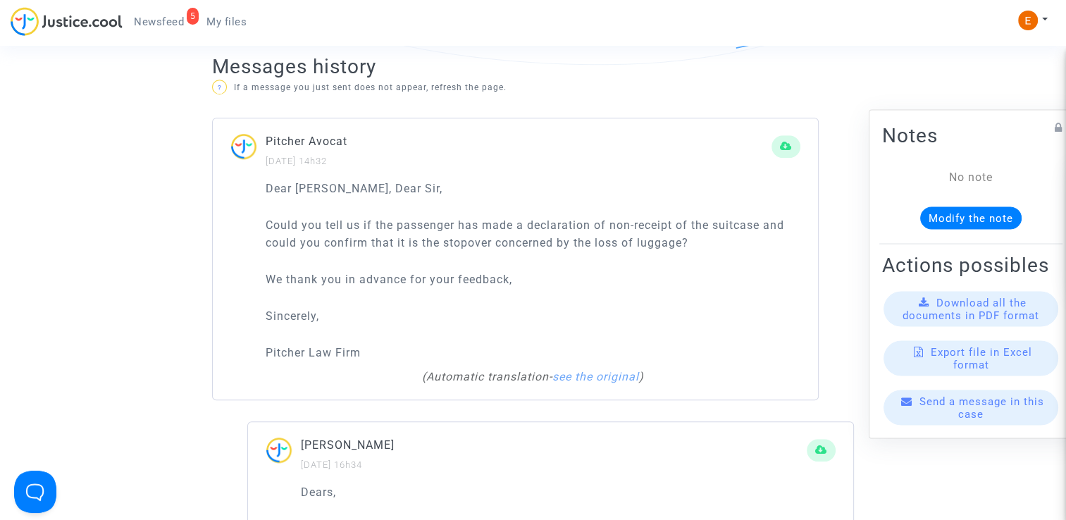
scroll to position [916, 0]
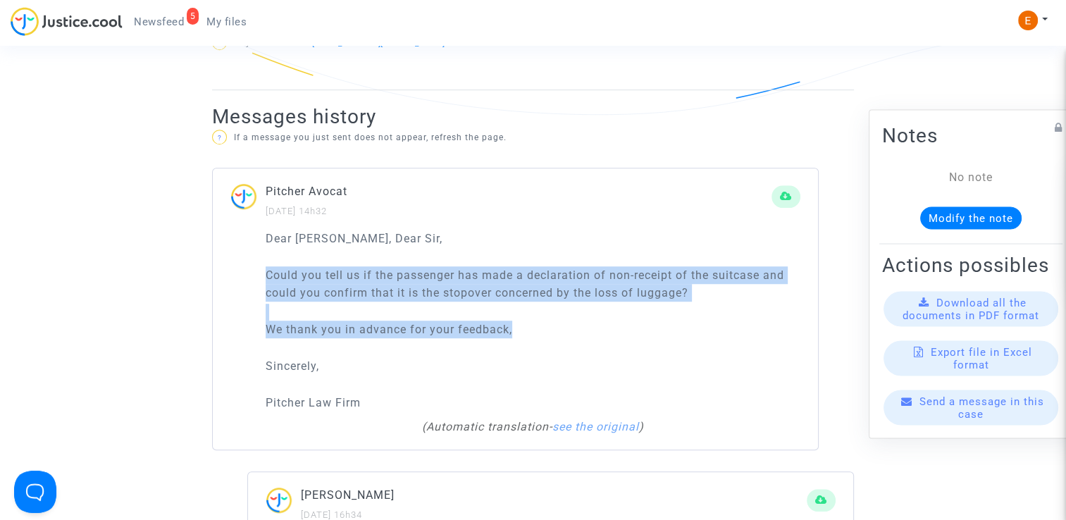
drag, startPoint x: 529, startPoint y: 329, endPoint x: 236, endPoint y: 278, distance: 297.5
click at [236, 278] on div "Dear Madam, Dear Sir, Could you tell us if the passenger has made a declaration…" at bounding box center [515, 340] width 605 height 220
drag, startPoint x: 236, startPoint y: 278, endPoint x: 352, endPoint y: 287, distance: 116.6
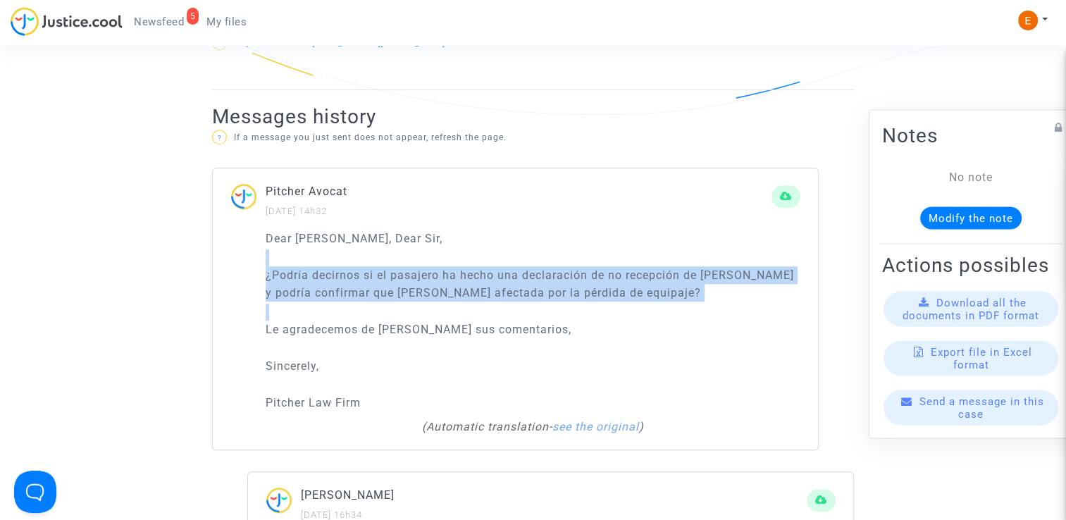
click at [460, 297] on p "¿Podría decirnos si el pasajero ha hecho una declaración de no recepción de la …" at bounding box center [533, 283] width 535 height 35
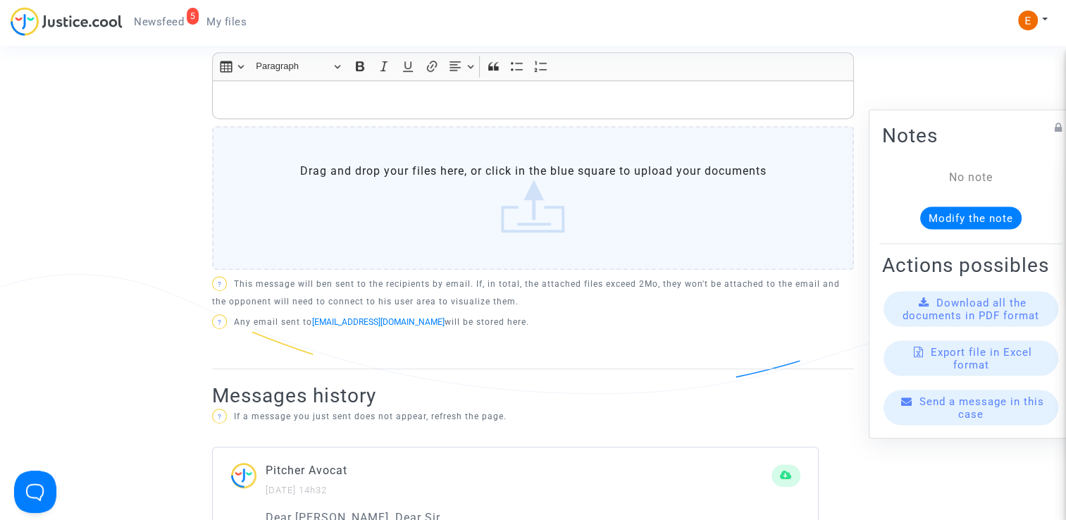
scroll to position [634, 0]
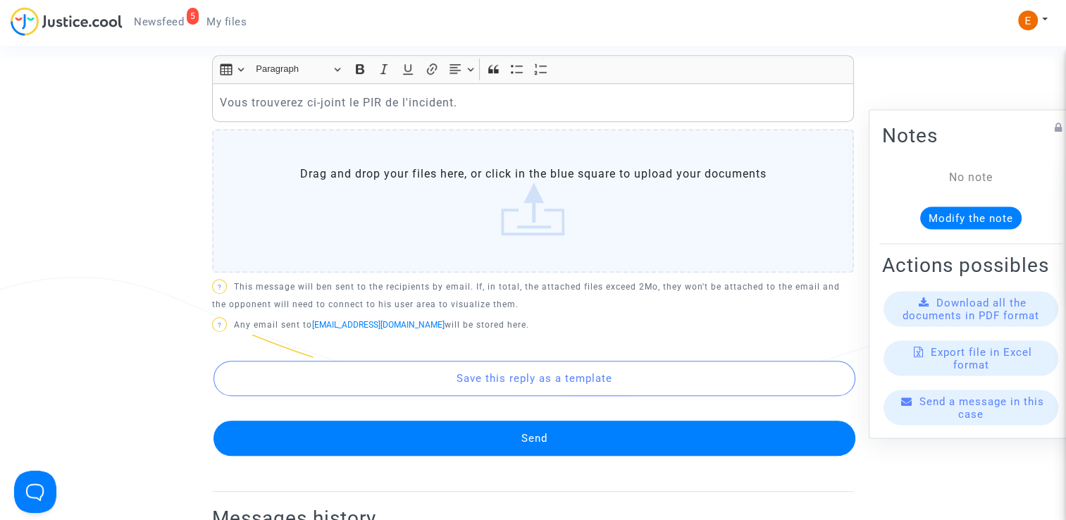
click at [522, 211] on label "Drag and drop your files here, or click in the blue square to upload your docum…" at bounding box center [533, 201] width 642 height 144
click at [0, 0] on input "Drag and drop your files here, or click in the blue square to upload your docum…" at bounding box center [0, 0] width 0 height 0
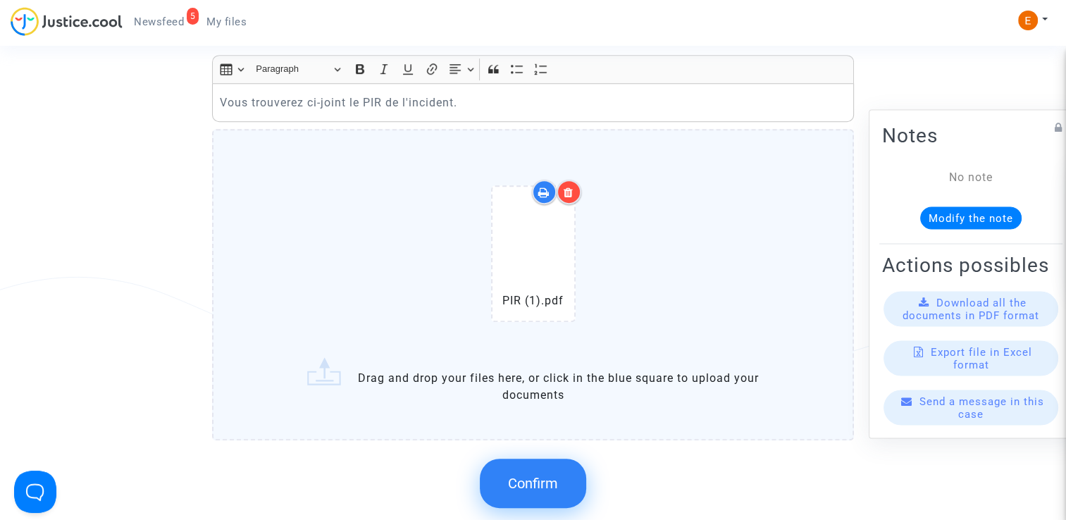
click at [528, 483] on span "Confirm" at bounding box center [533, 483] width 50 height 17
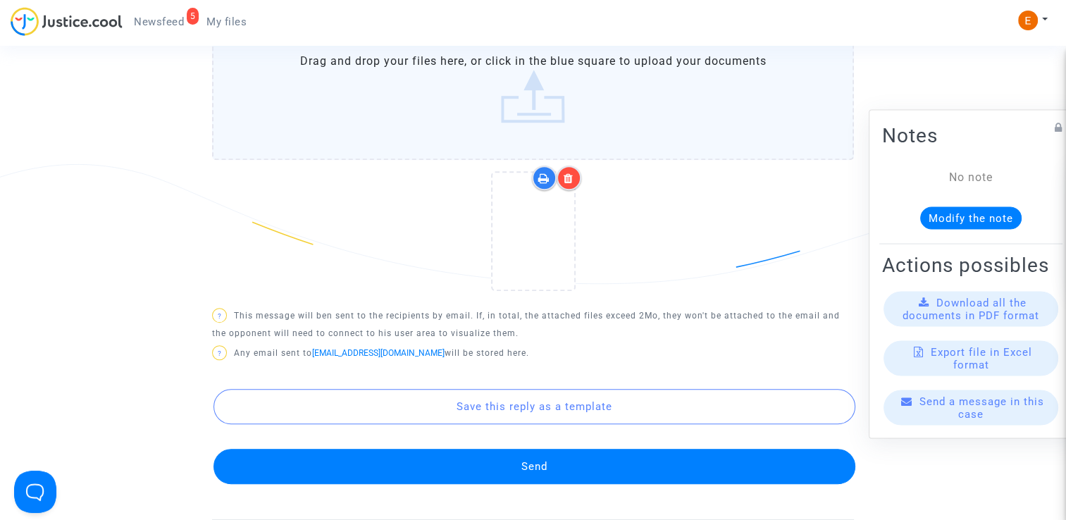
scroll to position [775, 0]
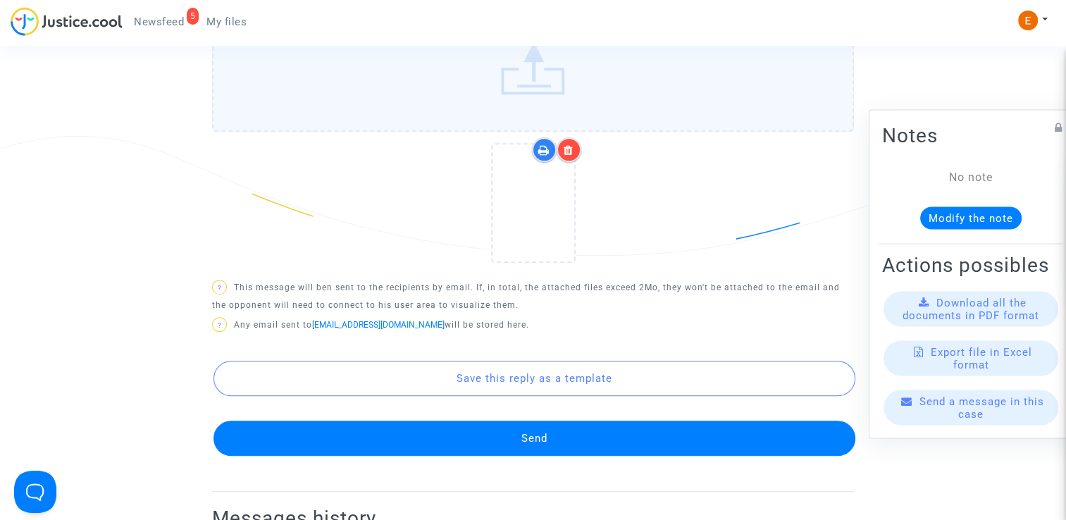
click at [556, 432] on button "Send" at bounding box center [534, 437] width 642 height 35
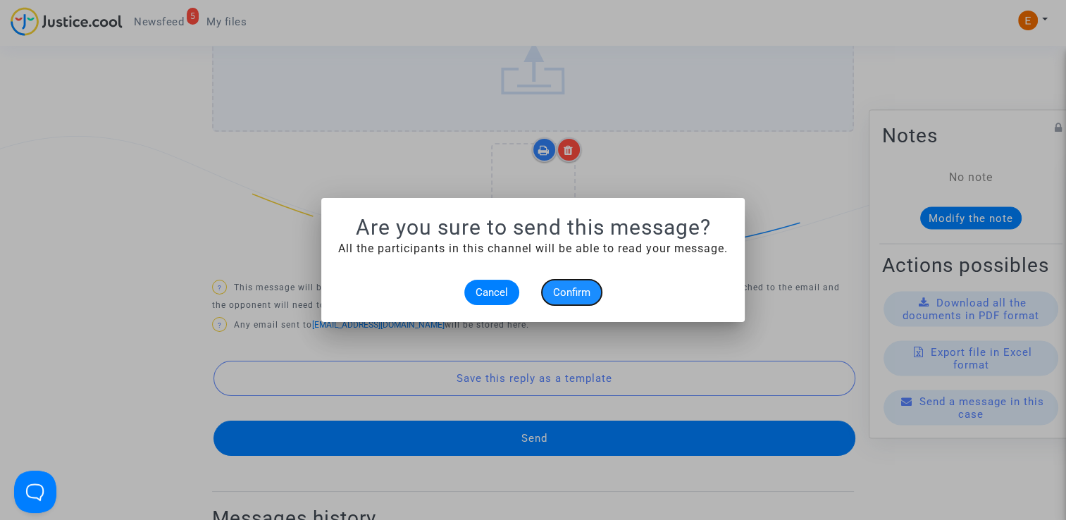
click at [582, 286] on span "Confirm" at bounding box center [571, 292] width 37 height 13
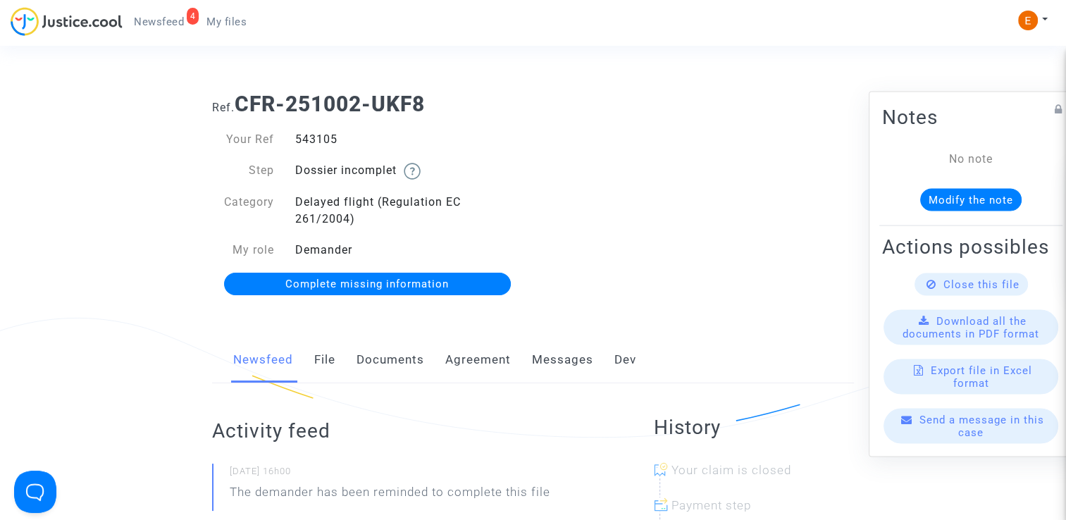
drag, startPoint x: 0, startPoint y: 0, endPoint x: 320, endPoint y: 144, distance: 351.5
click at [320, 144] on div "543105" at bounding box center [409, 139] width 249 height 17
copy div "543105"
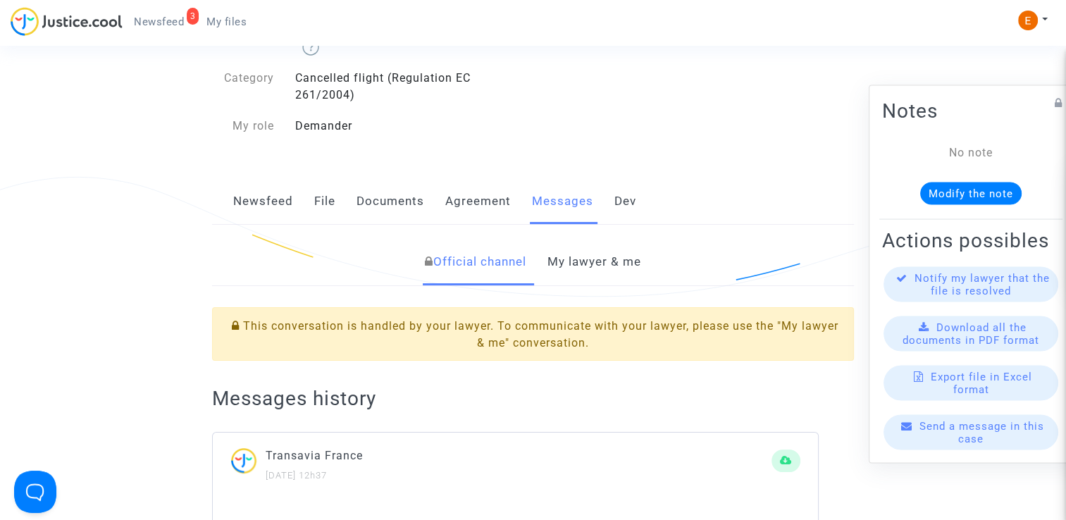
click at [583, 244] on link "My lawyer & me" at bounding box center [594, 262] width 94 height 46
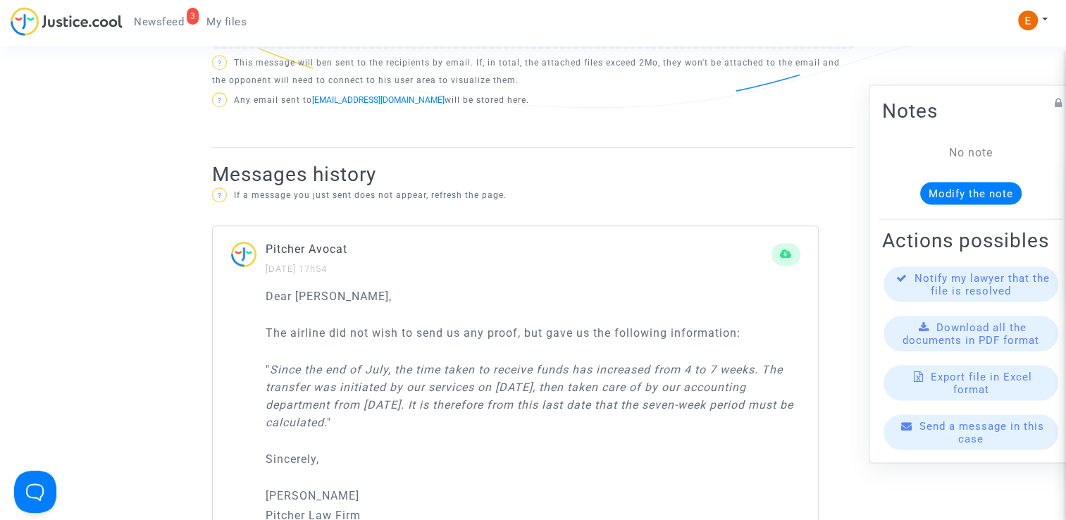
scroll to position [986, 0]
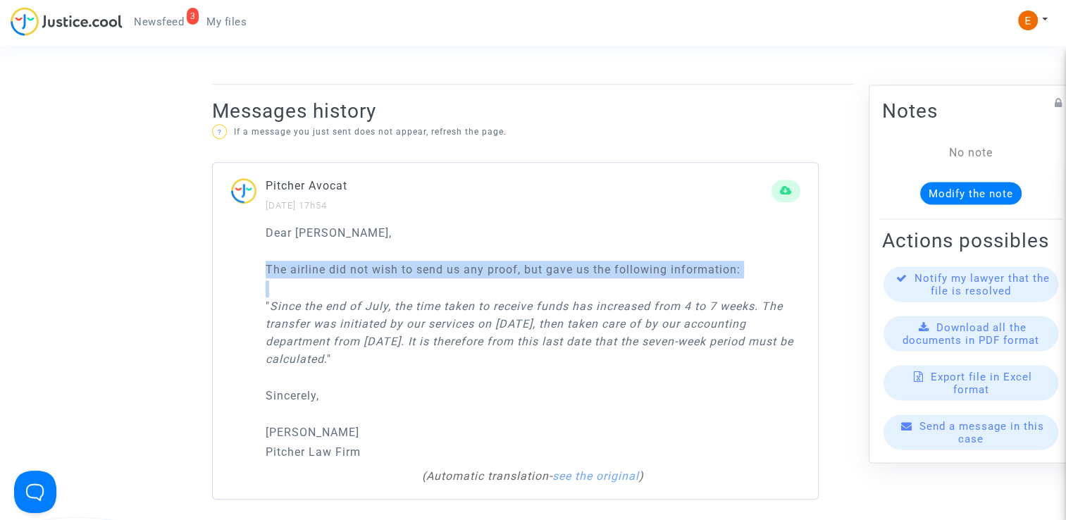
drag, startPoint x: 442, startPoint y: 380, endPoint x: 215, endPoint y: 264, distance: 254.5
click at [215, 264] on div "Dear [PERSON_NAME], The airline did not wish to send us any proof, but gave us …" at bounding box center [515, 361] width 605 height 275
drag, startPoint x: 215, startPoint y: 264, endPoint x: 357, endPoint y: 323, distance: 154.1
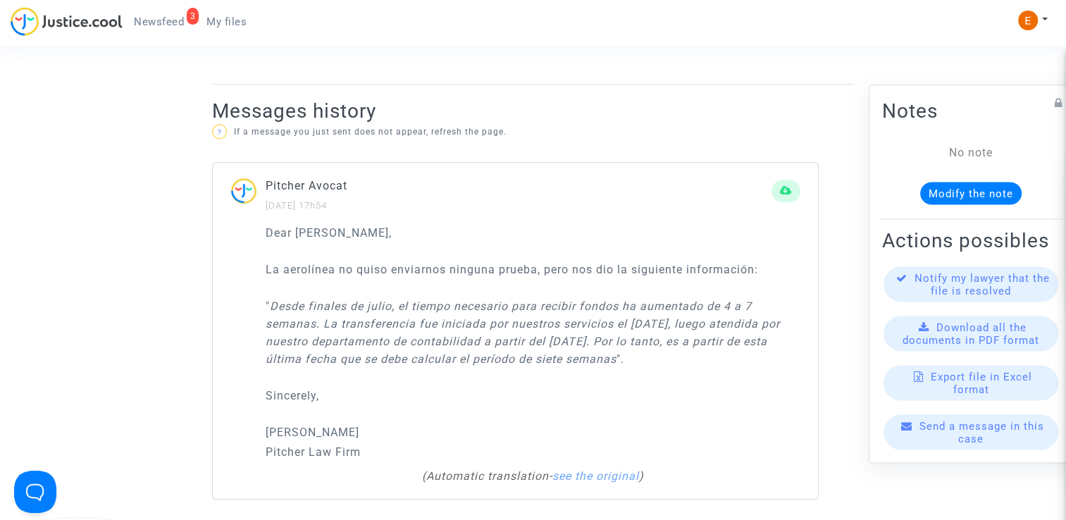
click at [461, 375] on div "Dear [PERSON_NAME], La aerolínea no quiso enviarnos ninguna prueba, pero nos di…" at bounding box center [533, 342] width 535 height 237
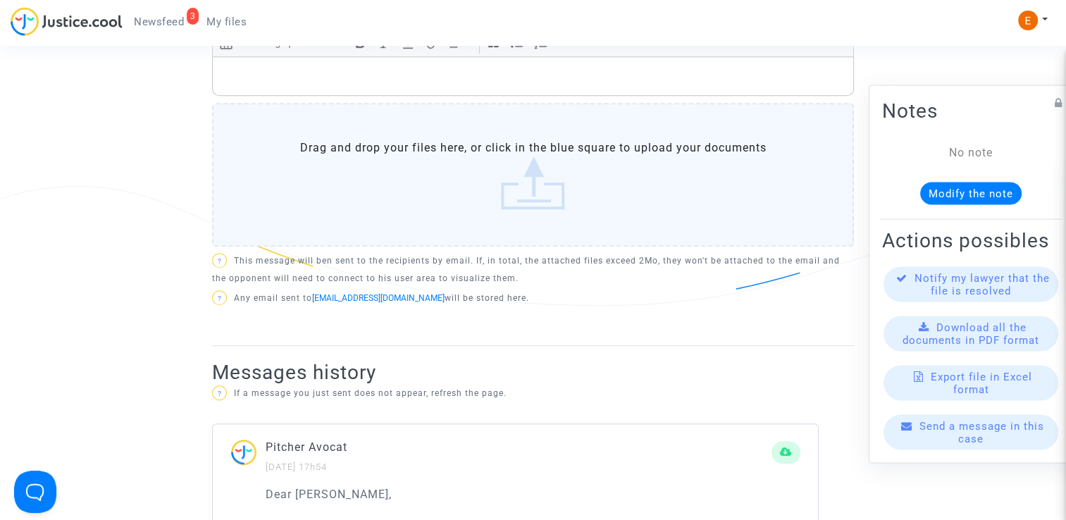
scroll to position [563, 0]
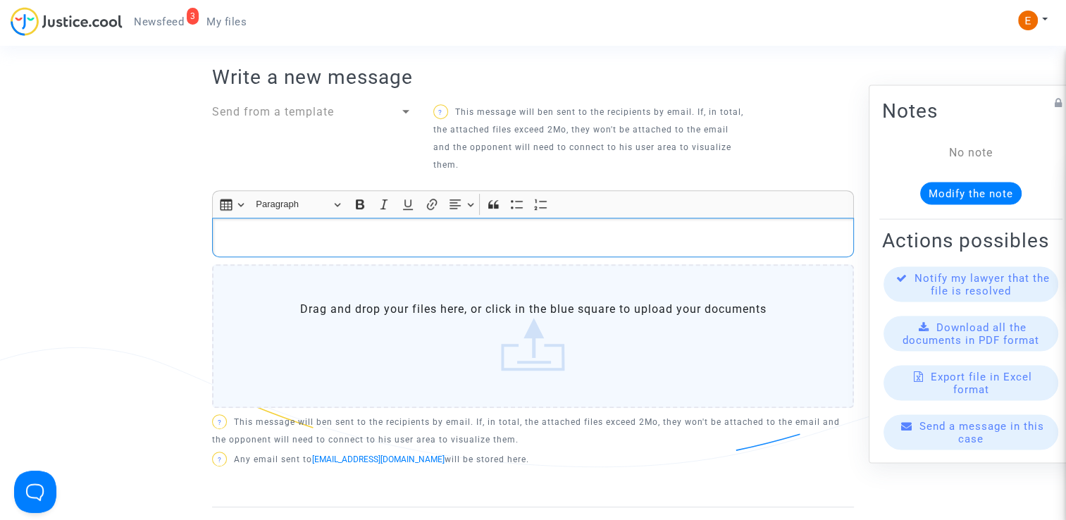
click at [302, 230] on p "Rich Text Editor, main" at bounding box center [533, 238] width 627 height 18
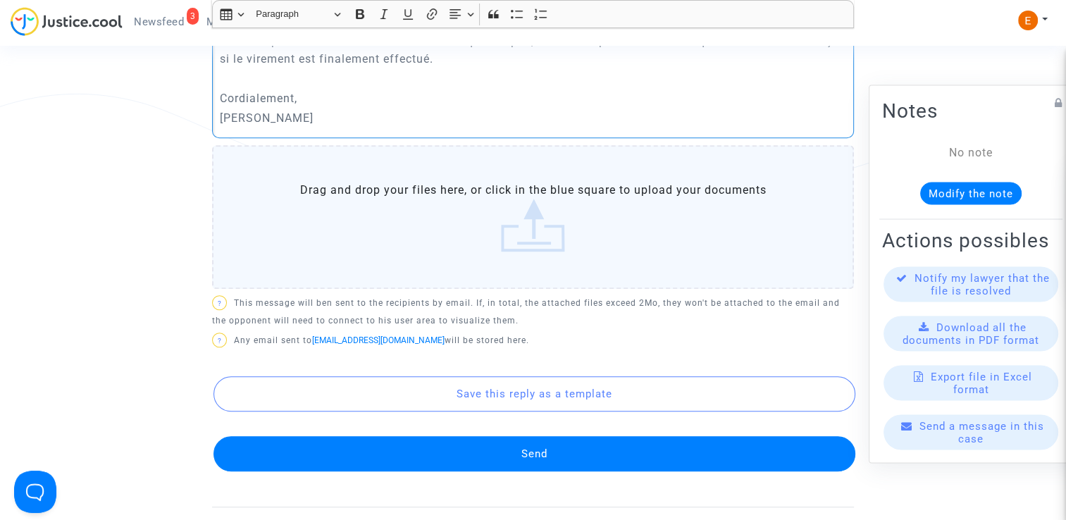
scroll to position [845, 0]
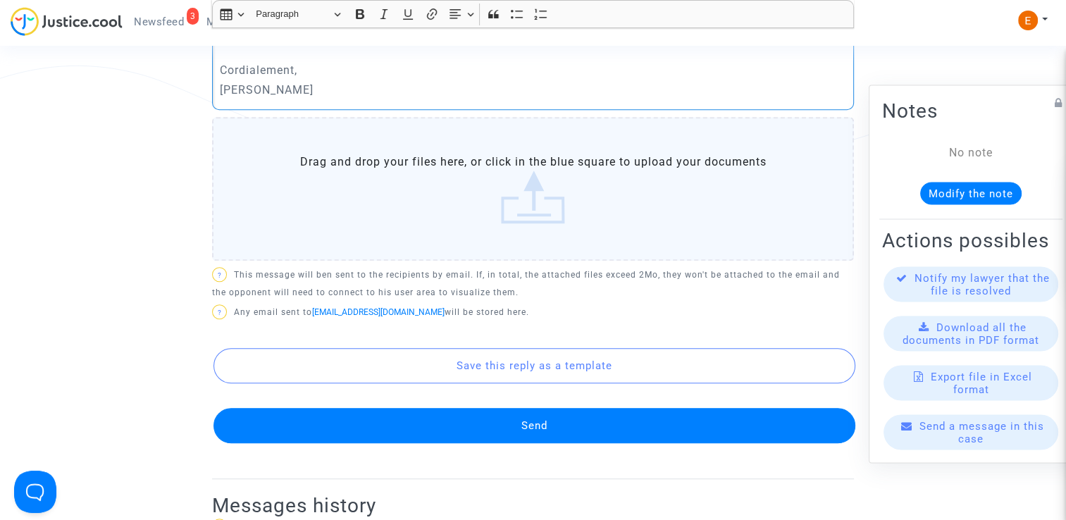
click at [541, 439] on button "Send" at bounding box center [534, 425] width 642 height 35
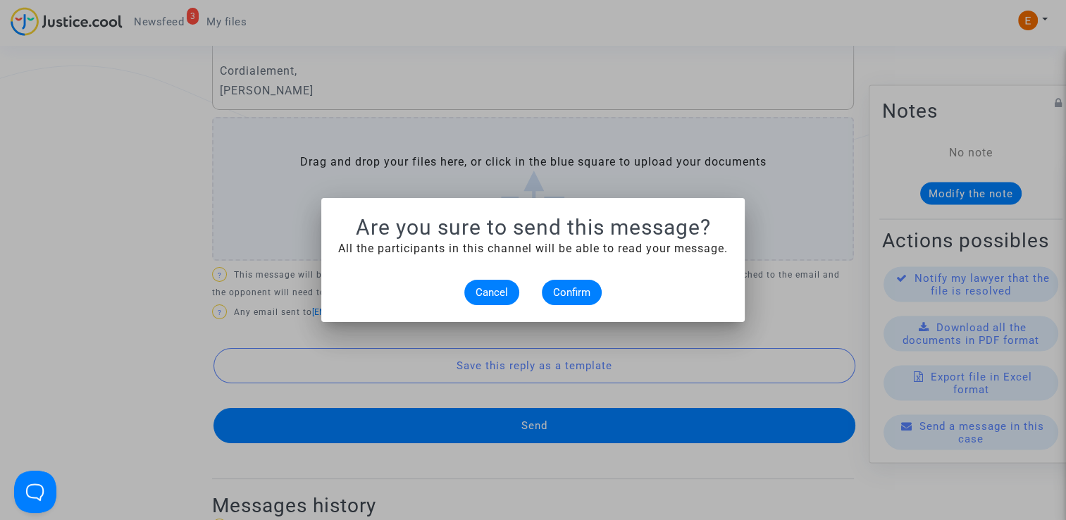
scroll to position [0, 0]
click at [578, 286] on span "Confirm" at bounding box center [571, 292] width 37 height 13
